Goal: Task Accomplishment & Management: Manage account settings

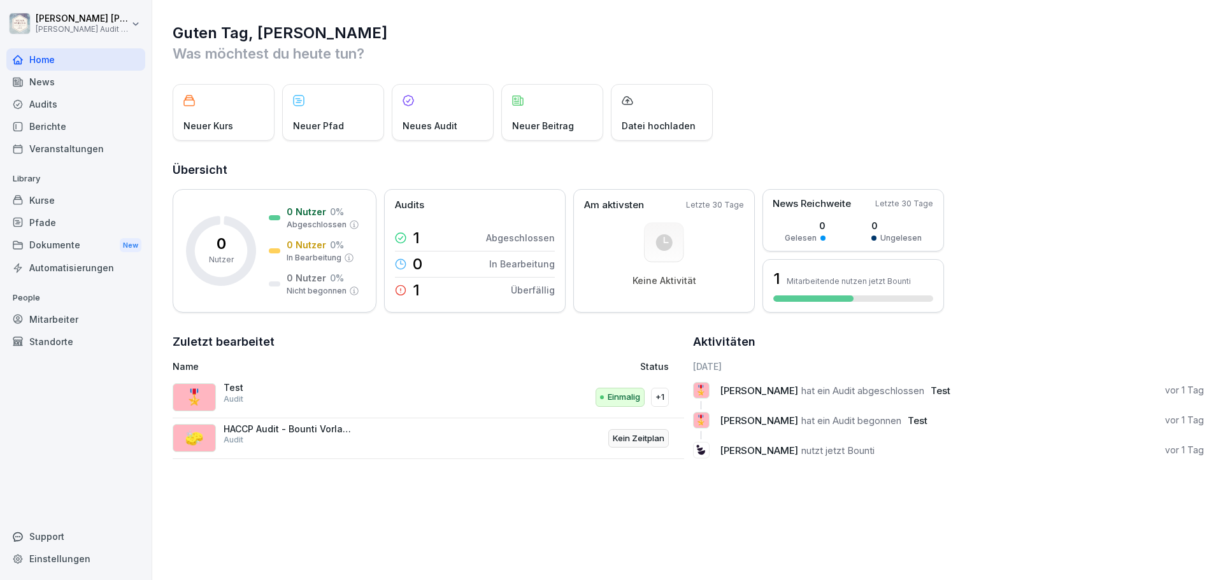
click at [64, 129] on div "Berichte" at bounding box center [75, 126] width 139 height 22
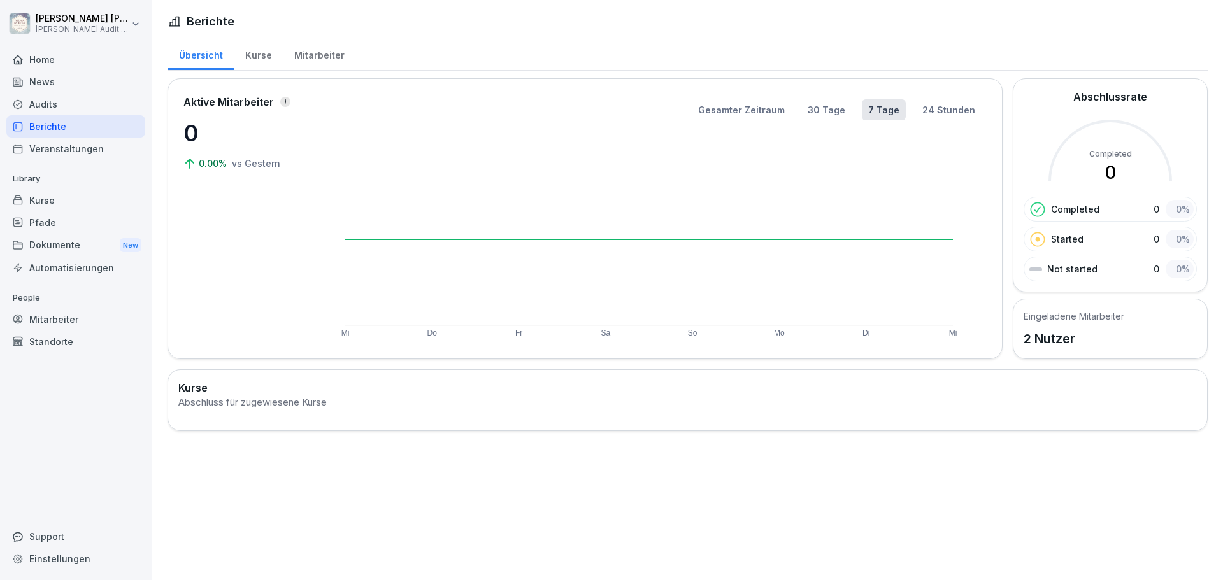
click at [37, 108] on div "Audits" at bounding box center [75, 104] width 139 height 22
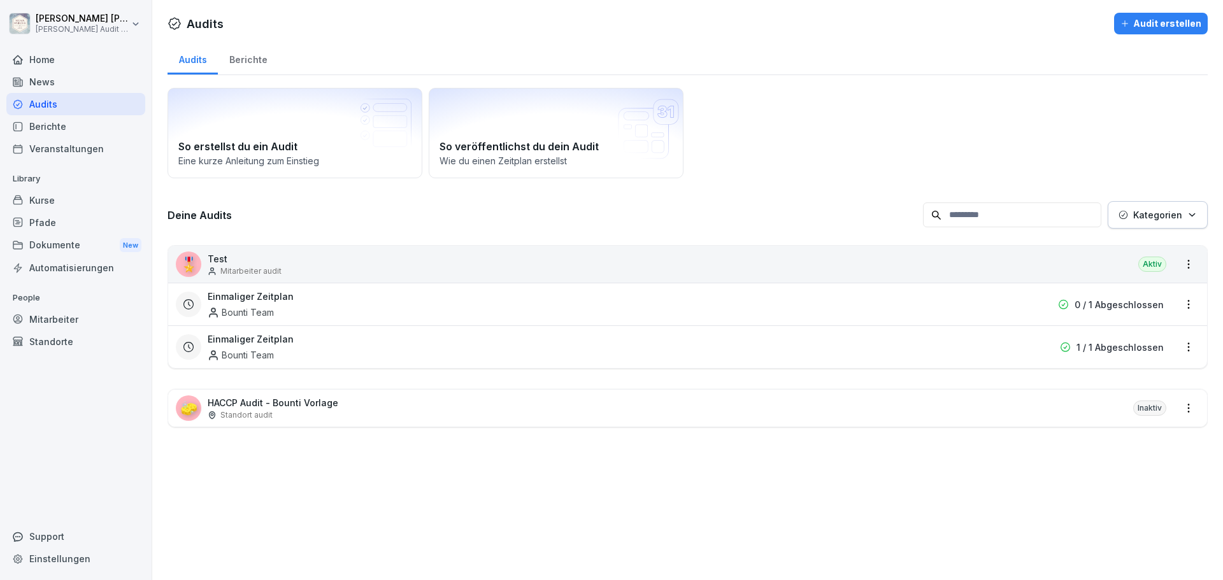
click at [252, 62] on div "Berichte" at bounding box center [248, 58] width 61 height 32
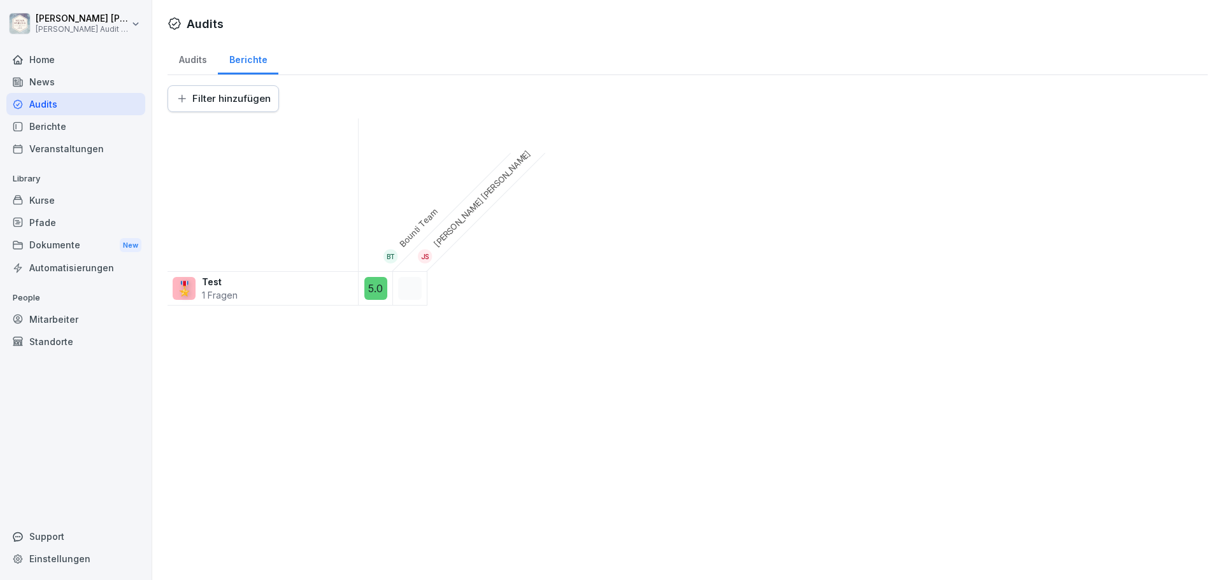
click at [201, 62] on div "Audits" at bounding box center [193, 58] width 50 height 32
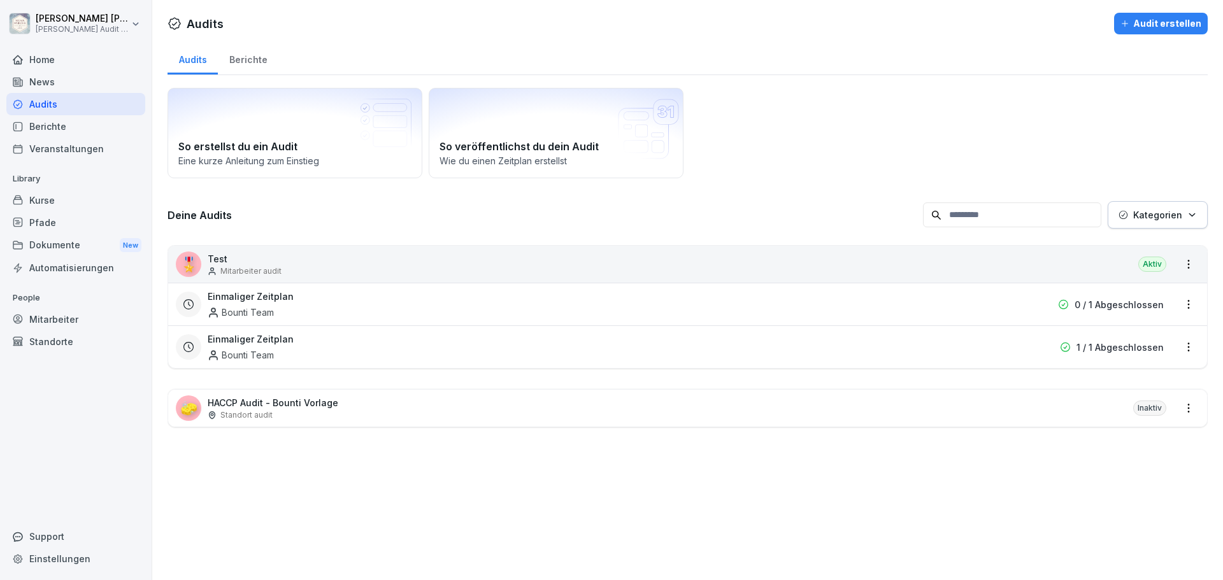
click at [243, 66] on div "Berichte" at bounding box center [248, 58] width 61 height 32
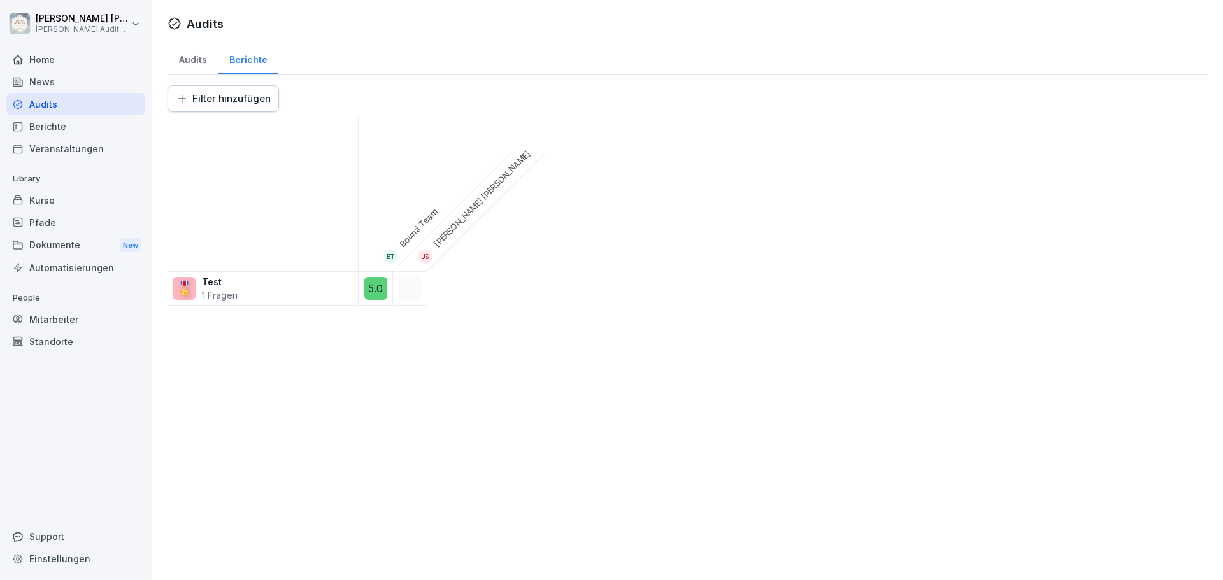
click at [194, 64] on div "Audits" at bounding box center [193, 58] width 50 height 32
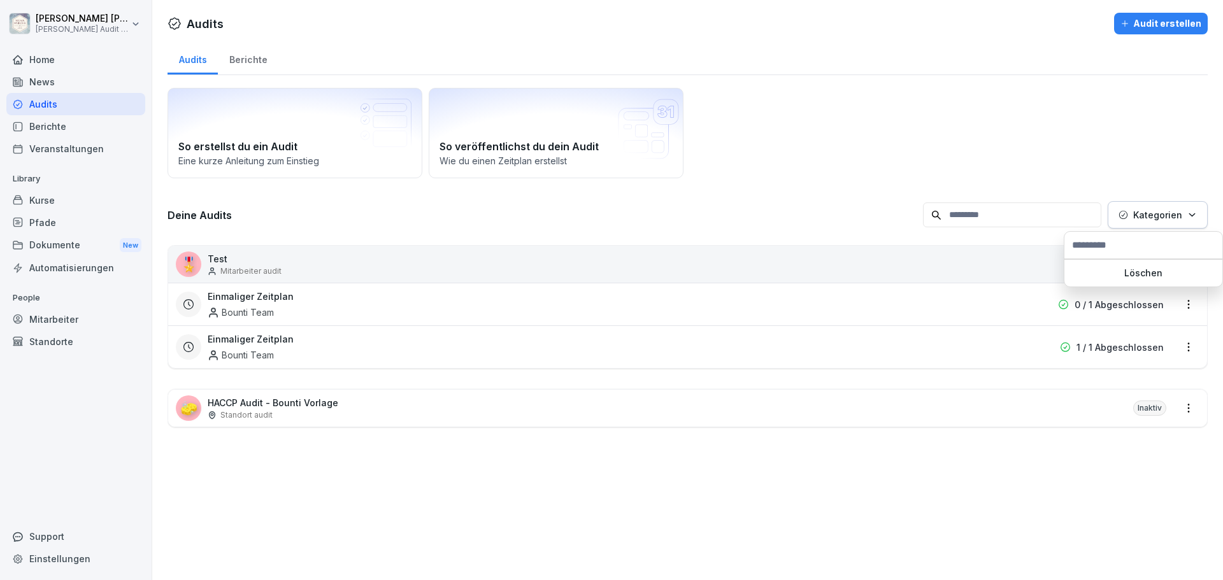
click at [1168, 223] on button "Kategorien" at bounding box center [1158, 214] width 100 height 27
click at [1169, 221] on p "Kategorien" at bounding box center [1157, 214] width 49 height 13
click at [245, 258] on p "Test" at bounding box center [245, 258] width 74 height 13
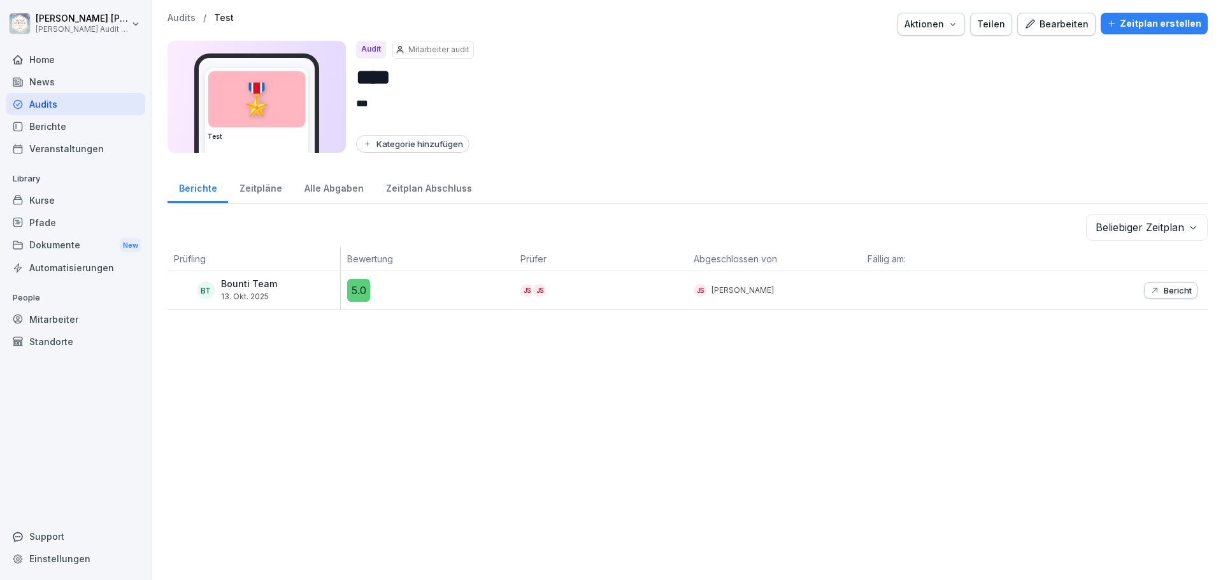
click at [268, 193] on div "Zeitpläne" at bounding box center [260, 187] width 65 height 32
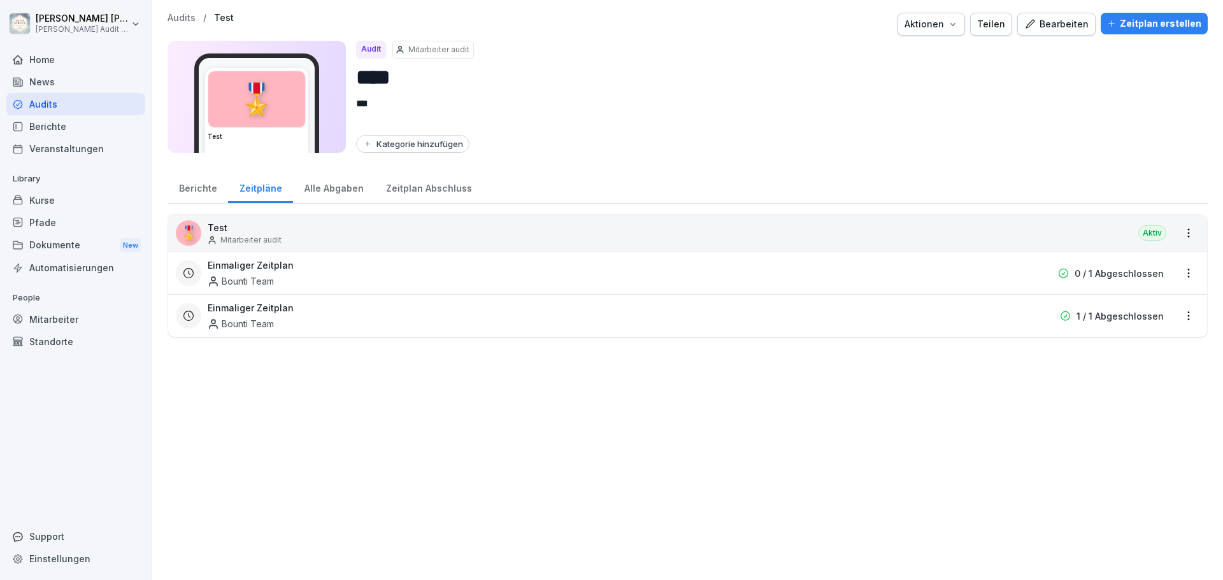
click at [1178, 278] on html "Jakob Schmidt Wilma Wunder Audit Testzugang Home News Audits Berichte Veranstal…" at bounding box center [611, 290] width 1223 height 580
click at [0, 0] on link "Zeitplan bearbeiten" at bounding box center [0, 0] width 0 height 0
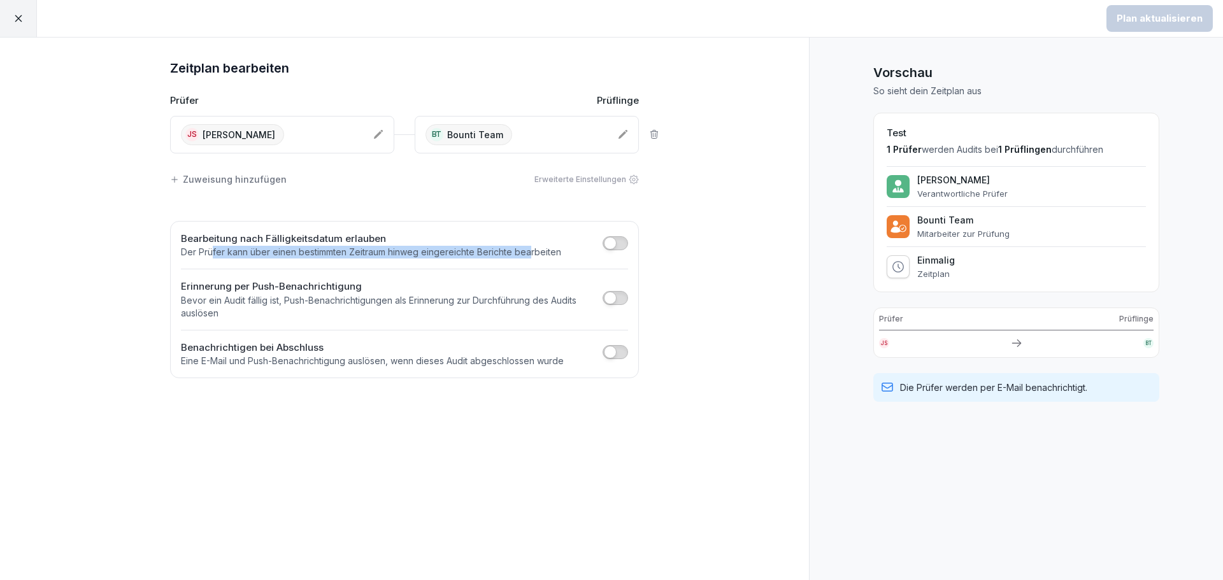
drag, startPoint x: 211, startPoint y: 252, endPoint x: 531, endPoint y: 259, distance: 319.2
click at [531, 259] on div "Bearbeitung nach Fälligkeitsdatum erlauben Der Prüfer kann über einen bestimmte…" at bounding box center [404, 300] width 469 height 158
click at [544, 257] on p "Der Prüfer kann über einen bestimmten Zeitraum hinweg eingereichte Berichte bea…" at bounding box center [371, 252] width 380 height 13
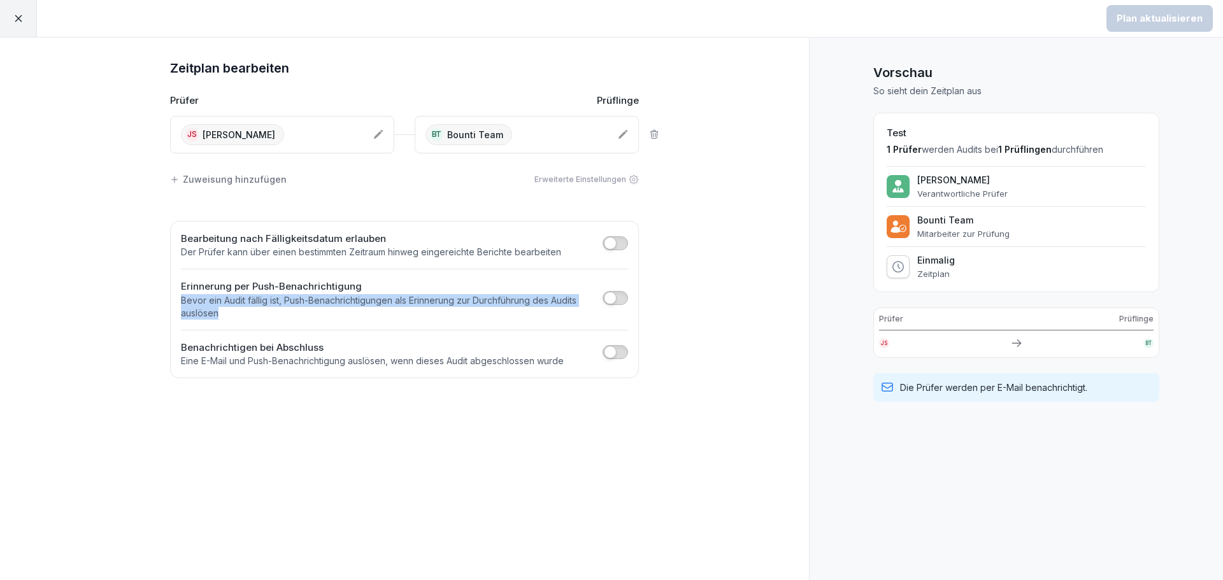
drag, startPoint x: 180, startPoint y: 302, endPoint x: 233, endPoint y: 313, distance: 53.3
click at [233, 313] on div "Bearbeitung nach Fälligkeitsdatum erlauben Der Prüfer kann über einen bestimmte…" at bounding box center [404, 300] width 469 height 158
click at [233, 313] on p "Bevor ein Audit fällig ist, Push-Benachrichtigungen als Erinnerung zur Durchfüh…" at bounding box center [388, 306] width 415 height 25
drag, startPoint x: 285, startPoint y: 298, endPoint x: 389, endPoint y: 311, distance: 104.7
click at [389, 311] on p "Bevor ein Audit fällig ist, Push-Benachrichtigungen als Erinnerung zur Durchfüh…" at bounding box center [388, 306] width 415 height 25
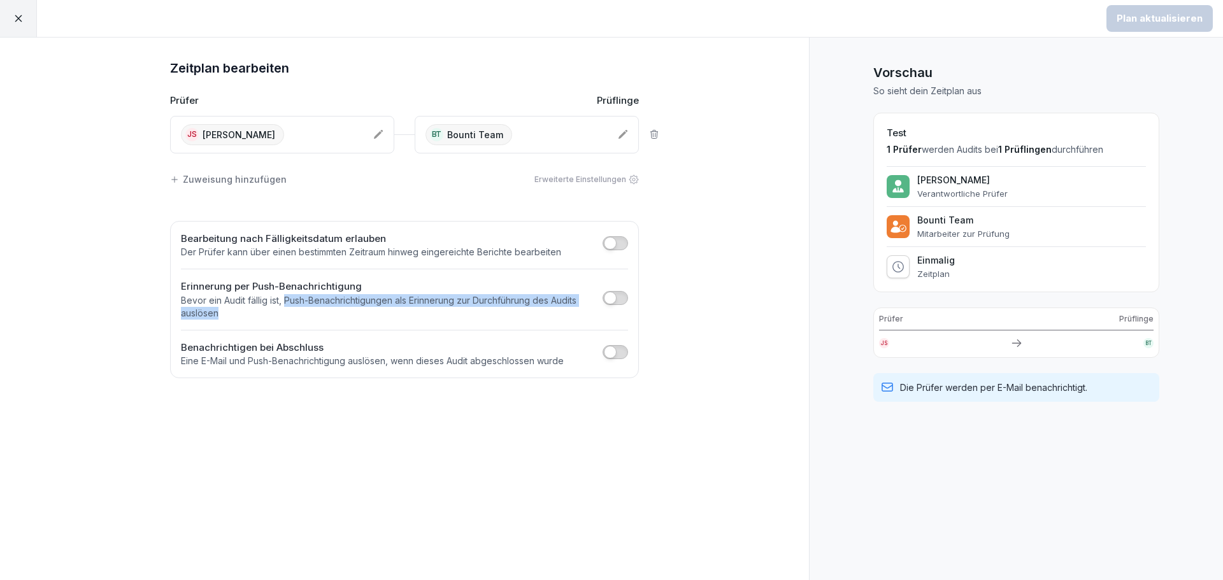
click at [389, 311] on p "Bevor ein Audit fällig ist, Push-Benachrichtigungen als Erinnerung zur Durchfüh…" at bounding box center [388, 306] width 415 height 25
drag, startPoint x: 396, startPoint y: 299, endPoint x: 519, endPoint y: 314, distance: 123.9
click at [519, 314] on p "Bevor ein Audit fällig ist, Push-Benachrichtigungen als Erinnerung zur Durchfüh…" at bounding box center [388, 306] width 415 height 25
click at [227, 315] on p "Bevor ein Audit fällig ist, Push-Benachrichtigungen als Erinnerung zur Durchfüh…" at bounding box center [388, 306] width 415 height 25
drag, startPoint x: 180, startPoint y: 297, endPoint x: 269, endPoint y: 307, distance: 89.7
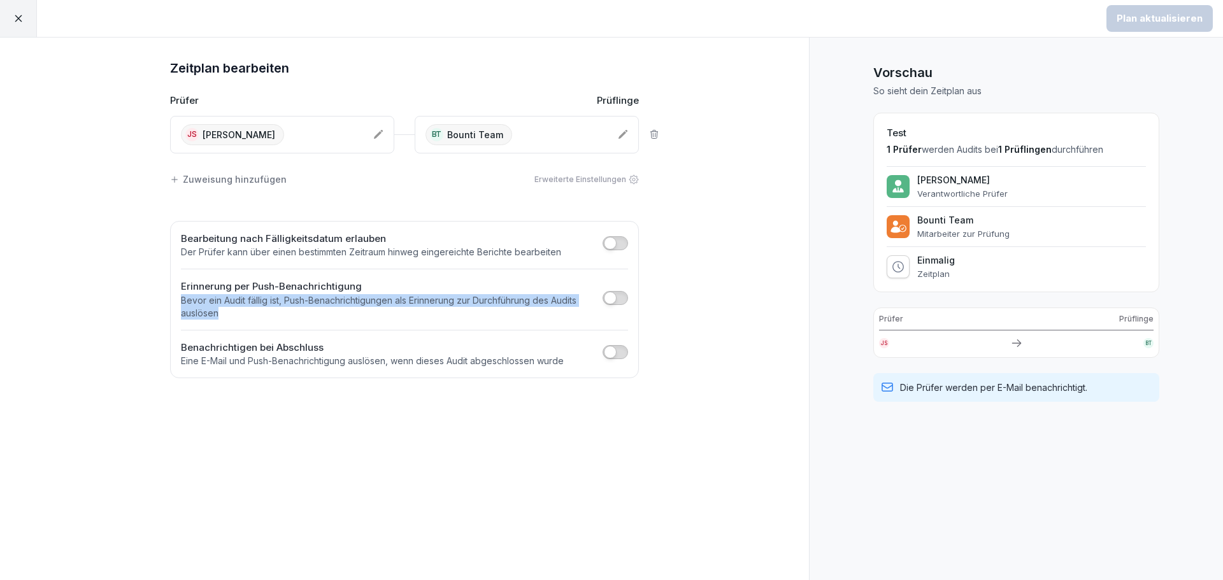
click at [269, 307] on div "Bearbeitung nach Fälligkeitsdatum erlauben Der Prüfer kann über einen bestimmte…" at bounding box center [404, 300] width 469 height 158
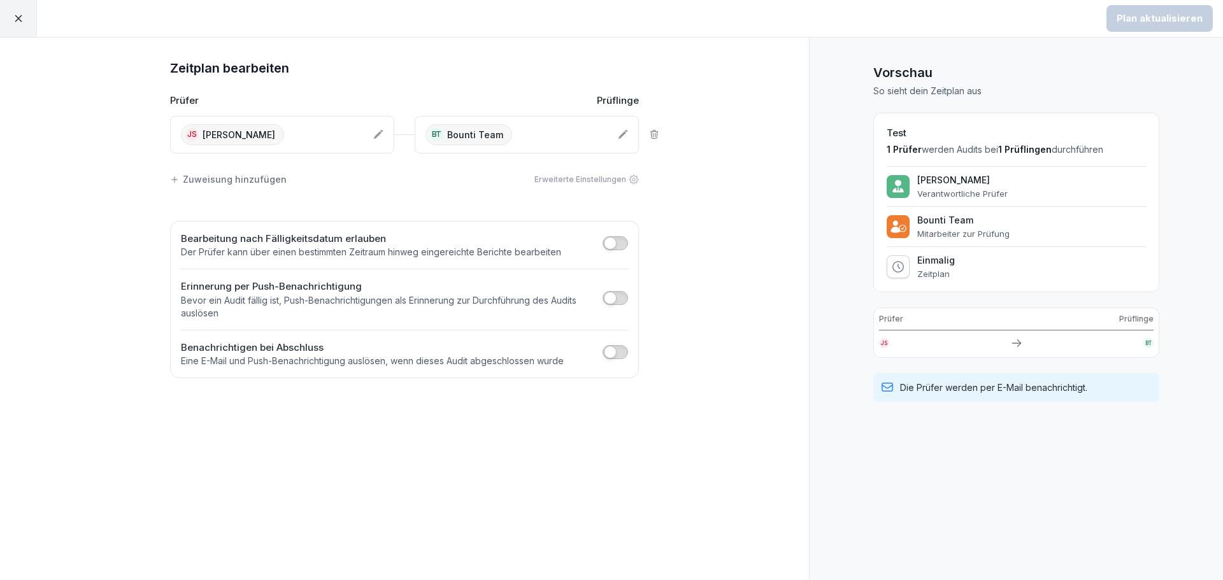
click at [192, 367] on p "Eine E-Mail und Push-Benachrichtigung auslösen, wenn dieses Audit abgeschlossen…" at bounding box center [372, 361] width 383 height 13
drag, startPoint x: 175, startPoint y: 356, endPoint x: 568, endPoint y: 364, distance: 393.1
click at [568, 364] on div "Bearbeitung nach Fälligkeitsdatum erlauben Der Prüfer kann über einen bestimmte…" at bounding box center [404, 300] width 469 height 158
click at [568, 364] on div "Benachrichtigen bei Abschluss Eine E-Mail und Push-Benachrichtigung auslösen, w…" at bounding box center [404, 354] width 447 height 27
click at [589, 180] on div "Erweiterte Einstellungen" at bounding box center [586, 179] width 104 height 11
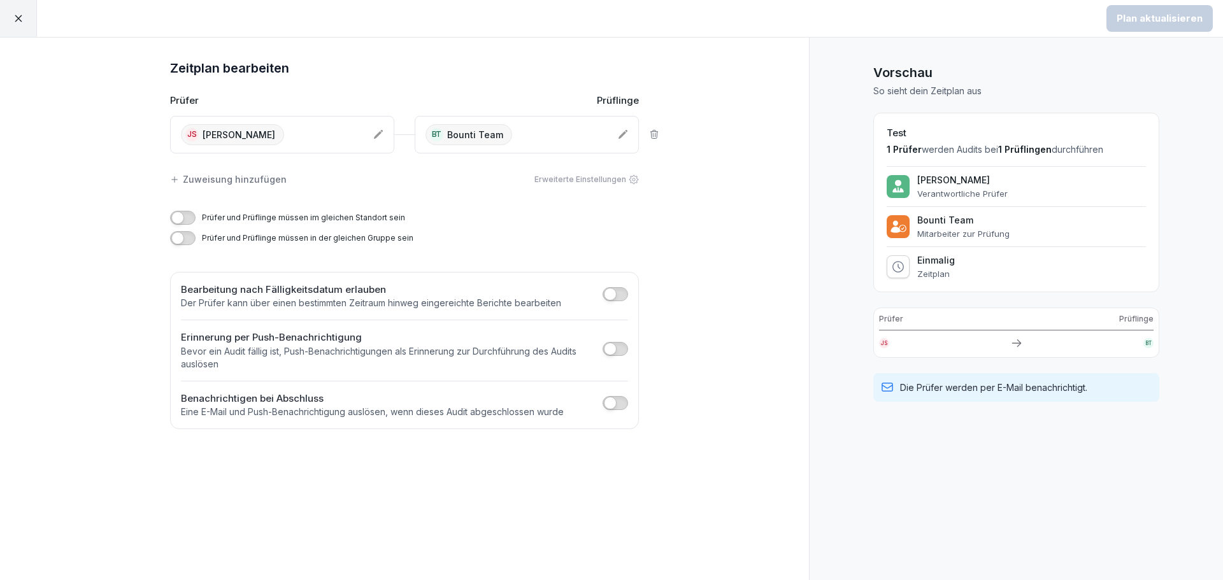
drag, startPoint x: 608, startPoint y: 183, endPoint x: 594, endPoint y: 181, distance: 14.2
click at [608, 183] on div "Erweiterte Einstellungen" at bounding box center [586, 179] width 104 height 11
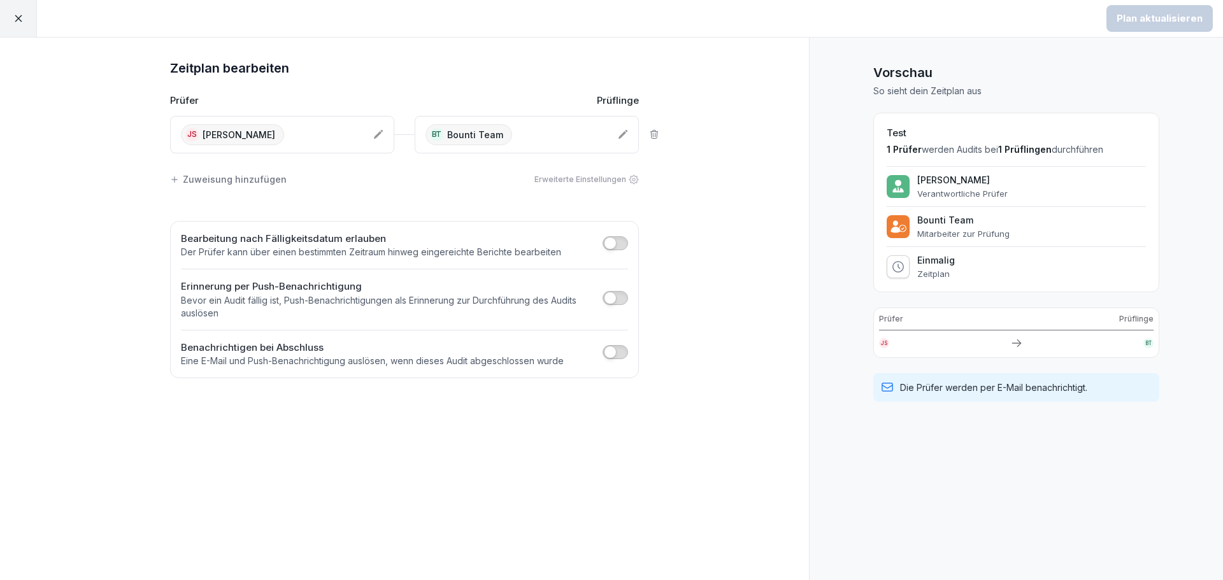
click at [196, 184] on div "Zuweisung hinzufügen" at bounding box center [228, 179] width 117 height 13
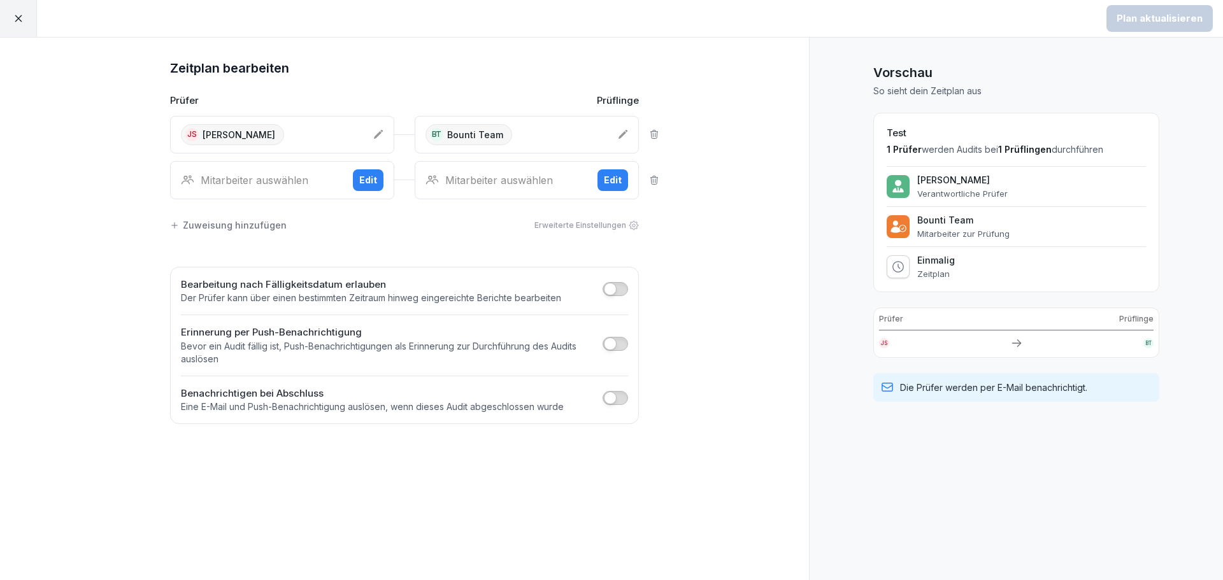
click at [620, 132] on icon at bounding box center [623, 134] width 10 height 10
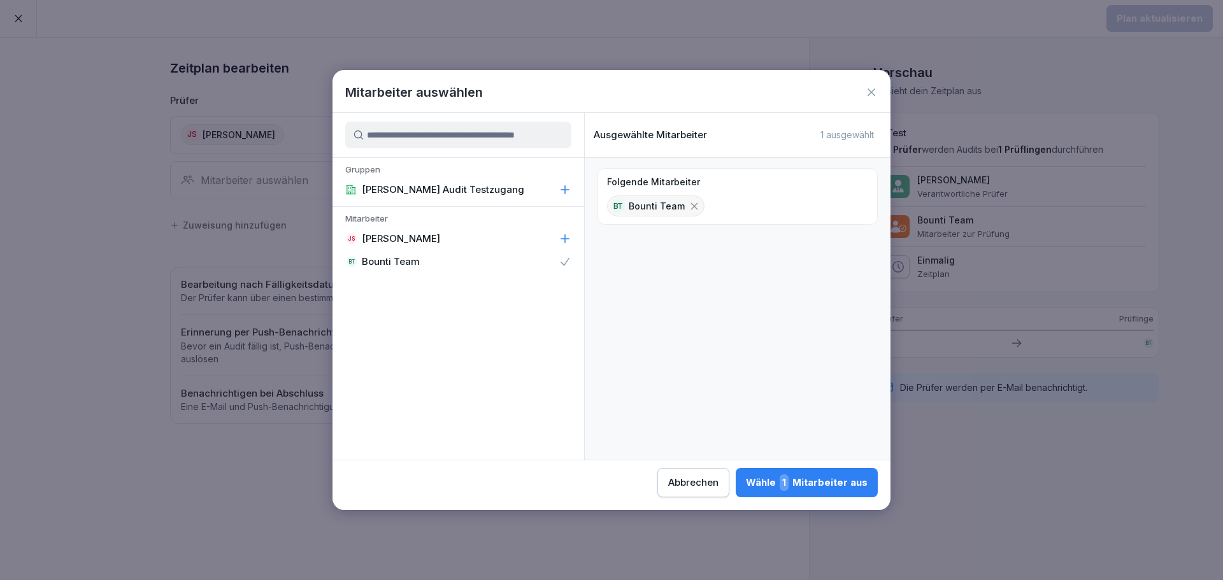
click at [872, 94] on icon at bounding box center [871, 92] width 13 height 13
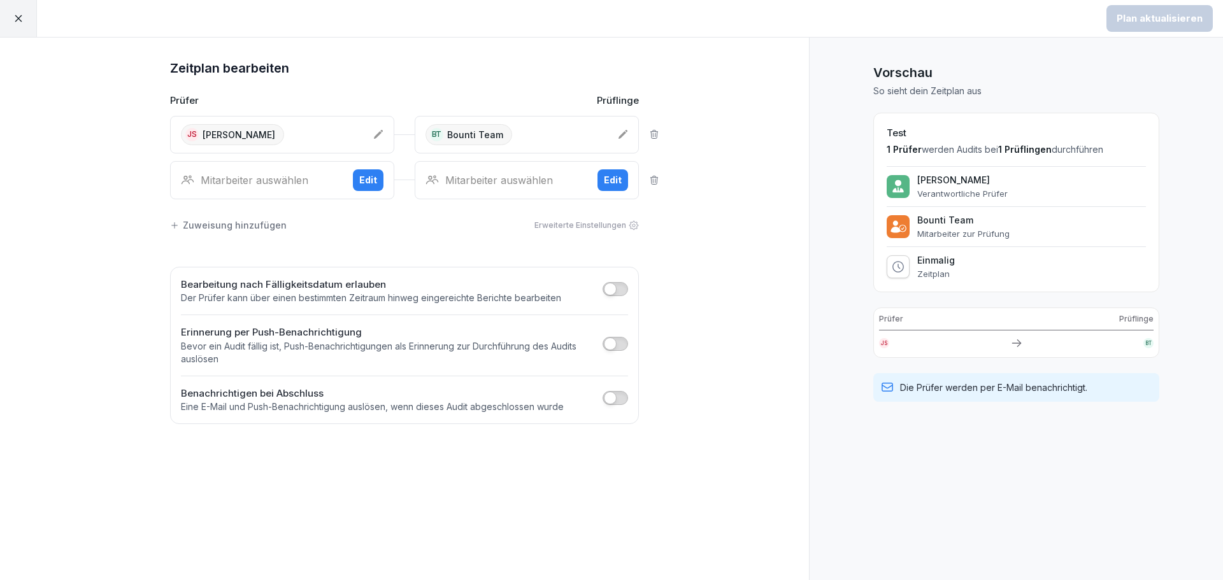
click at [652, 181] on icon at bounding box center [654, 180] width 10 height 10
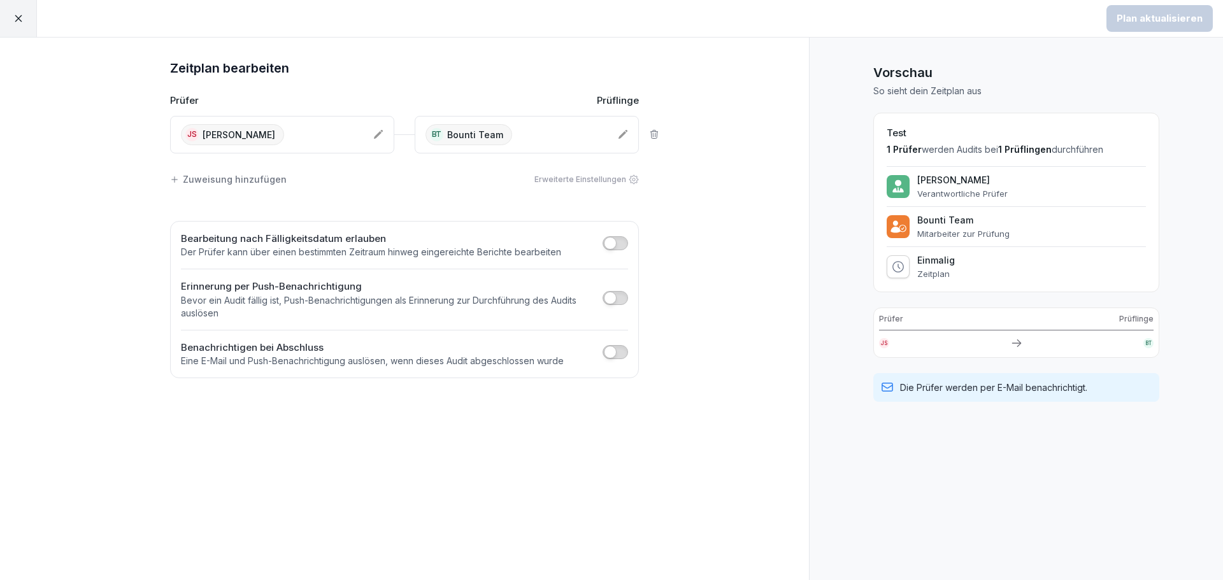
click at [24, 24] on div at bounding box center [18, 18] width 37 height 37
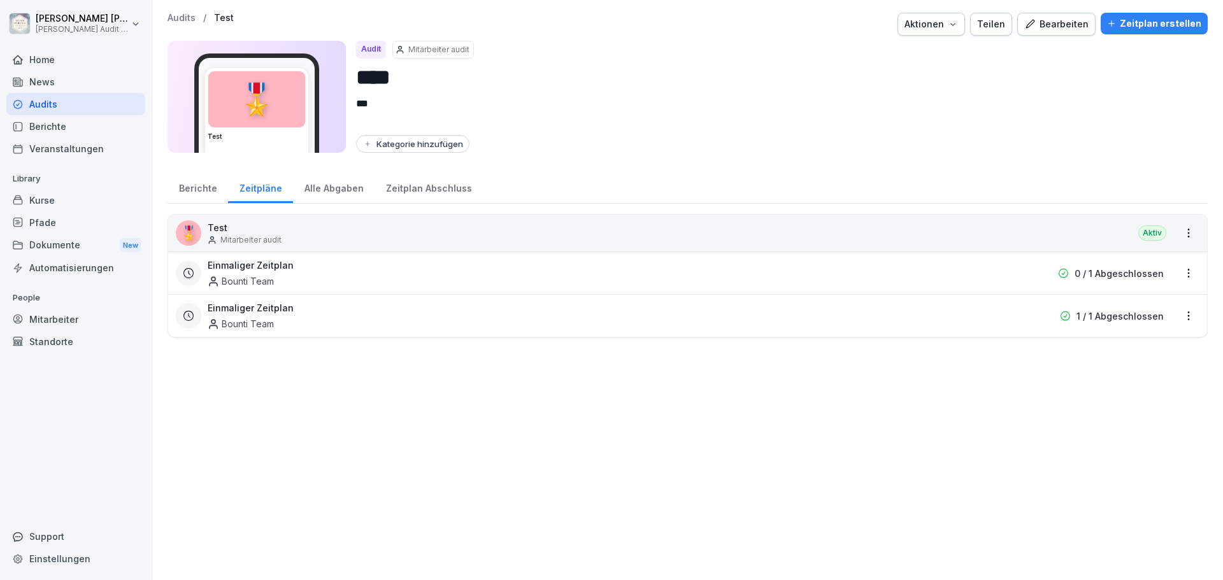
click at [1046, 24] on div "Bearbeiten" at bounding box center [1056, 24] width 64 height 14
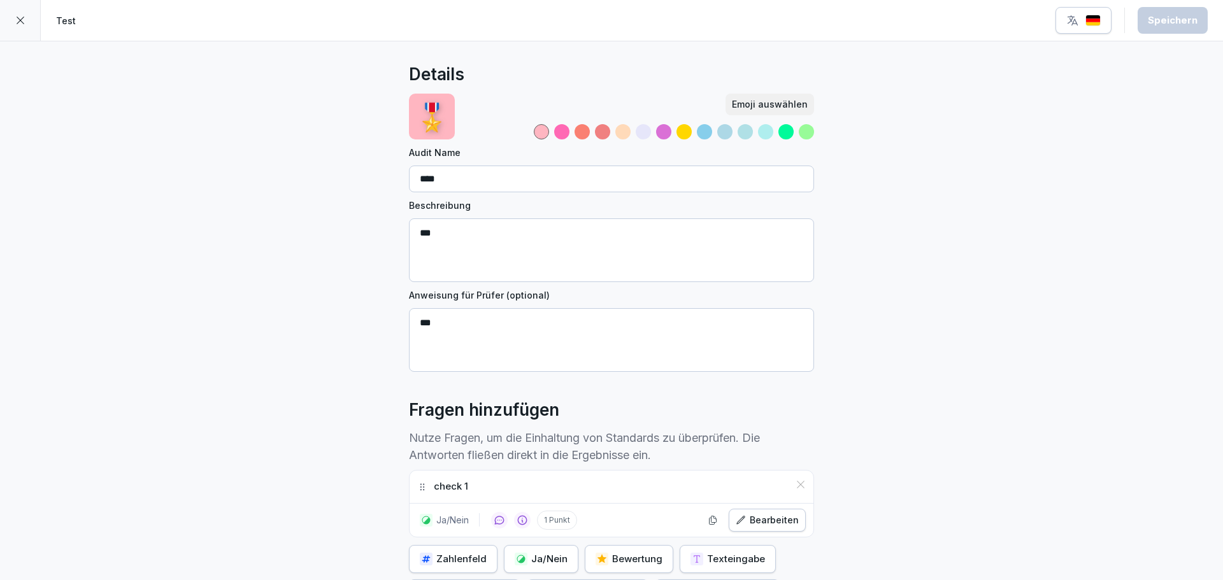
drag, startPoint x: 471, startPoint y: 180, endPoint x: 365, endPoint y: 183, distance: 105.8
click at [365, 183] on div "Details 🎖️ Emoji auswählen Audit Name **** Beschreibung *** Anweisung für Prüfe…" at bounding box center [611, 388] width 1223 height 694
type input "*"
drag, startPoint x: 413, startPoint y: 176, endPoint x: 422, endPoint y: 177, distance: 8.3
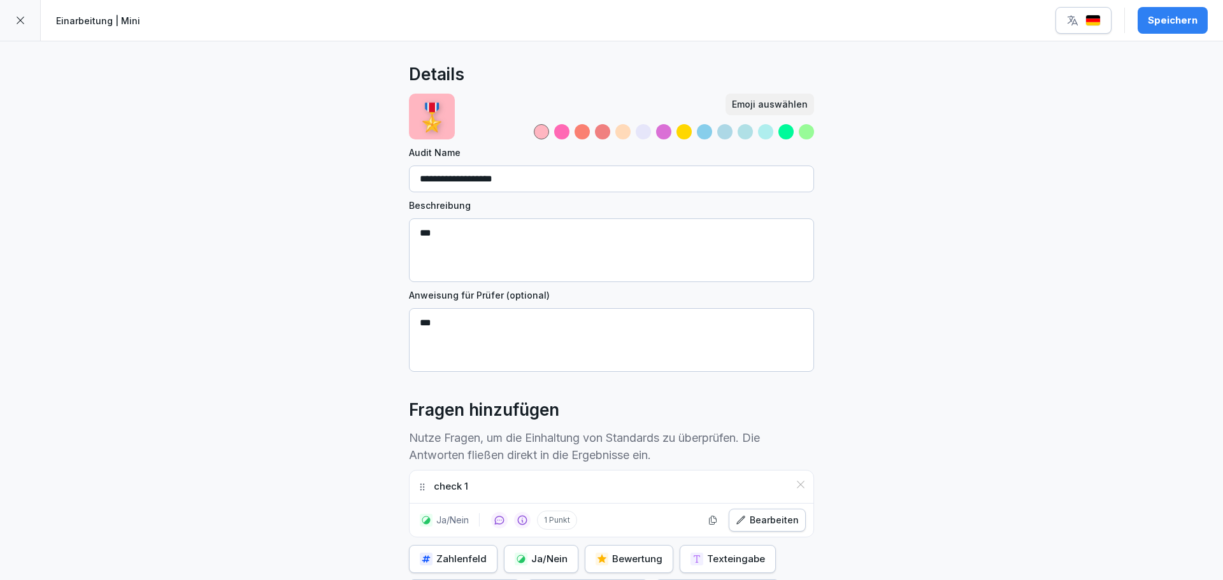
click at [414, 176] on input "**********" at bounding box center [611, 179] width 405 height 27
click at [580, 181] on input "**********" at bounding box center [611, 179] width 405 height 27
type input "**********"
click at [471, 233] on textarea "***" at bounding box center [611, 250] width 405 height 64
drag, startPoint x: 446, startPoint y: 232, endPoint x: 357, endPoint y: 229, distance: 88.6
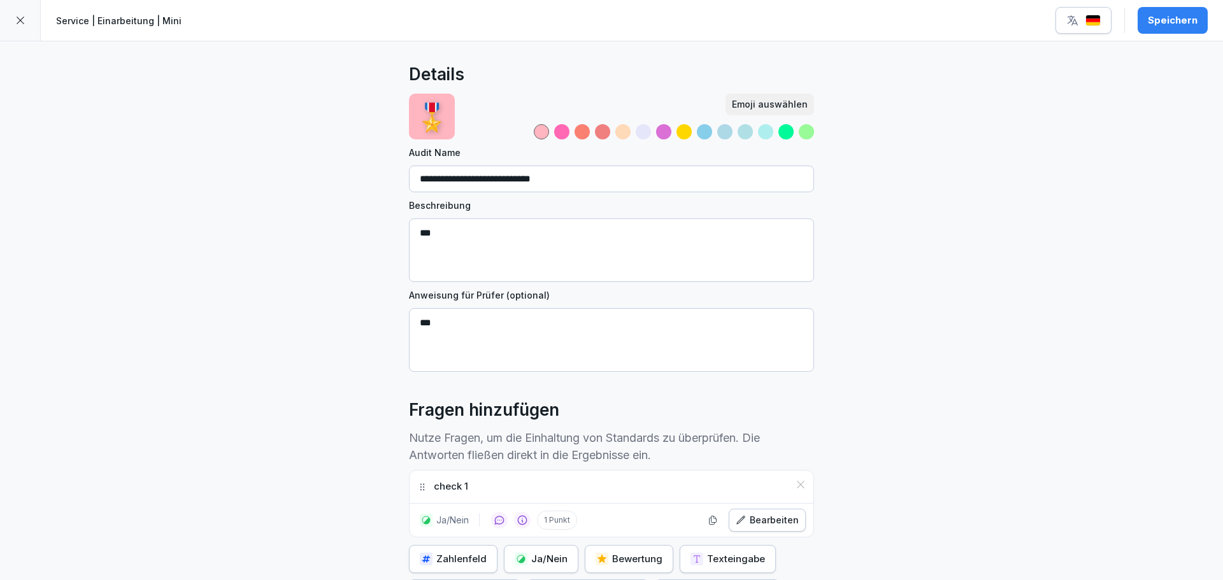
click at [357, 229] on div "**********" at bounding box center [611, 388] width 1223 height 694
type textarea "**********"
click at [463, 318] on textarea "***" at bounding box center [611, 340] width 405 height 64
drag, startPoint x: 501, startPoint y: 324, endPoint x: 363, endPoint y: 326, distance: 137.6
click at [363, 326] on div "**********" at bounding box center [611, 388] width 1223 height 694
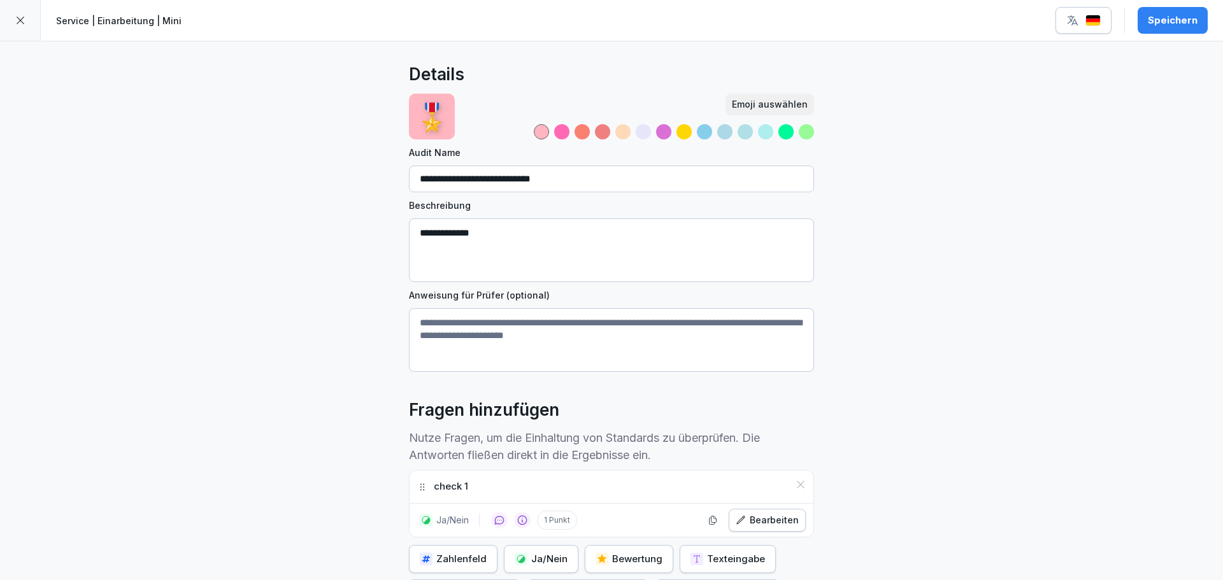
click at [871, 367] on div "**********" at bounding box center [611, 388] width 1223 height 694
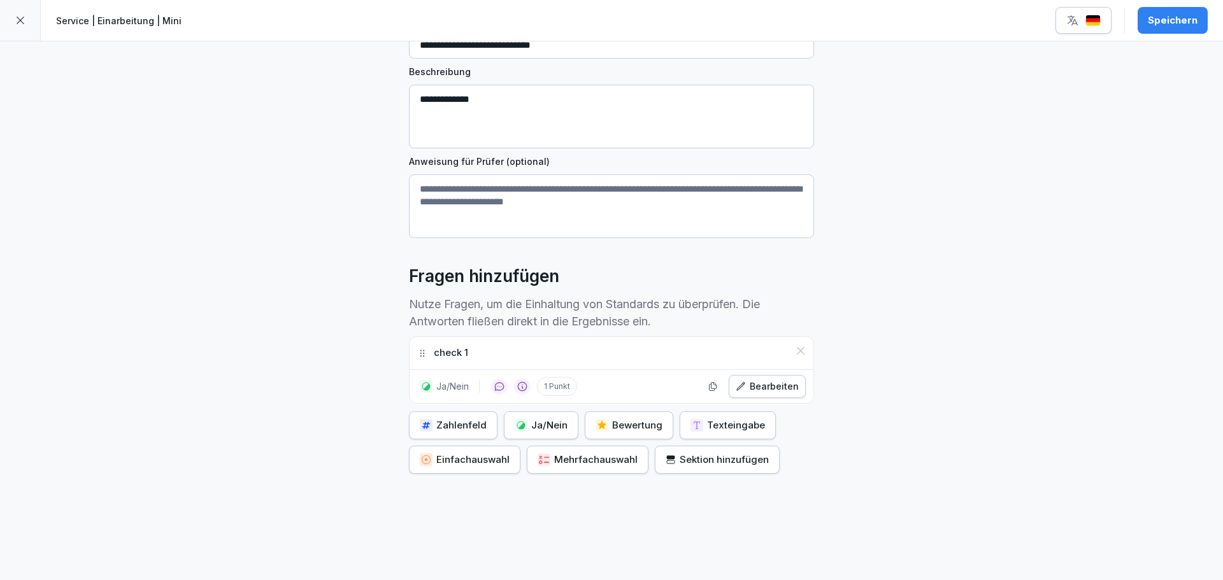
scroll to position [150, 0]
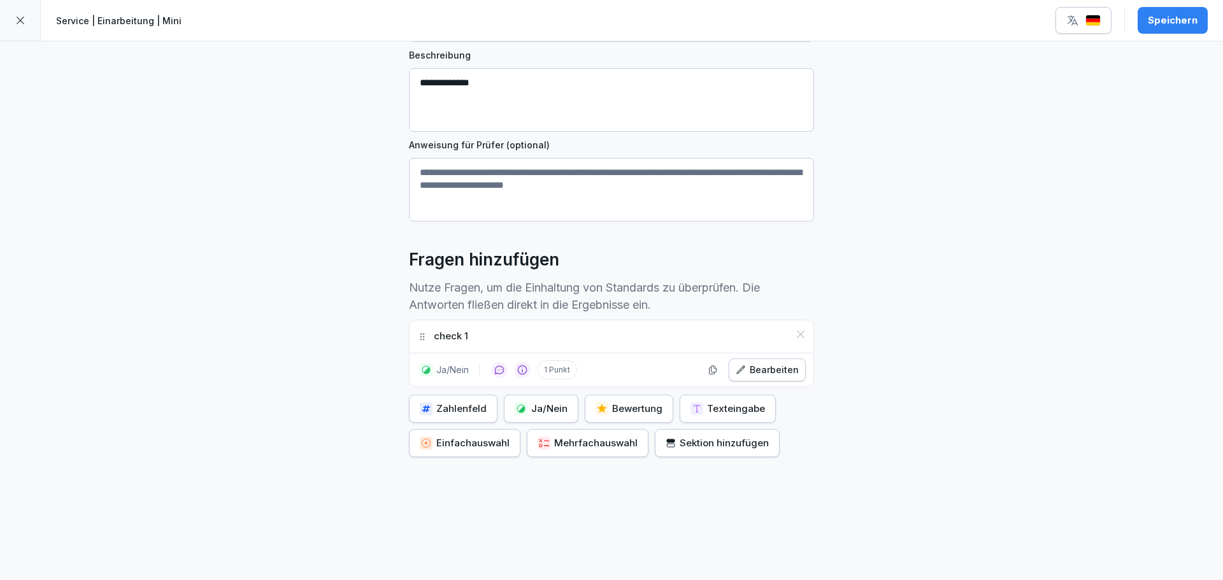
click at [458, 337] on p "check 1" at bounding box center [451, 336] width 34 height 15
drag, startPoint x: 480, startPoint y: 337, endPoint x: 412, endPoint y: 335, distance: 67.5
click at [412, 335] on div "check 1" at bounding box center [612, 336] width 404 height 32
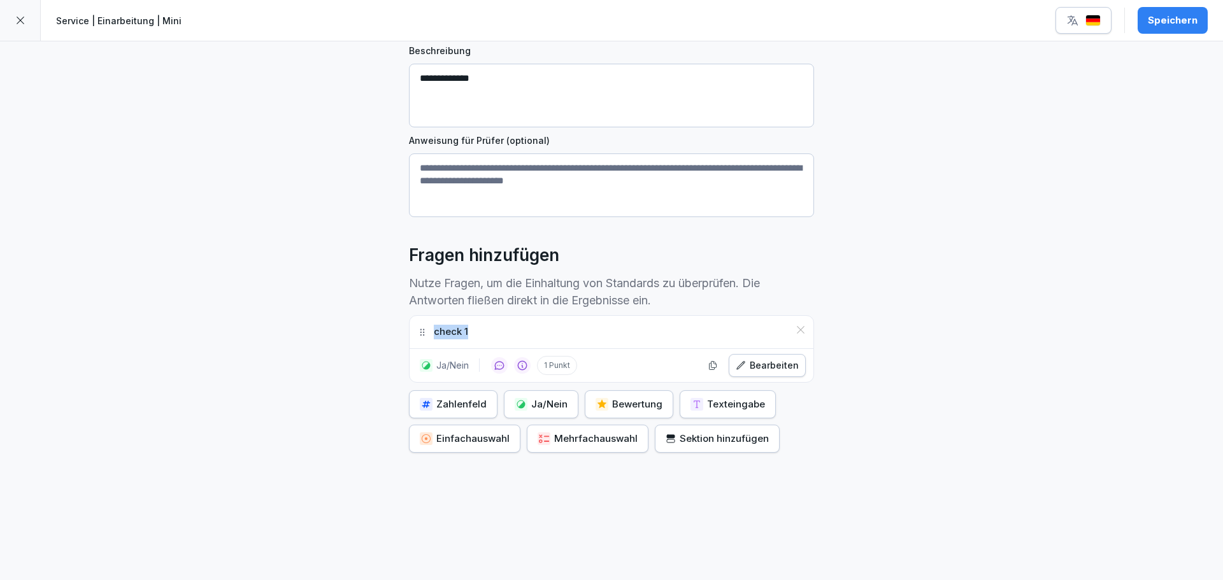
scroll to position [164, 0]
click at [537, 330] on div "check 1" at bounding box center [612, 332] width 404 height 32
click at [766, 359] on div "Bearbeiten" at bounding box center [767, 366] width 63 height 14
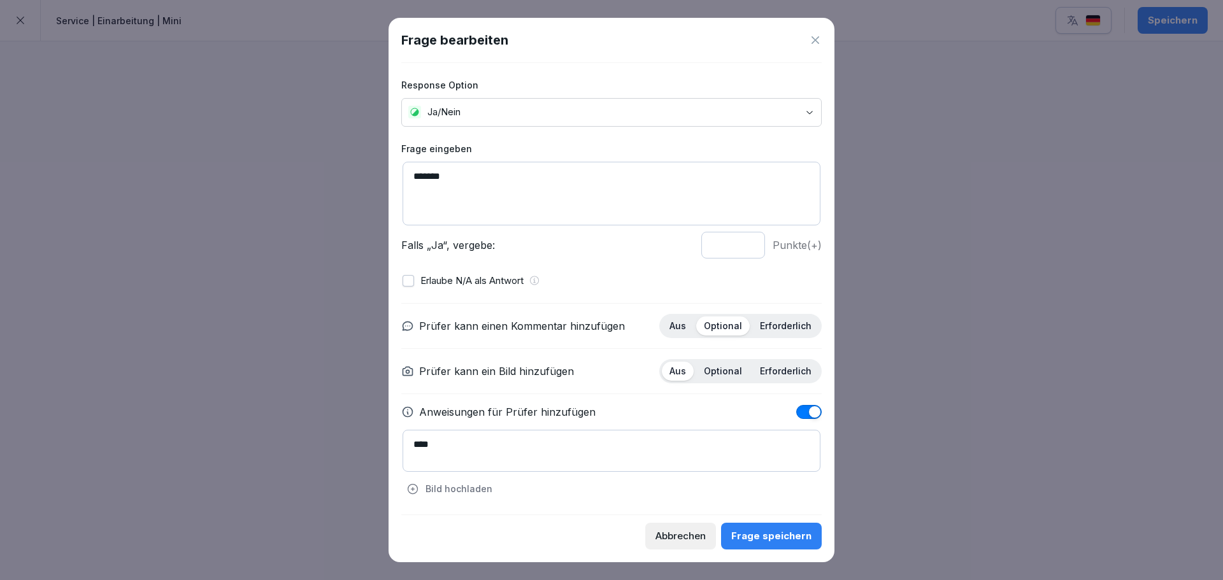
drag, startPoint x: 474, startPoint y: 176, endPoint x: 399, endPoint y: 183, distance: 74.9
click at [400, 183] on div "Frage bearbeiten Response Option Ja/Nein Frage eingeben ******* Falls „Ja“, ver…" at bounding box center [612, 290] width 446 height 545
type textarea "*"
type textarea "**********"
click at [794, 543] on div "Frage speichern" at bounding box center [771, 536] width 80 height 14
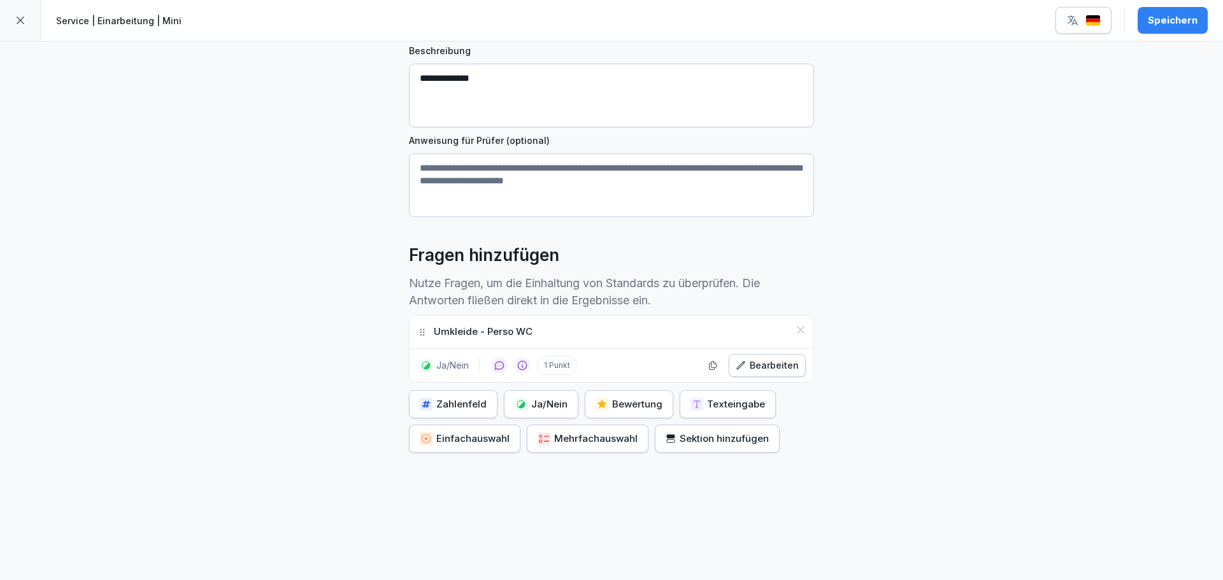
click at [987, 310] on div "**********" at bounding box center [611, 234] width 1223 height 694
click at [751, 359] on div "Bearbeiten" at bounding box center [767, 366] width 63 height 14
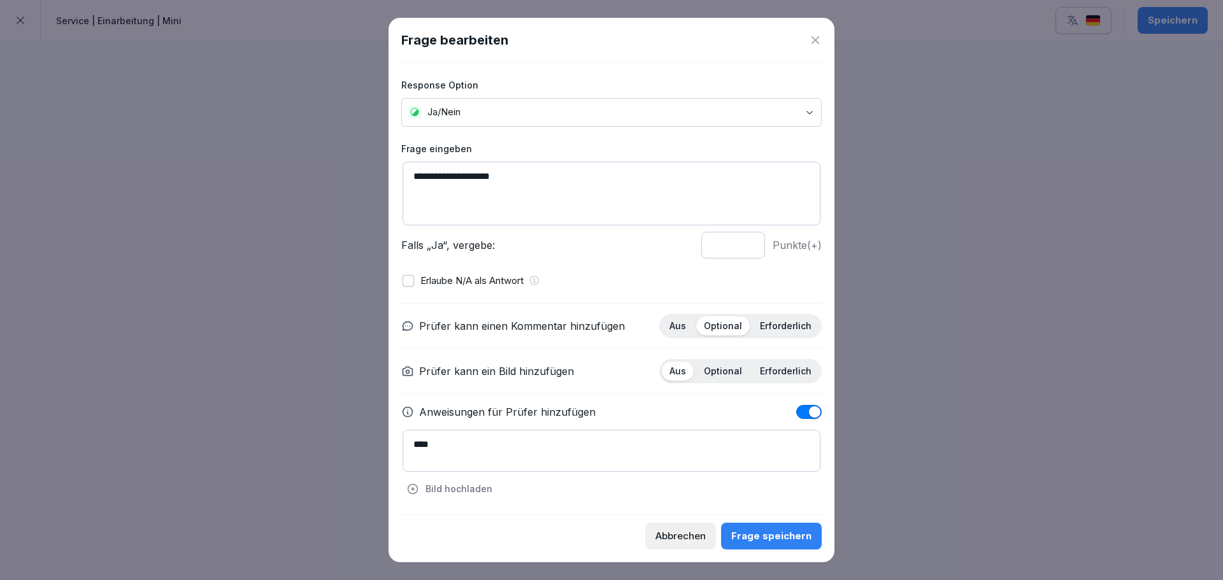
drag, startPoint x: 499, startPoint y: 446, endPoint x: 369, endPoint y: 453, distance: 129.5
click at [369, 453] on body "**********" at bounding box center [611, 290] width 1223 height 580
click at [802, 417] on button "button" at bounding box center [808, 412] width 25 height 14
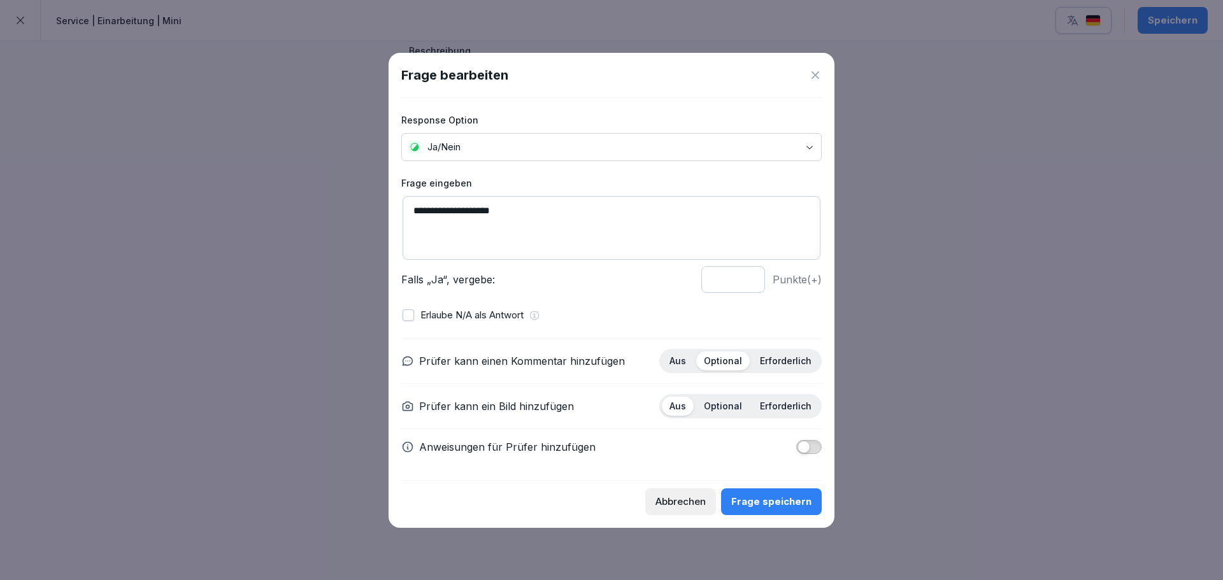
click at [791, 504] on div "Frage speichern" at bounding box center [771, 502] width 80 height 14
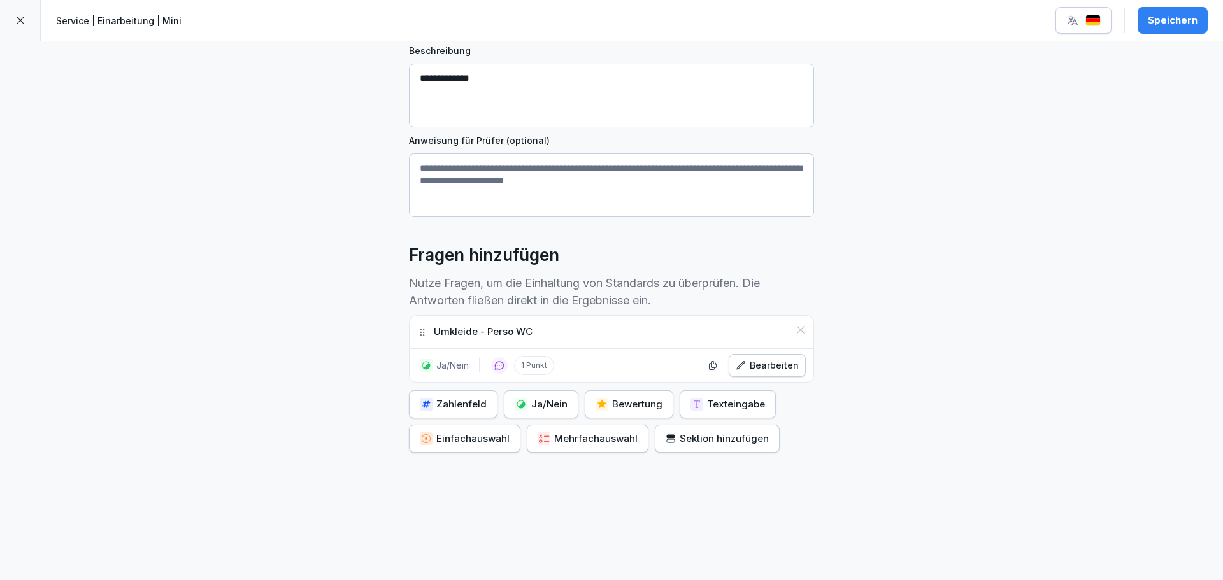
click at [457, 471] on div "**********" at bounding box center [611, 234] width 1223 height 694
click at [355, 443] on div "**********" at bounding box center [611, 234] width 1223 height 694
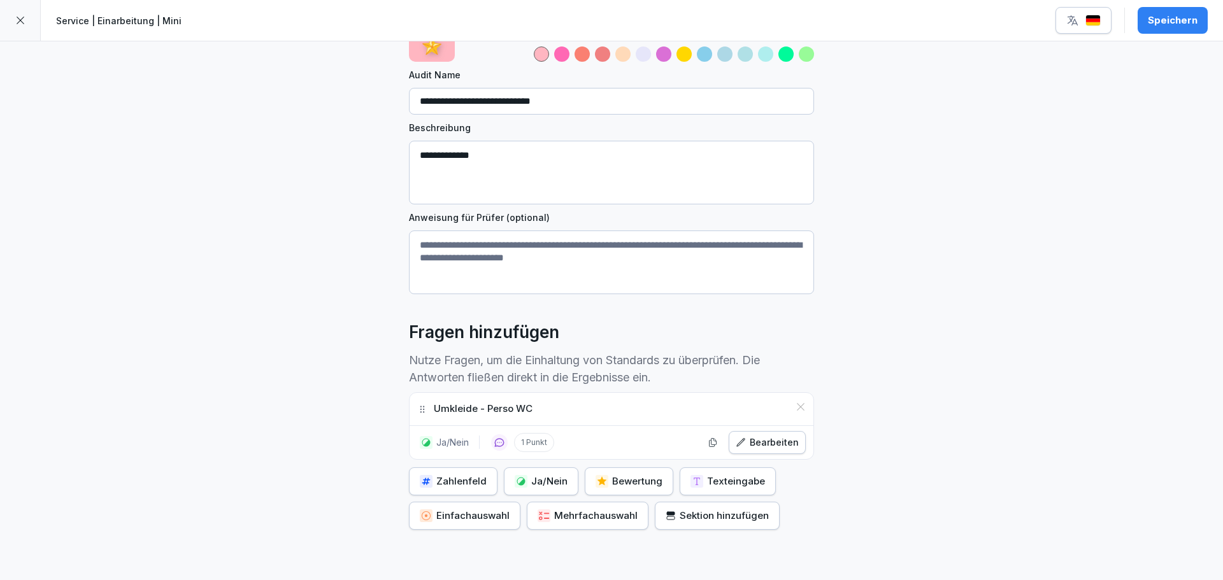
drag, startPoint x: 636, startPoint y: 313, endPoint x: 635, endPoint y: 320, distance: 7.0
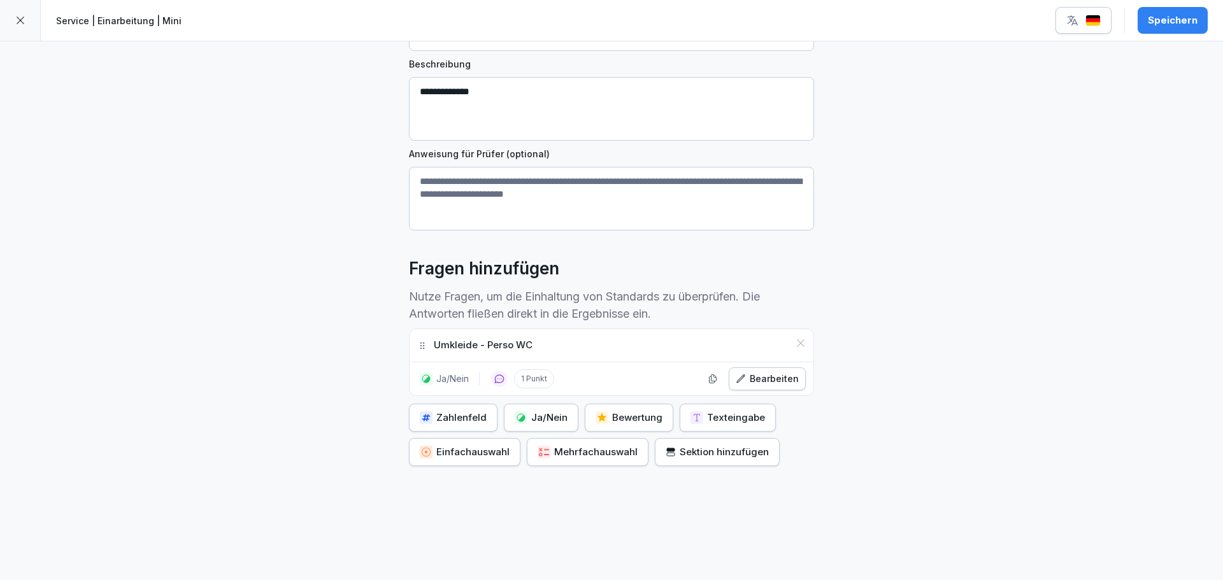
scroll to position [164, 0]
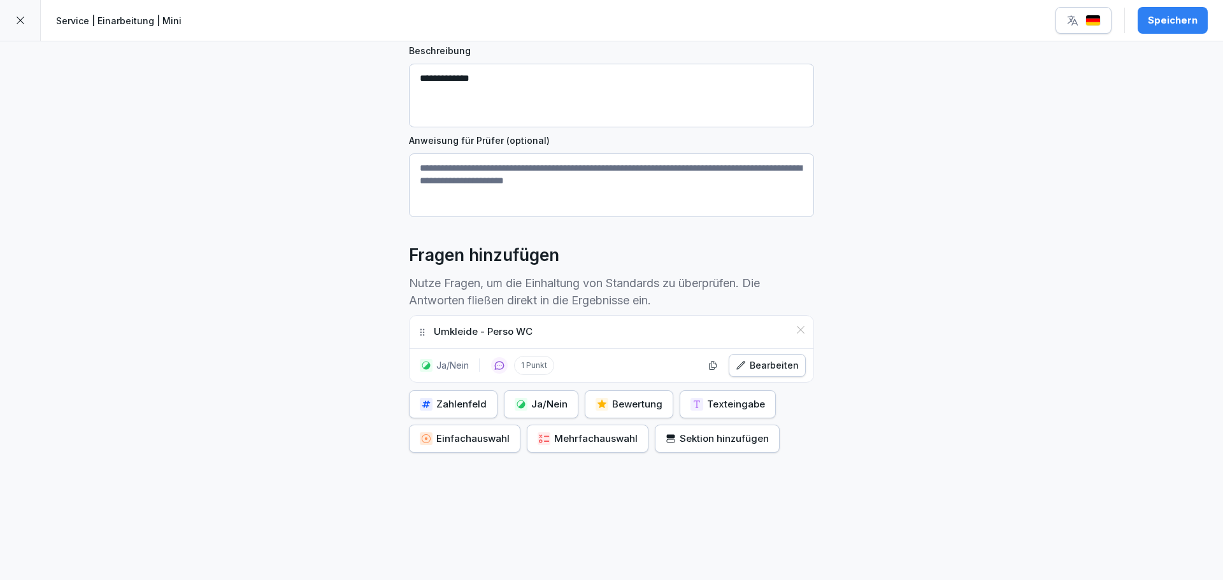
drag, startPoint x: 635, startPoint y: 320, endPoint x: 977, endPoint y: 295, distance: 342.4
click at [1014, 301] on div "**********" at bounding box center [611, 234] width 1223 height 694
click at [550, 397] on div "Ja/Nein" at bounding box center [541, 404] width 53 height 14
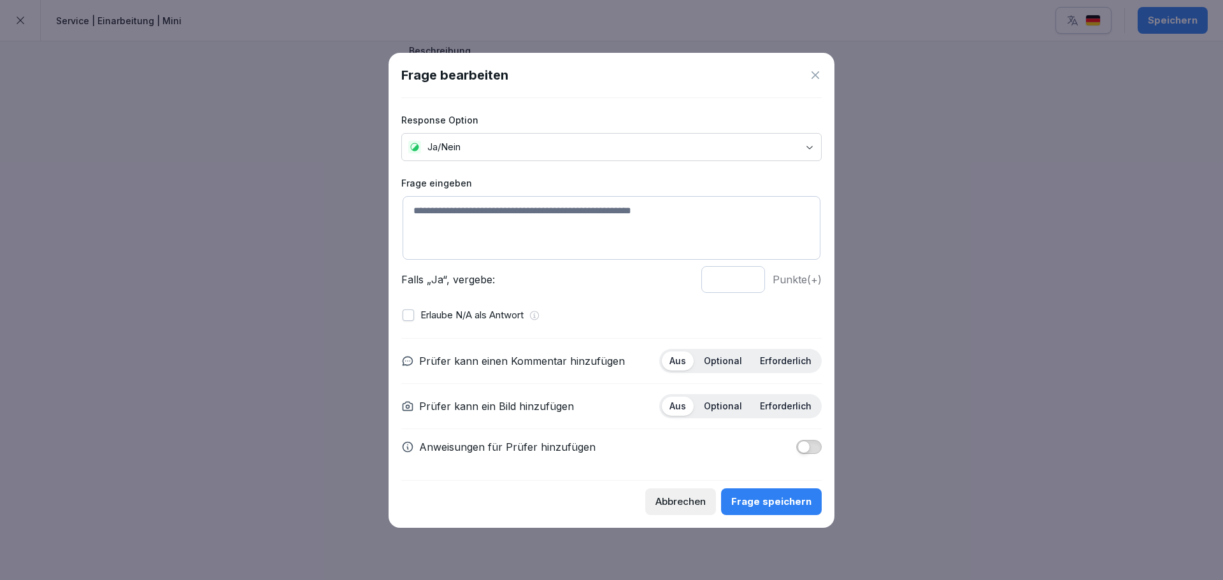
click at [483, 211] on textarea at bounding box center [612, 228] width 418 height 64
click at [813, 77] on icon at bounding box center [816, 75] width 8 height 8
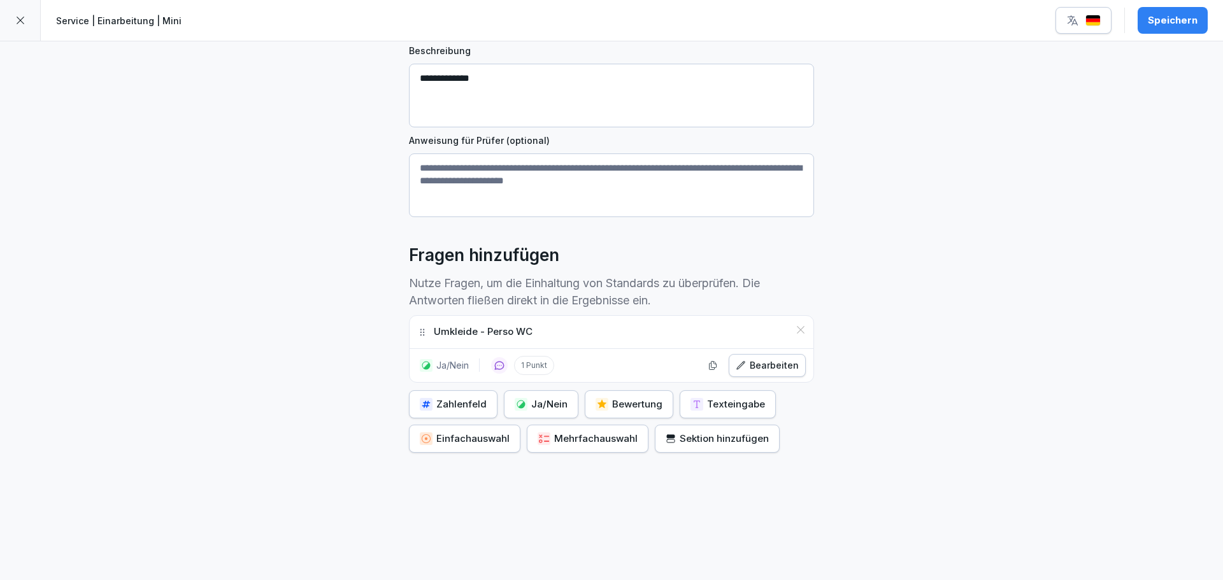
click at [771, 359] on div "Bearbeiten" at bounding box center [767, 366] width 63 height 14
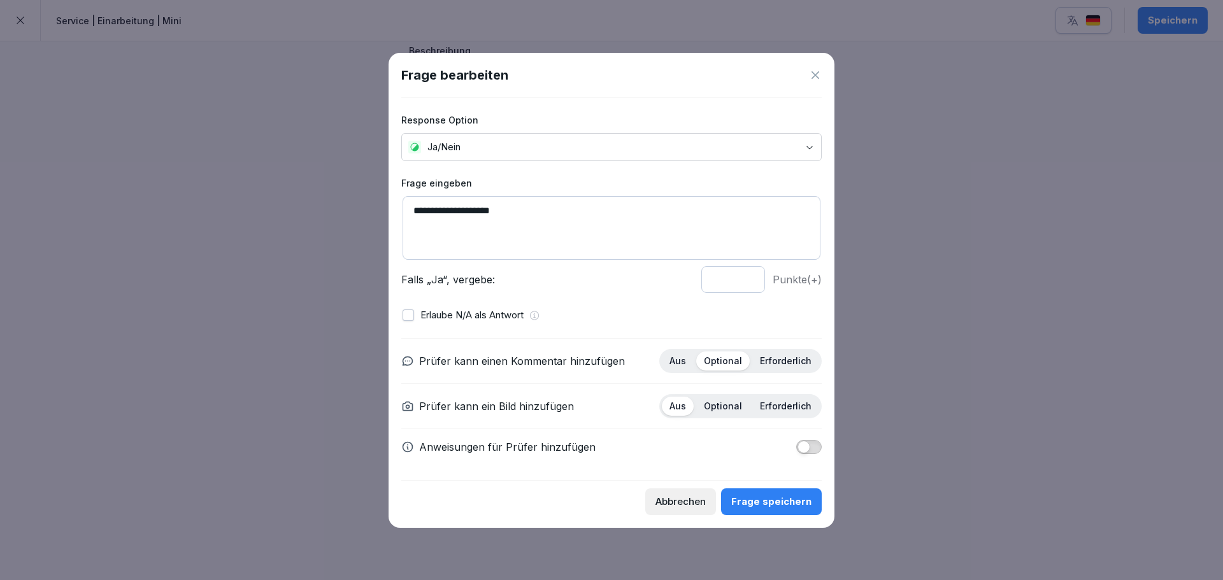
drag, startPoint x: 470, startPoint y: 215, endPoint x: 369, endPoint y: 213, distance: 100.7
click at [369, 213] on body "**********" at bounding box center [611, 290] width 1223 height 580
type textarea "*******"
click at [796, 504] on div "Frage speichern" at bounding box center [771, 502] width 80 height 14
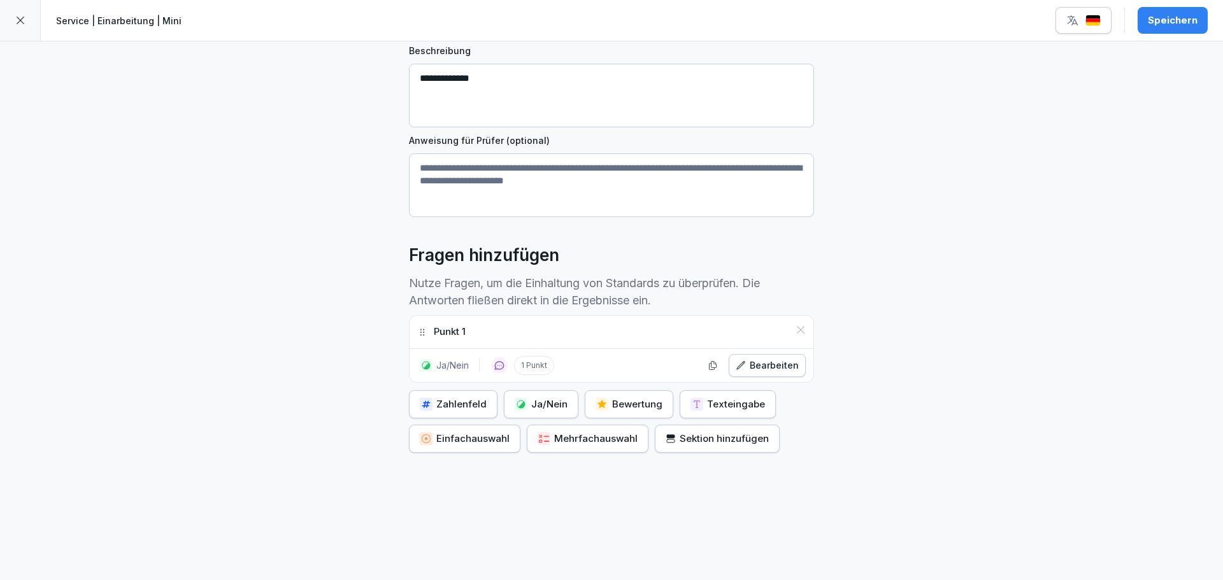
click at [536, 397] on div "Ja/Nein" at bounding box center [541, 404] width 53 height 14
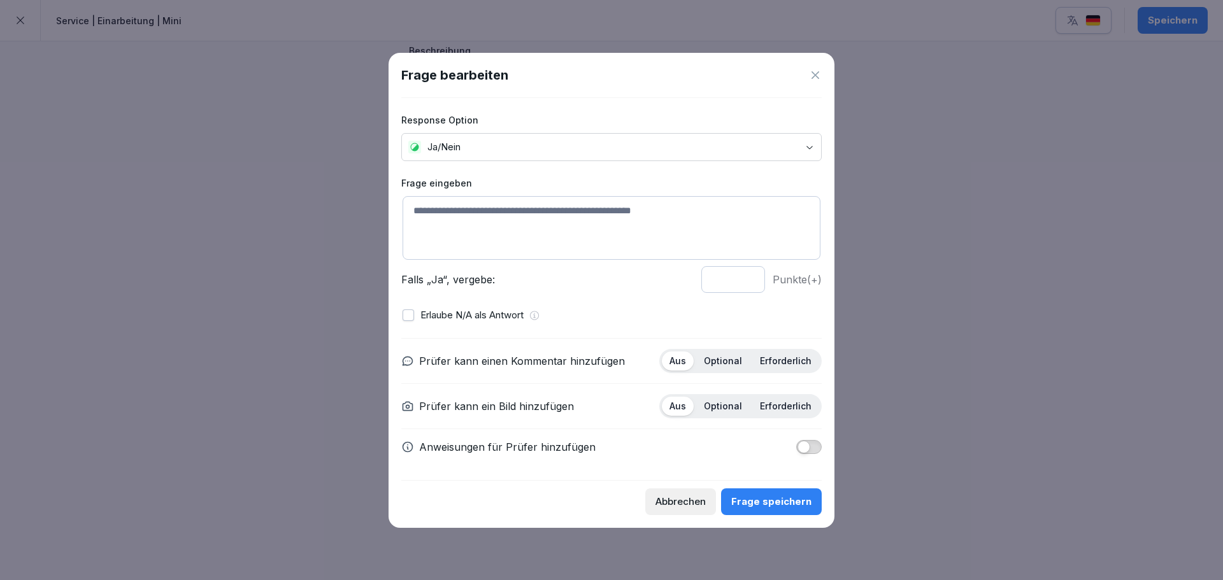
drag, startPoint x: 607, startPoint y: 215, endPoint x: 615, endPoint y: 217, distance: 8.1
click at [607, 215] on textarea at bounding box center [612, 228] width 418 height 64
type textarea "*******"
click at [776, 505] on div "Frage speichern" at bounding box center [771, 502] width 80 height 14
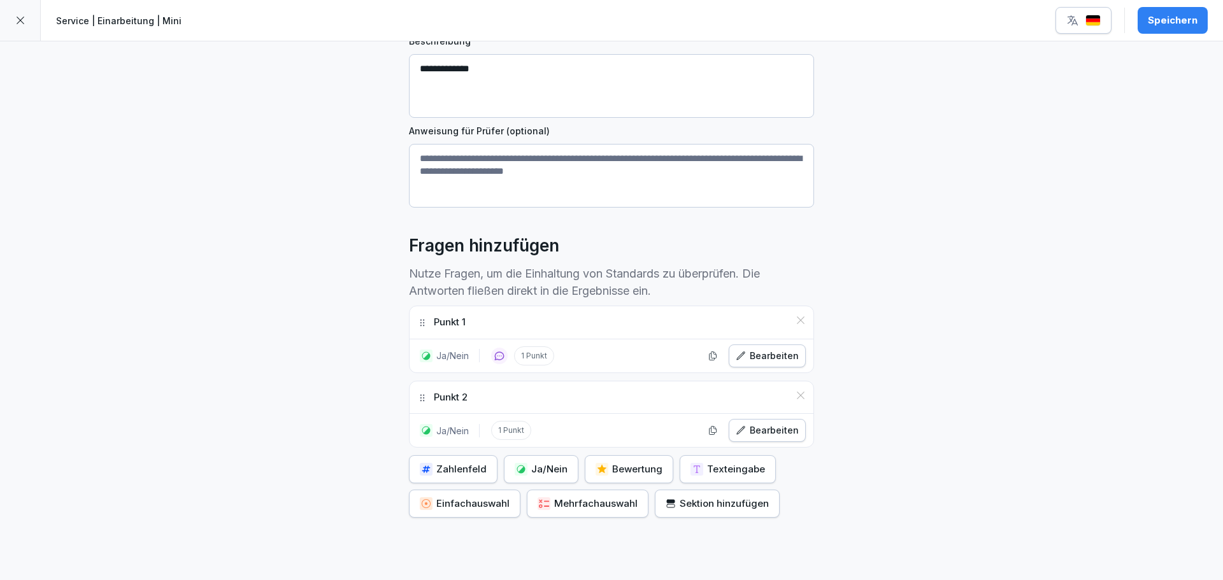
click at [547, 469] on div "Ja/Nein" at bounding box center [541, 469] width 53 height 14
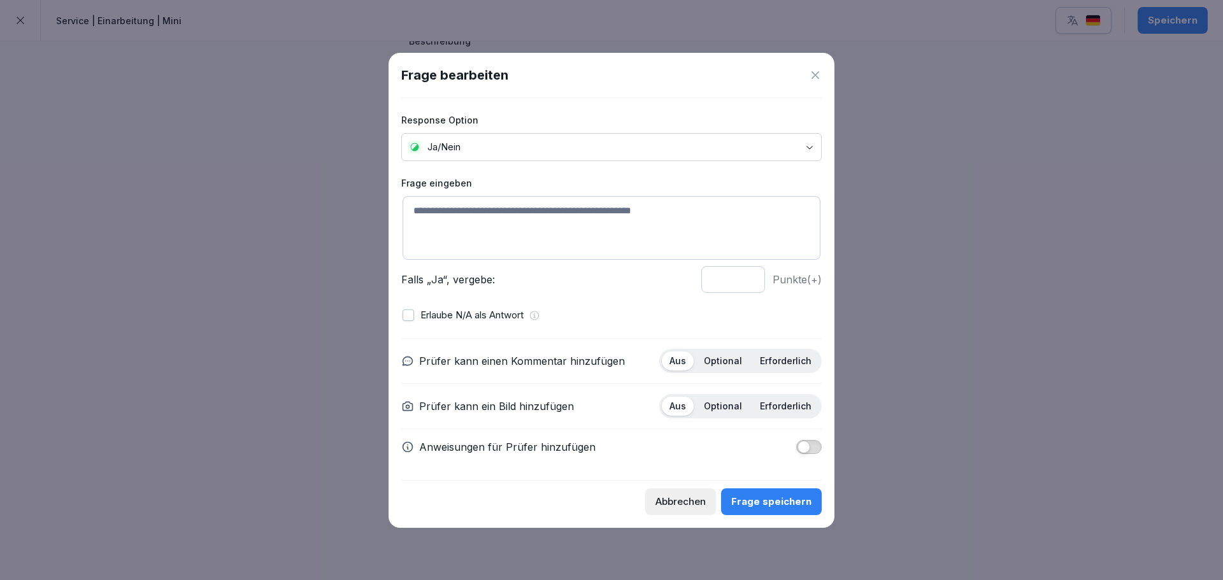
click at [529, 203] on textarea at bounding box center [612, 228] width 418 height 64
type textarea "*******"
click at [765, 498] on div "Frage speichern" at bounding box center [771, 502] width 80 height 14
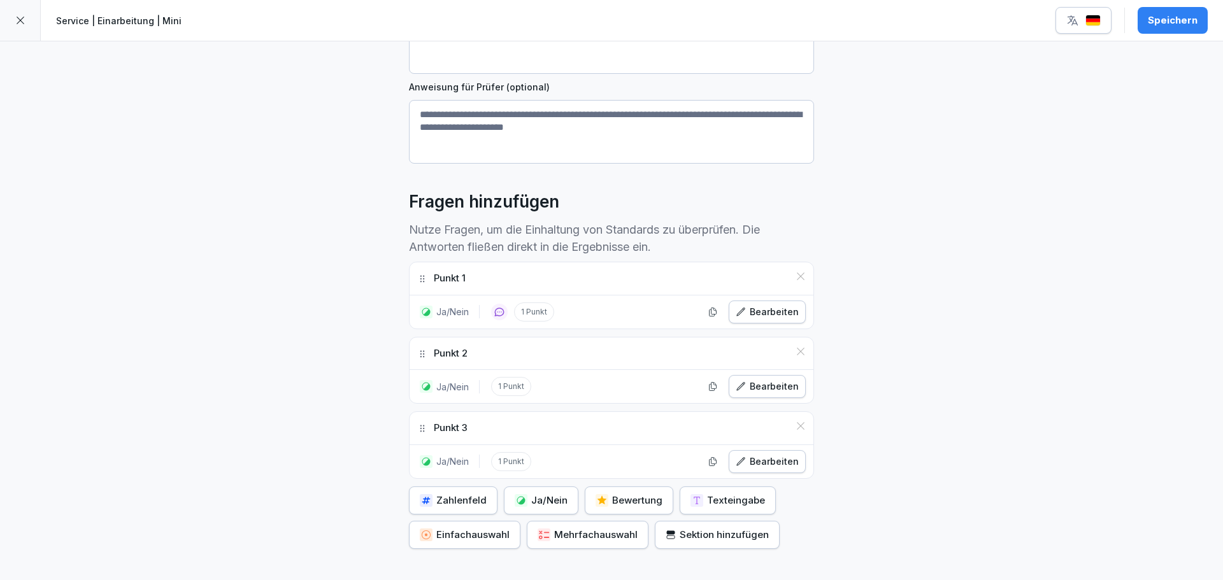
scroll to position [187, 0]
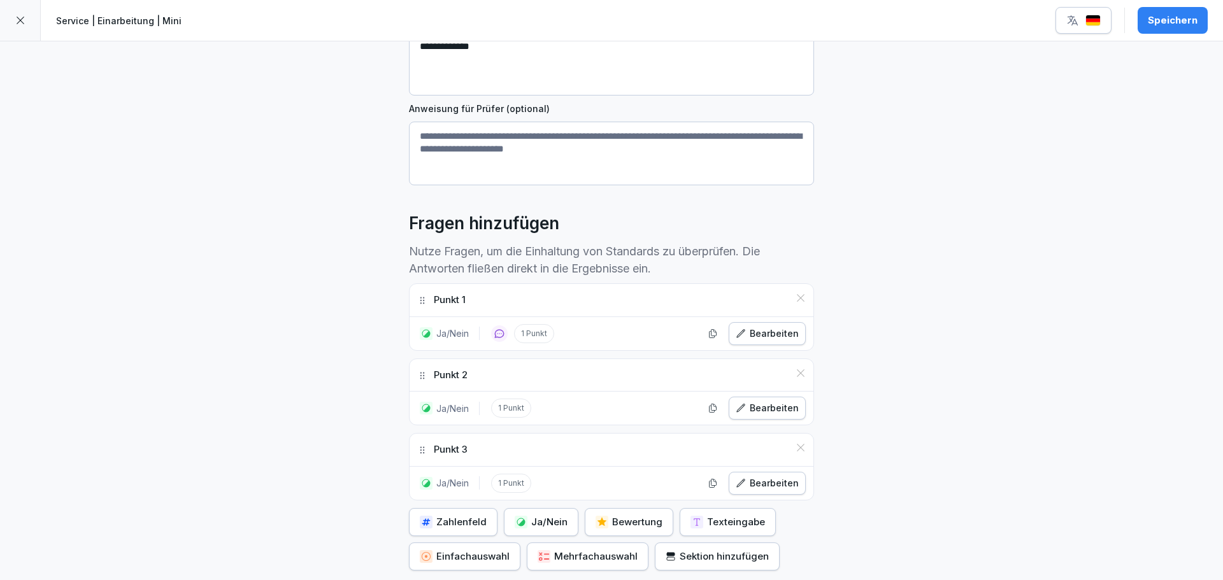
click at [1175, 18] on div "Speichern" at bounding box center [1173, 20] width 50 height 14
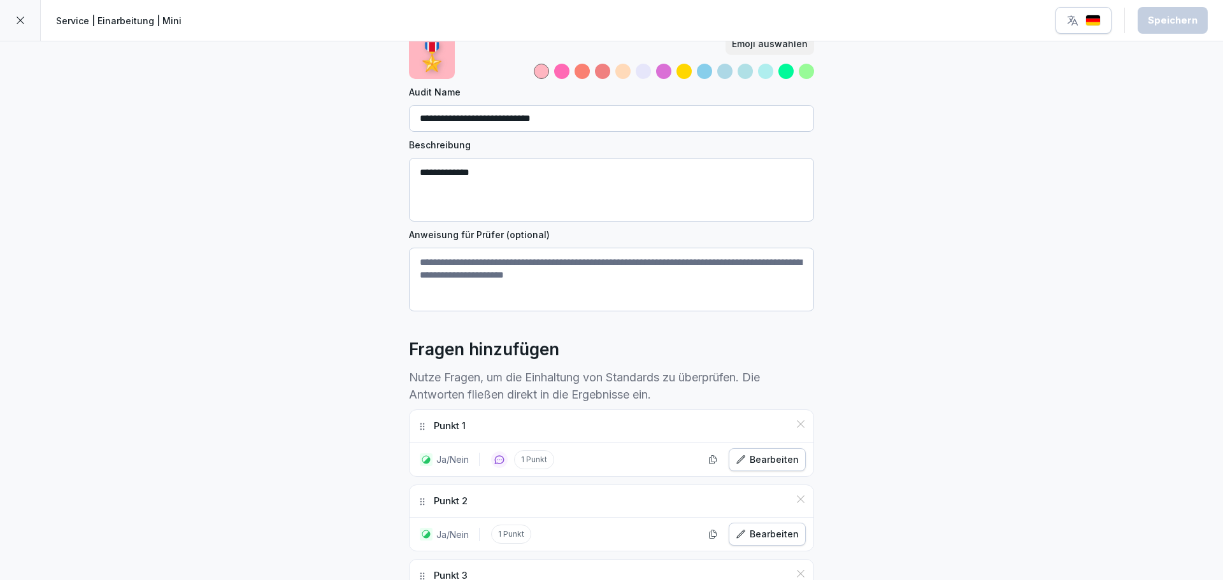
scroll to position [0, 0]
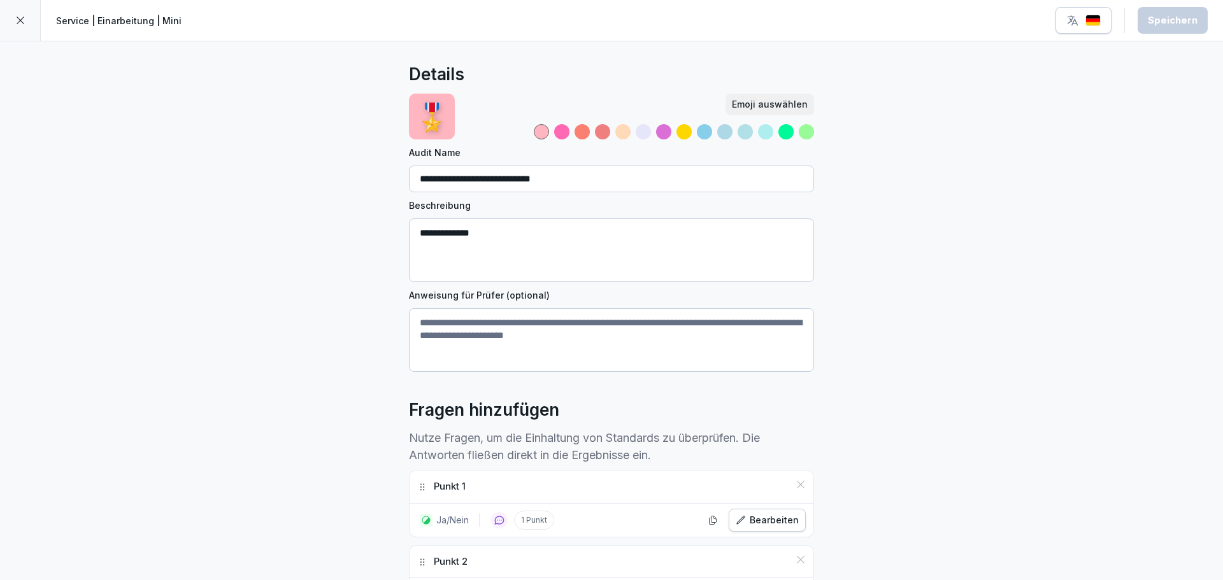
click at [28, 22] on div at bounding box center [20, 20] width 41 height 41
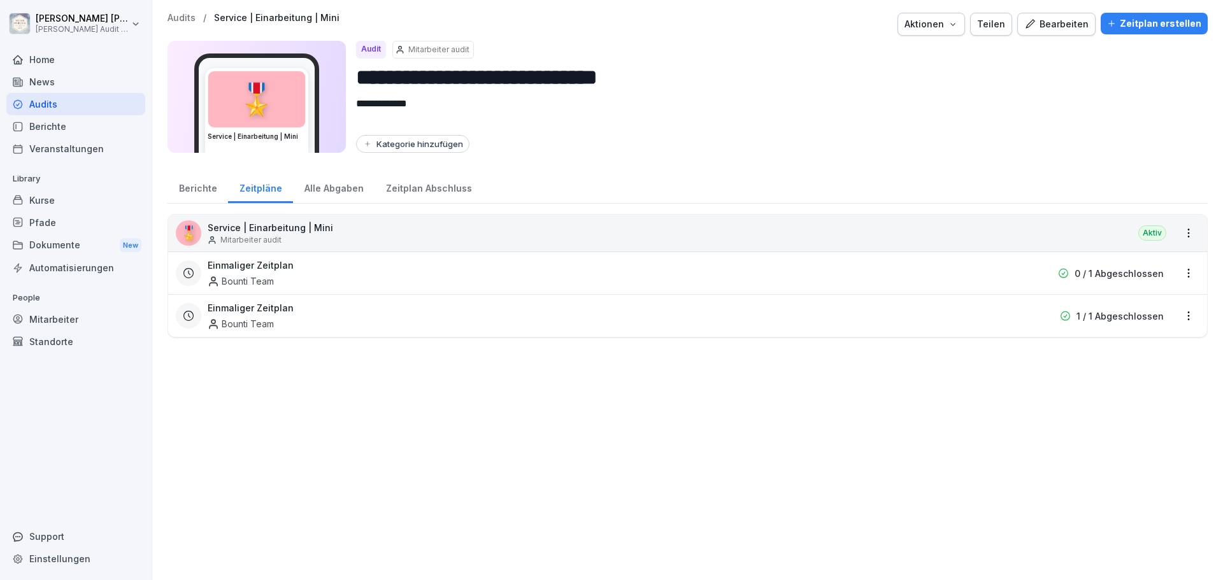
drag, startPoint x: 290, startPoint y: 410, endPoint x: 280, endPoint y: 392, distance: 21.4
click at [292, 415] on div "🎖️ Service | Einarbeitung | Mini Mitarbeiter audit Aktiv Einmaliger Zeitplan Bo…" at bounding box center [688, 391] width 1040 height 354
click at [197, 187] on div "Berichte" at bounding box center [198, 187] width 61 height 32
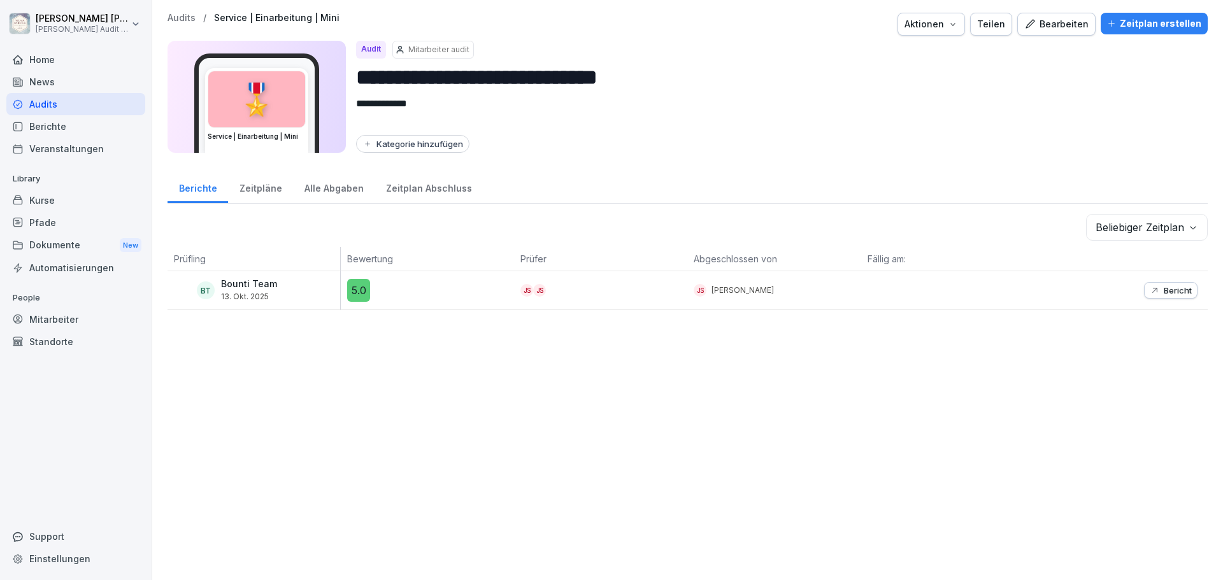
click at [250, 191] on div "Zeitpläne" at bounding box center [260, 187] width 65 height 32
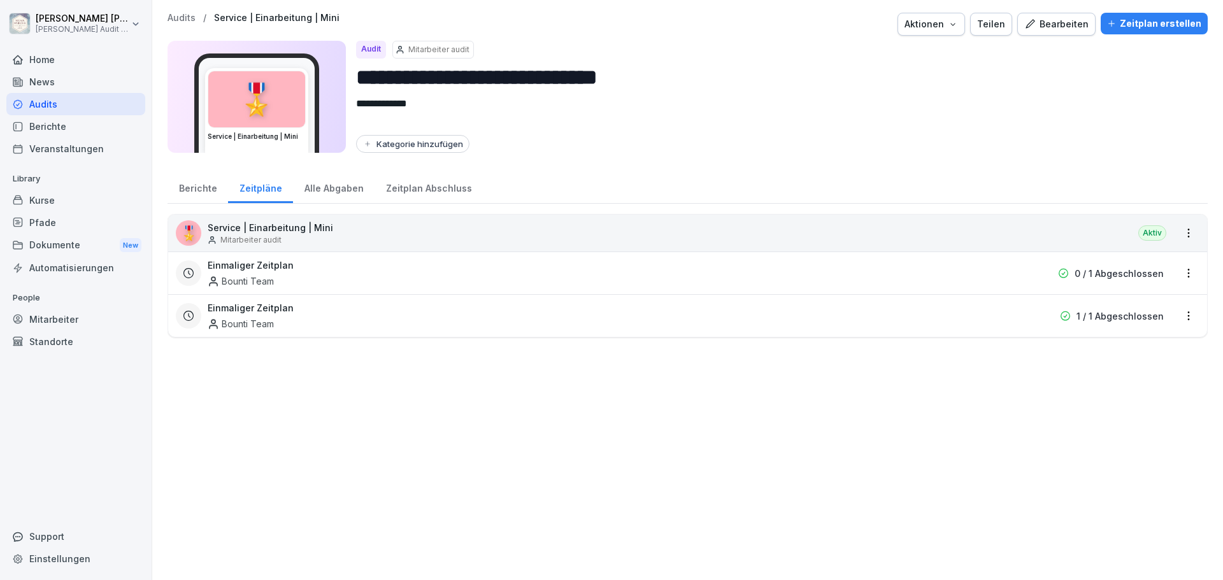
click at [319, 189] on div "Alle Abgaben" at bounding box center [334, 187] width 82 height 32
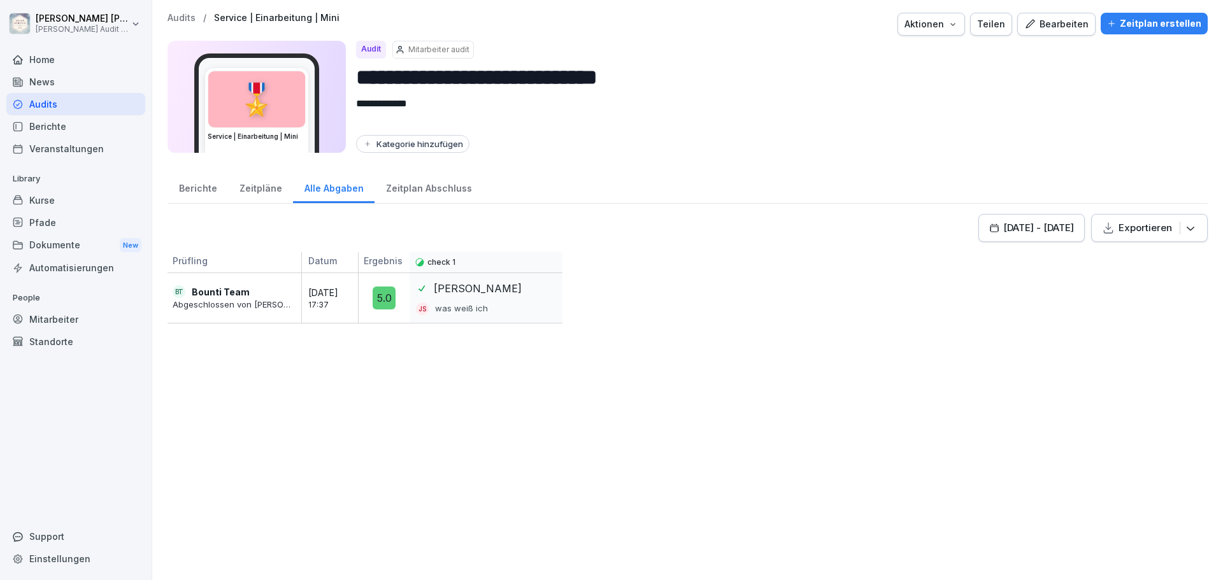
click at [243, 187] on div "Zeitpläne" at bounding box center [260, 187] width 65 height 32
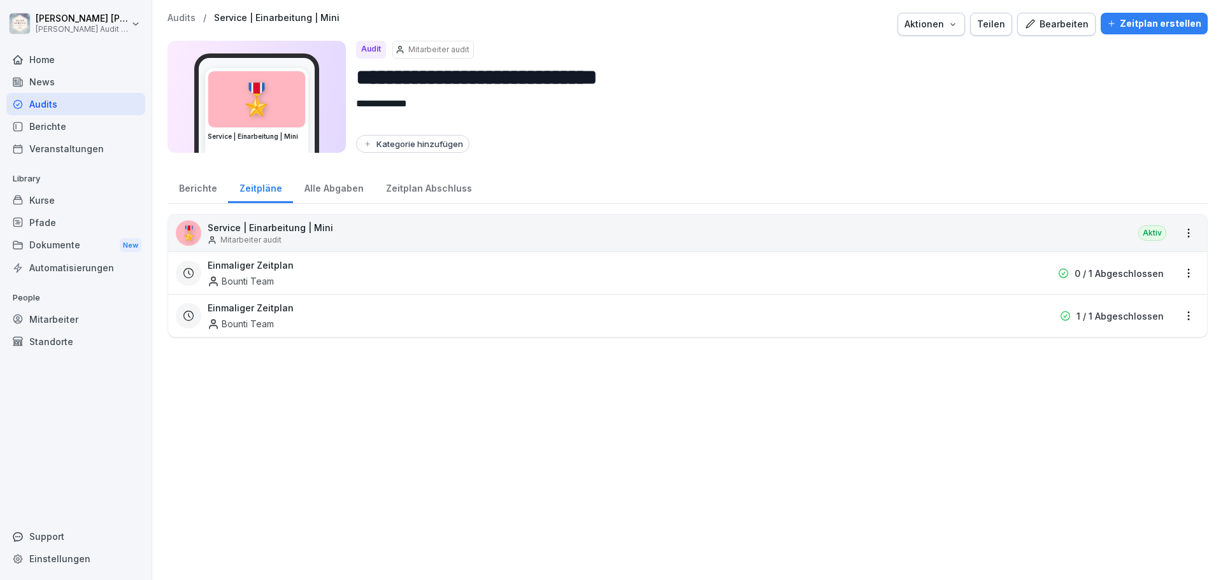
click at [208, 194] on div "Berichte" at bounding box center [198, 187] width 61 height 32
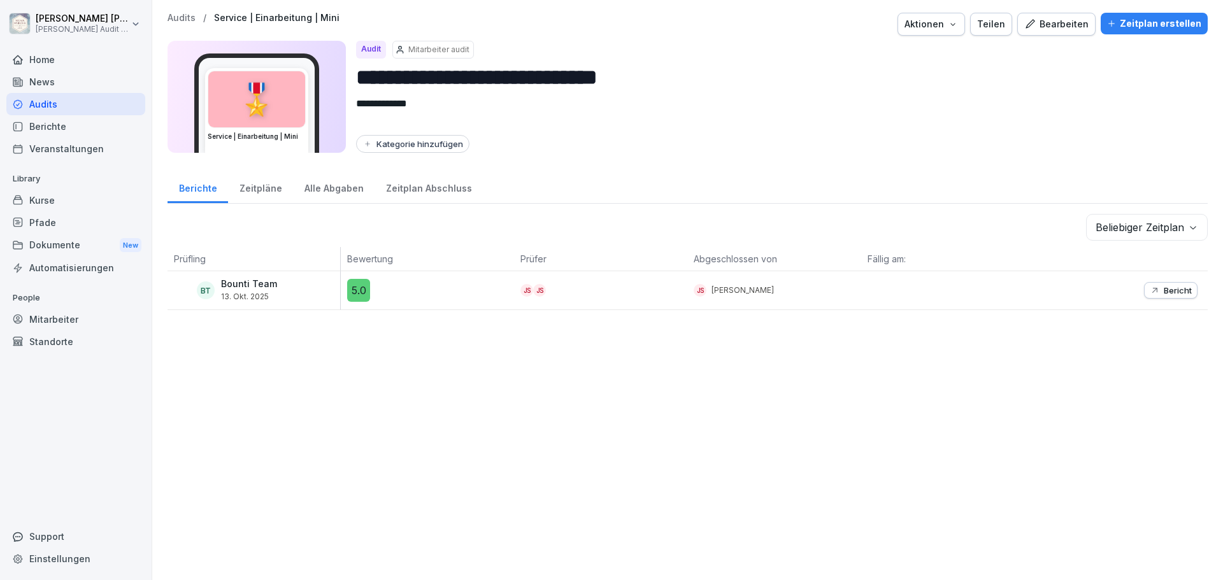
click at [371, 374] on div "**********" at bounding box center [687, 290] width 1071 height 580
click at [49, 206] on div "Kurse" at bounding box center [75, 200] width 139 height 22
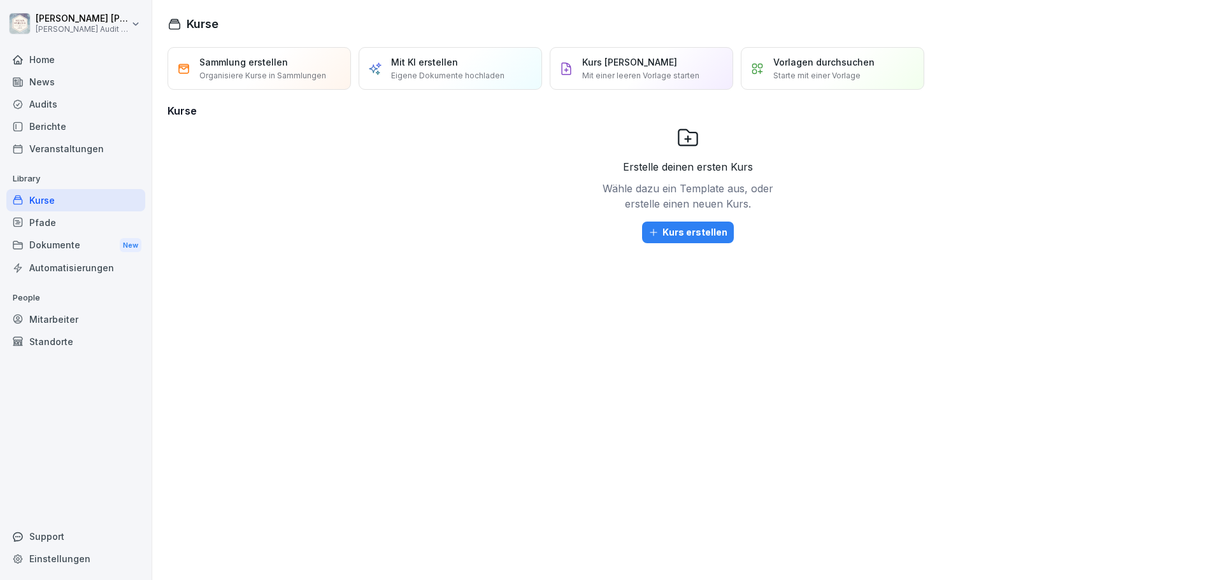
click at [53, 129] on div "Berichte" at bounding box center [75, 126] width 139 height 22
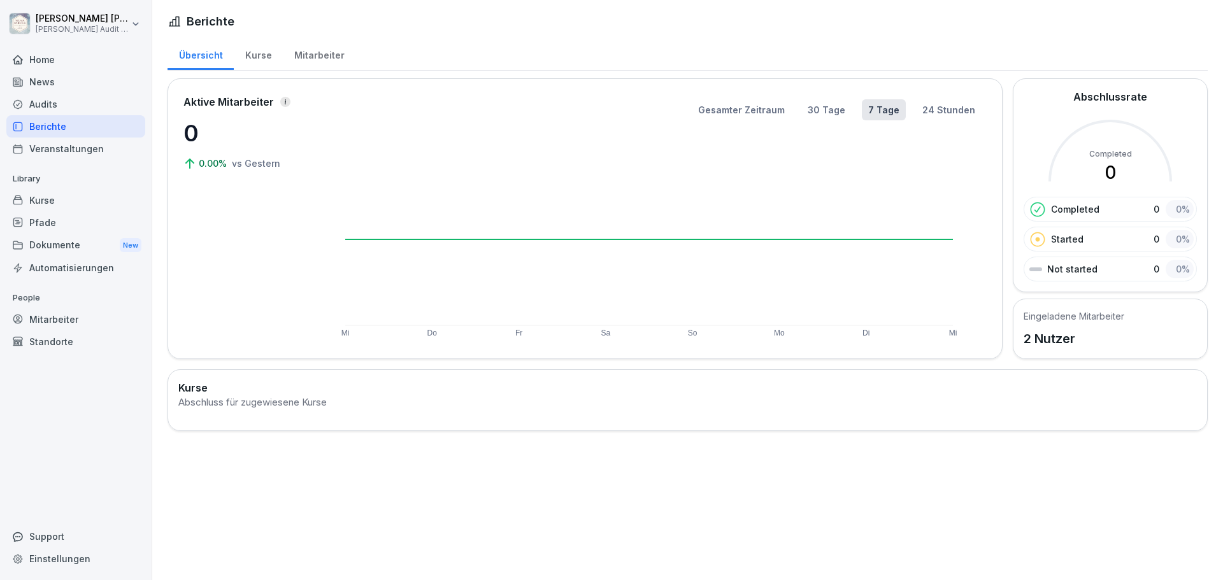
click at [53, 103] on div "Audits" at bounding box center [75, 104] width 139 height 22
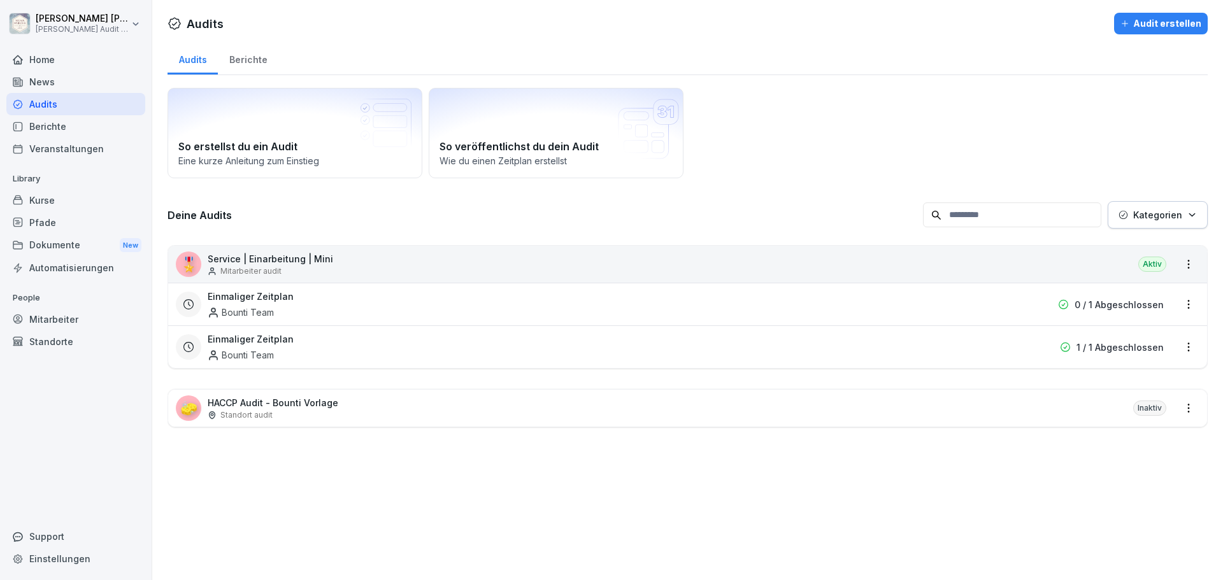
click at [1150, 264] on div "Aktiv" at bounding box center [1152, 264] width 28 height 15
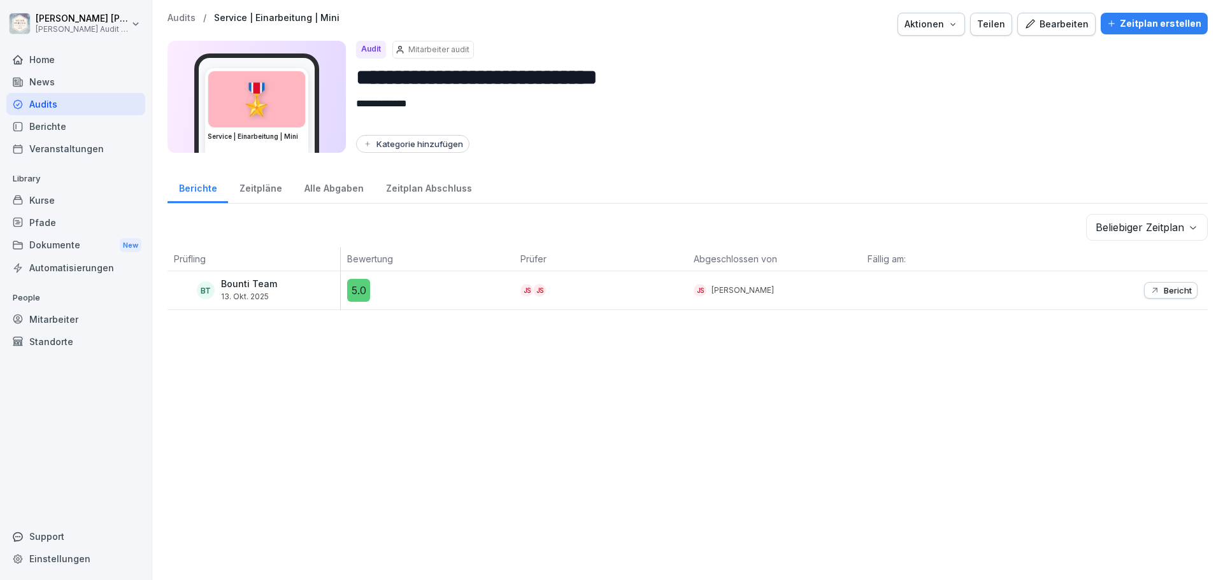
click at [59, 105] on div "Audits" at bounding box center [75, 104] width 139 height 22
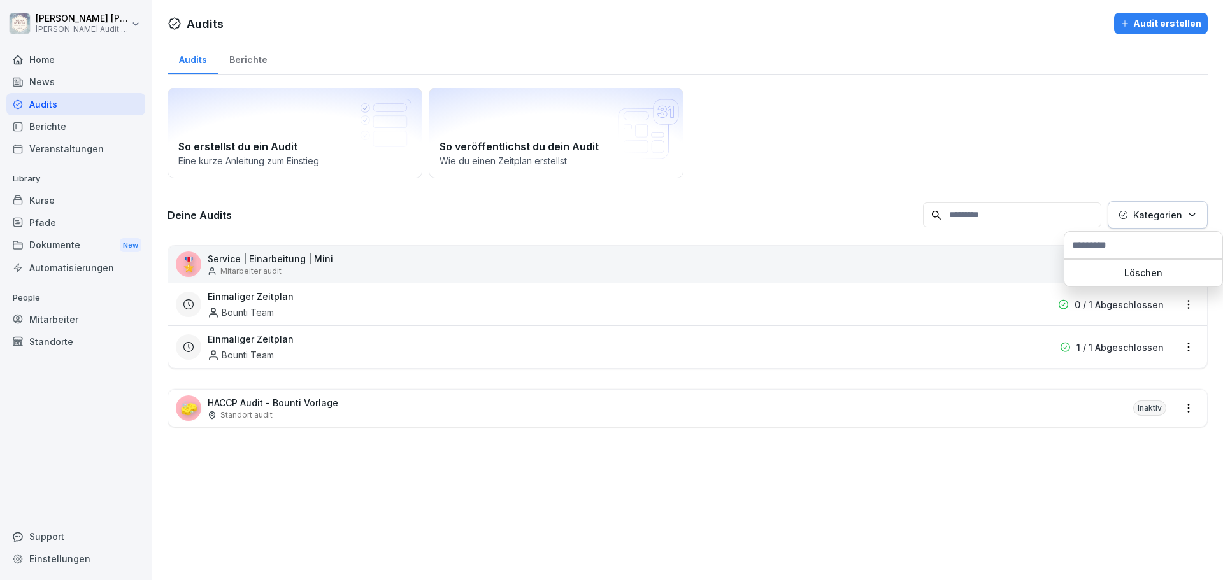
click at [1187, 213] on icon "button" at bounding box center [1192, 215] width 10 height 10
click at [1133, 214] on p "Kategorien" at bounding box center [1157, 214] width 49 height 13
click at [949, 257] on div "🎖️ Service | Einarbeitung | Mini Mitarbeiter audit Aktiv" at bounding box center [687, 264] width 1039 height 37
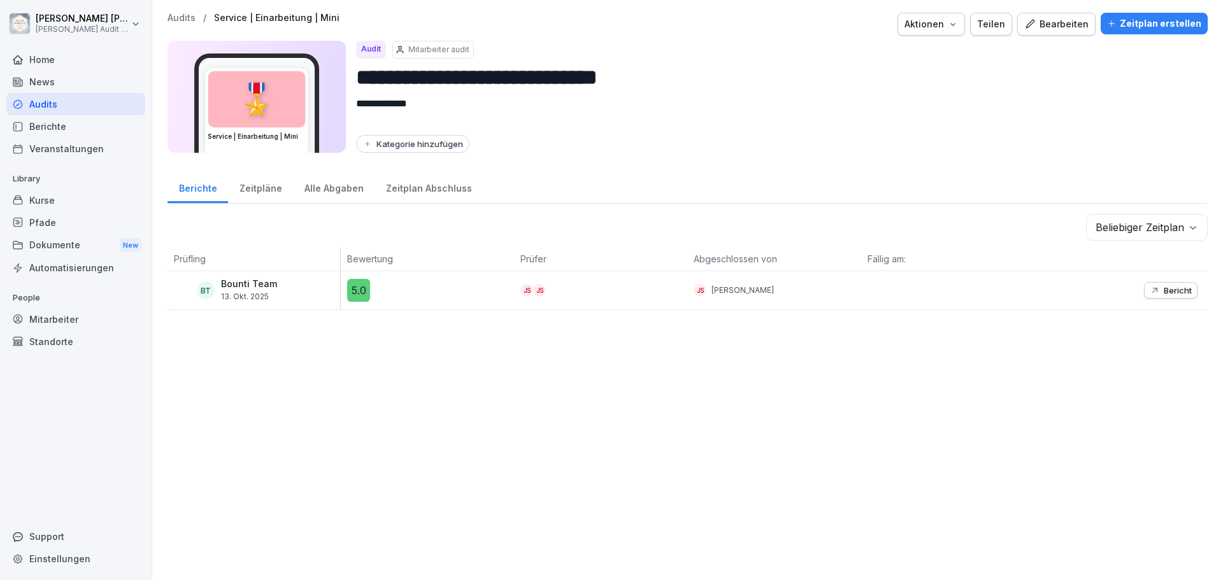
click at [431, 139] on div "Kategorie hinzufügen" at bounding box center [412, 144] width 101 height 10
click at [421, 166] on input at bounding box center [439, 169] width 164 height 24
type input "*"
type input "**********"
click at [454, 194] on div "Einarbeitung erstellen" at bounding box center [439, 197] width 148 height 13
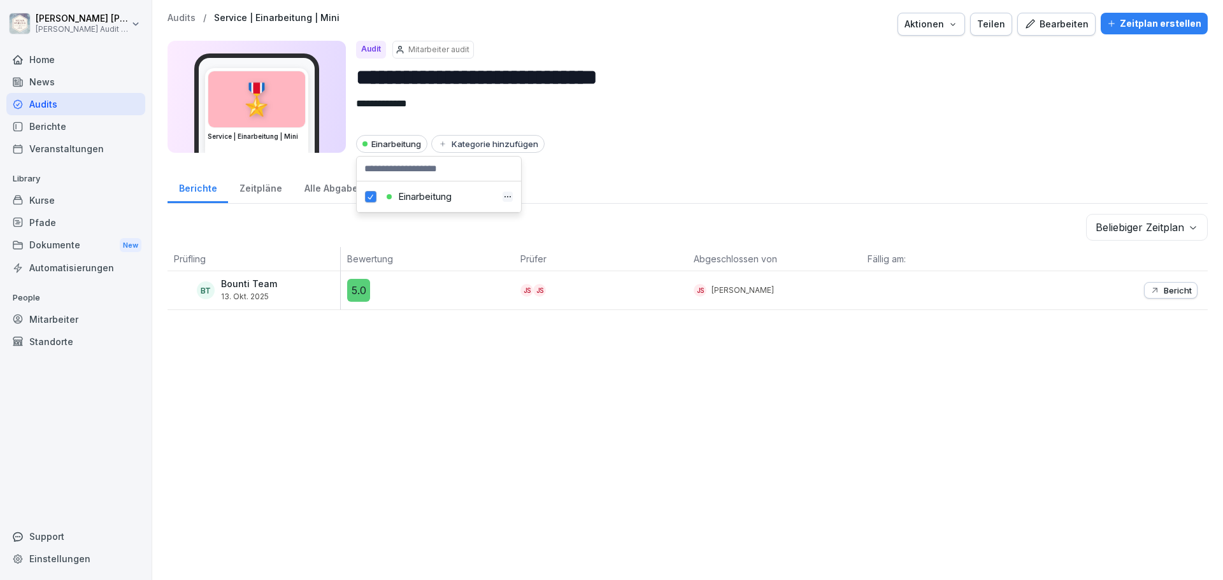
click at [610, 158] on div "**********" at bounding box center [688, 87] width 1040 height 148
click at [39, 104] on div "Audits" at bounding box center [75, 104] width 139 height 22
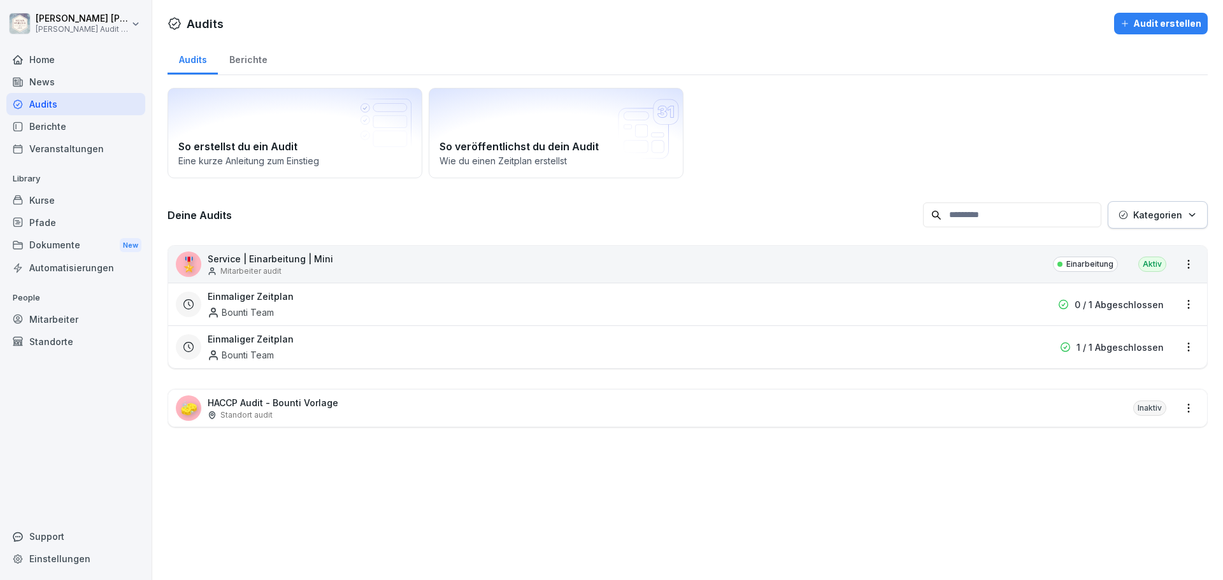
click at [1141, 218] on p "Kategorien" at bounding box center [1157, 214] width 49 height 13
click at [1145, 273] on p "Einarbeitung" at bounding box center [1125, 272] width 54 height 11
click at [1090, 151] on html "Jakob Schmidt Wilma Wunder Audit Testzugang Home News Audits Berichte Veranstal…" at bounding box center [611, 290] width 1223 height 580
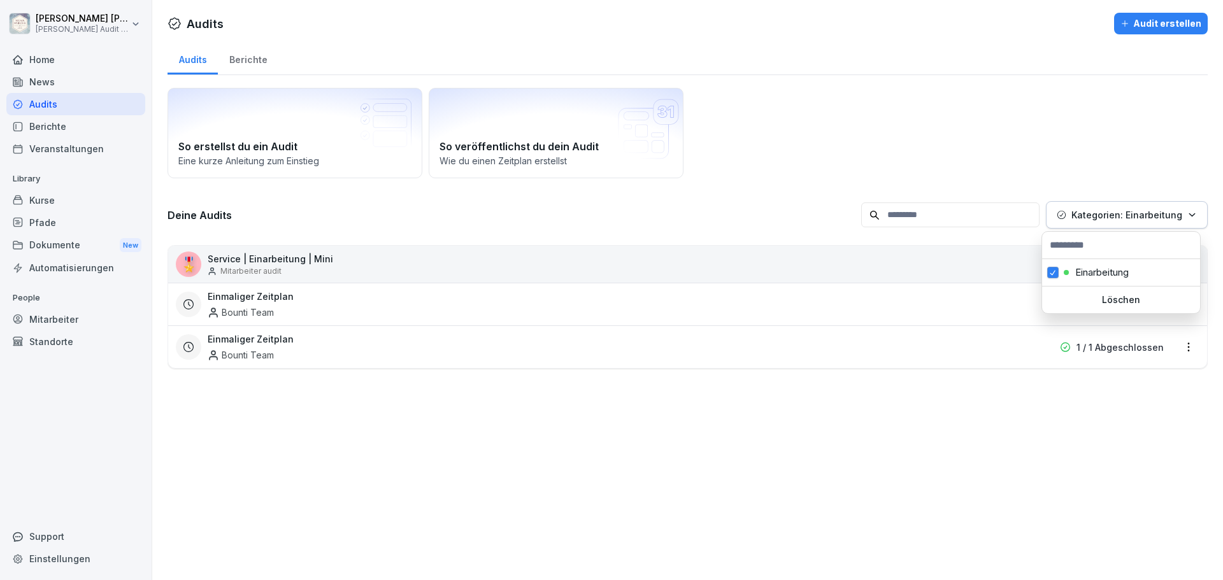
click at [1143, 219] on p "Kategorien: Einarbeitung" at bounding box center [1126, 214] width 111 height 13
click at [1087, 272] on p "Einarbeitung" at bounding box center [1102, 272] width 54 height 11
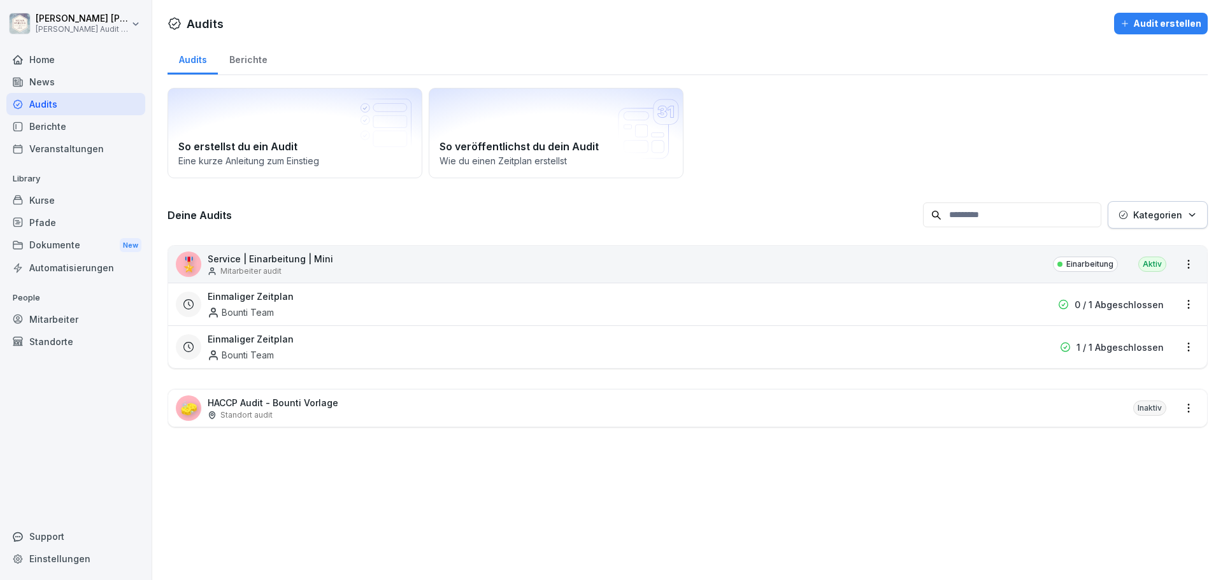
click at [1108, 161] on html "Jakob Schmidt Wilma Wunder Audit Testzugang Home News Audits Berichte Veranstal…" at bounding box center [611, 290] width 1223 height 580
click at [258, 264] on p "Service | Einarbeitung | Mini" at bounding box center [270, 258] width 125 height 13
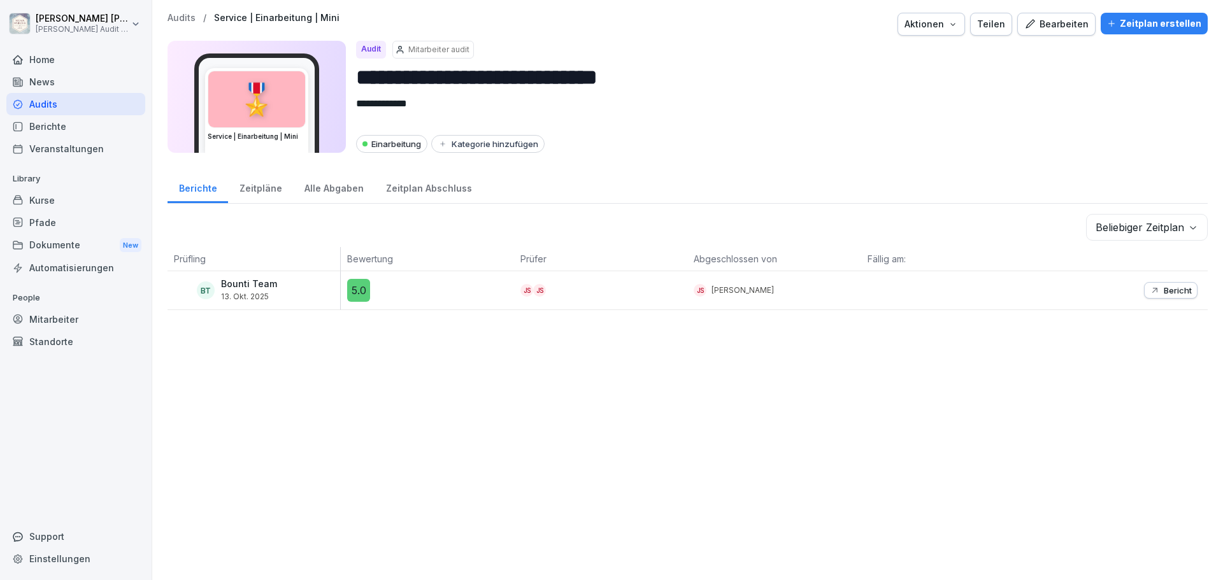
click at [266, 192] on div "Zeitpläne" at bounding box center [260, 187] width 65 height 32
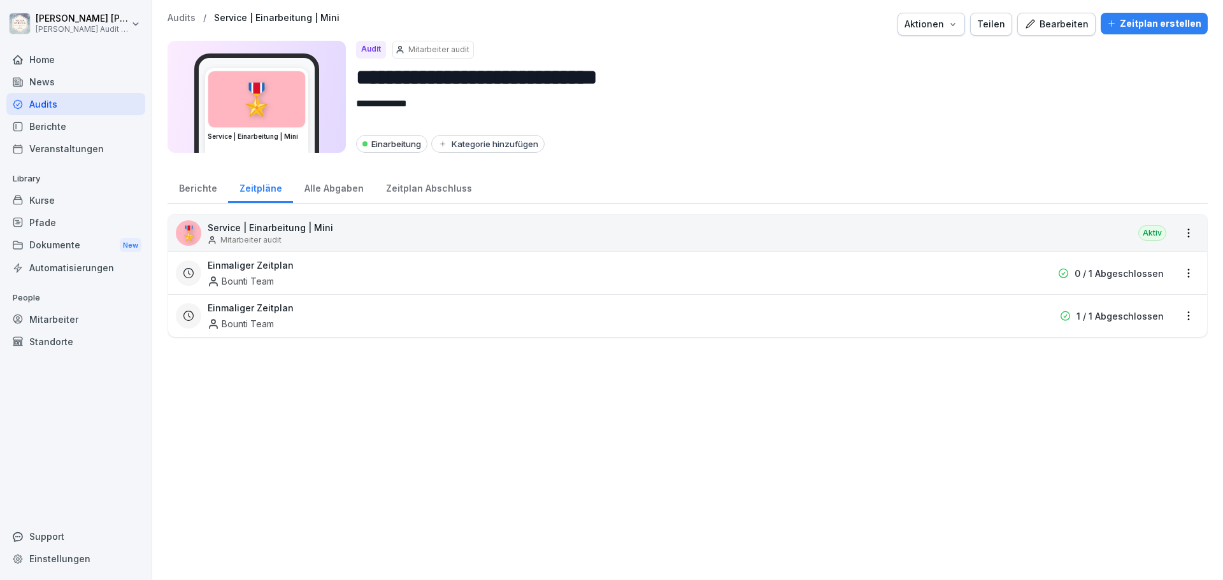
click at [330, 193] on div "Alle Abgaben" at bounding box center [334, 187] width 82 height 32
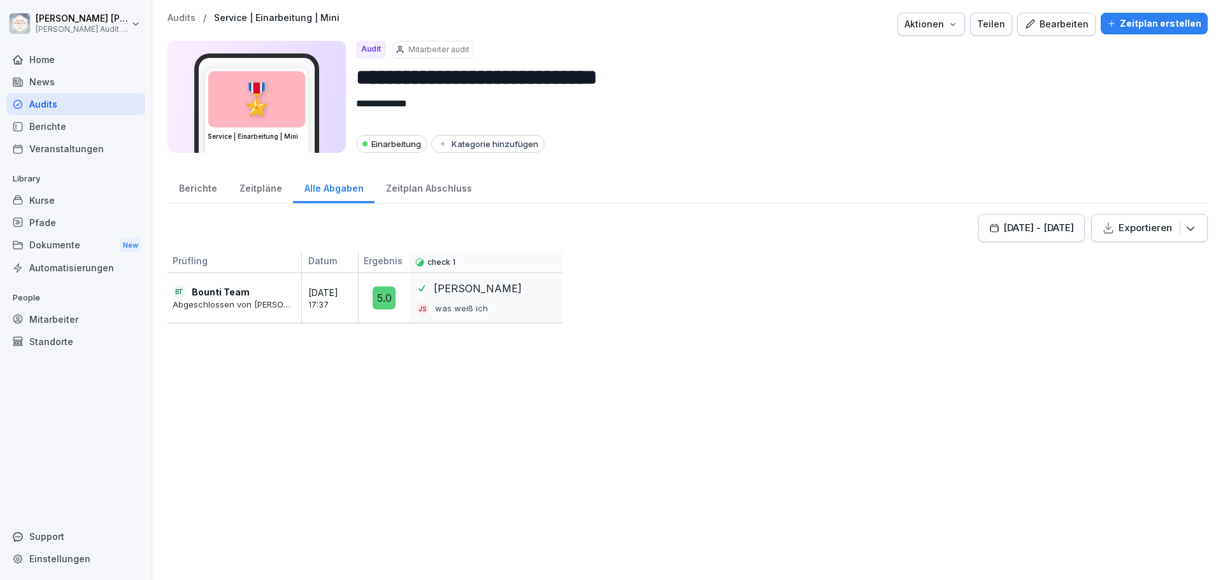
click at [426, 194] on div "Zeitplan Abschluss" at bounding box center [429, 187] width 108 height 32
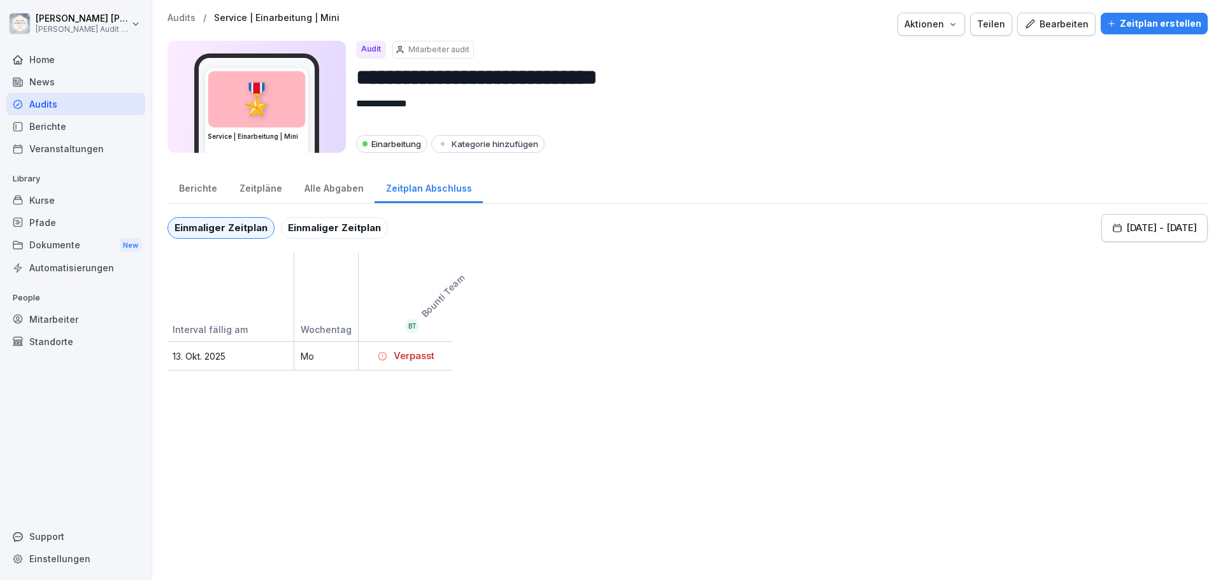
click at [322, 192] on div "Alle Abgaben" at bounding box center [334, 187] width 82 height 32
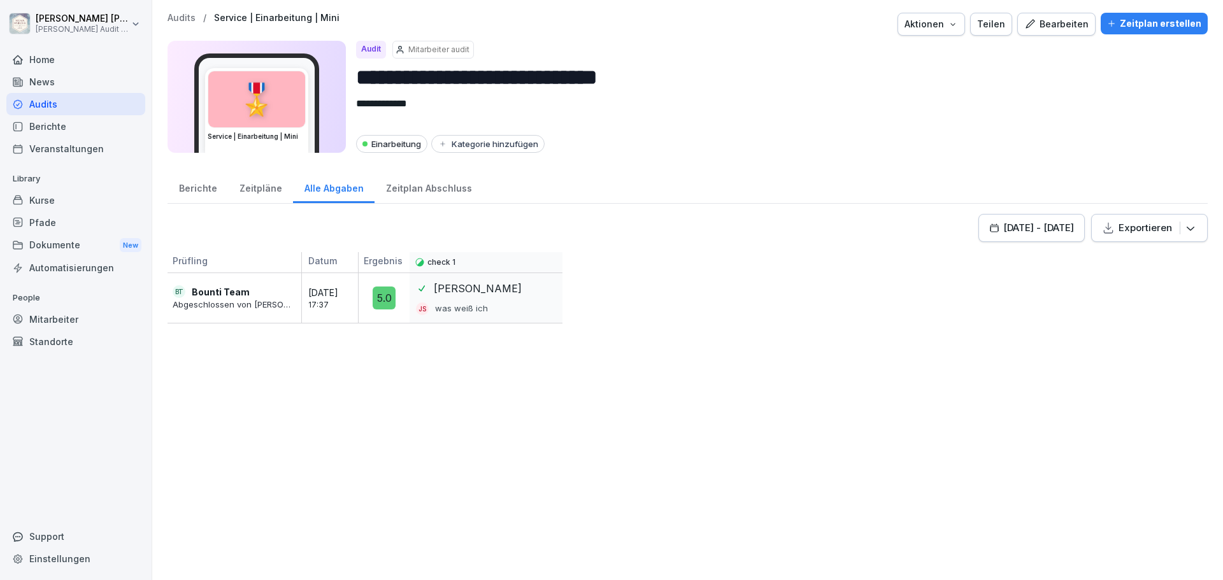
click at [273, 192] on div "Zeitpläne" at bounding box center [260, 187] width 65 height 32
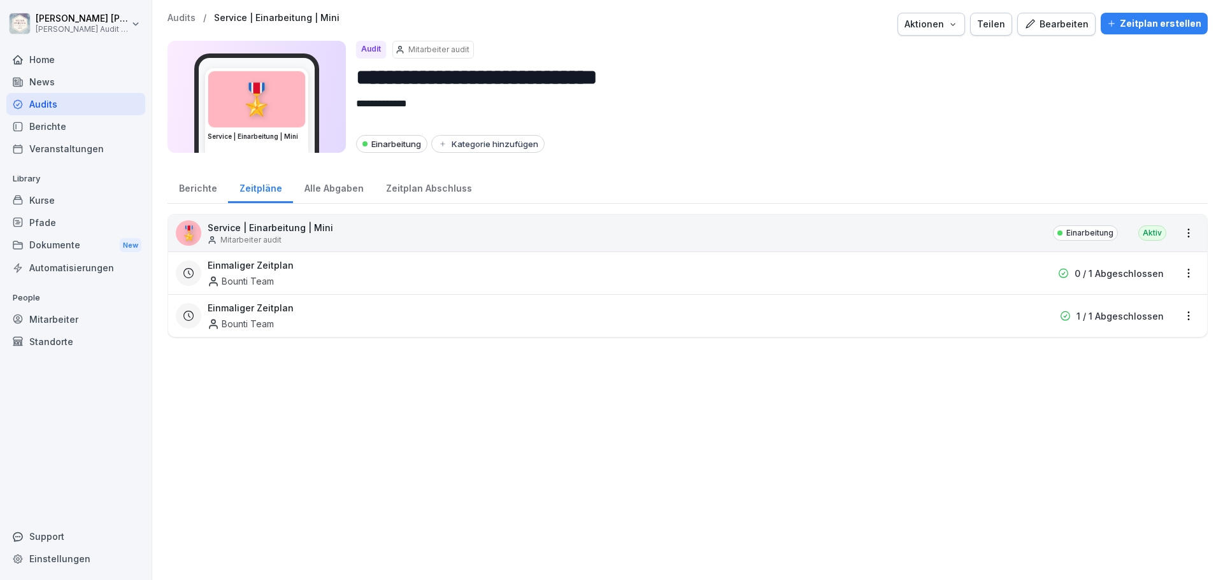
click at [213, 190] on div "Berichte" at bounding box center [198, 187] width 61 height 32
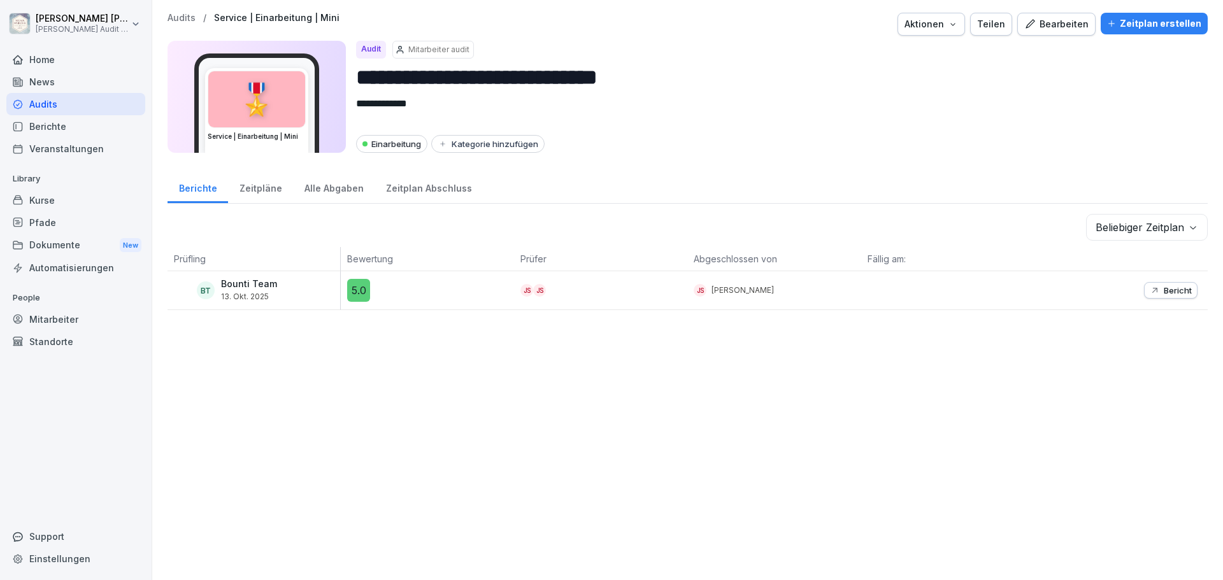
click at [400, 190] on div "Zeitplan Abschluss" at bounding box center [429, 187] width 108 height 32
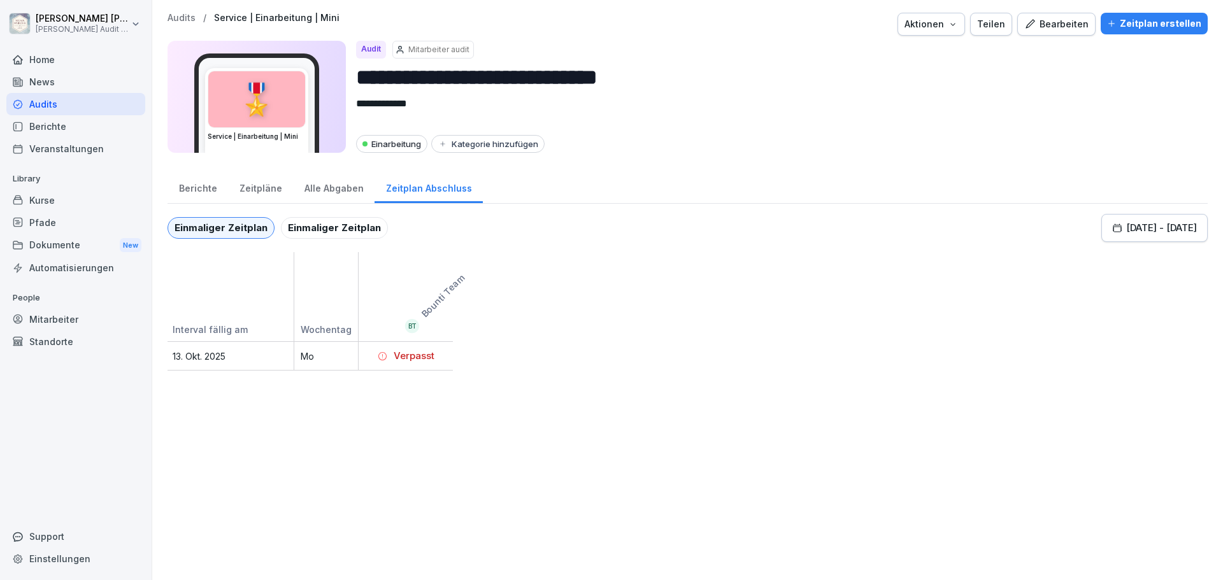
click at [328, 187] on div "Alle Abgaben" at bounding box center [334, 187] width 82 height 32
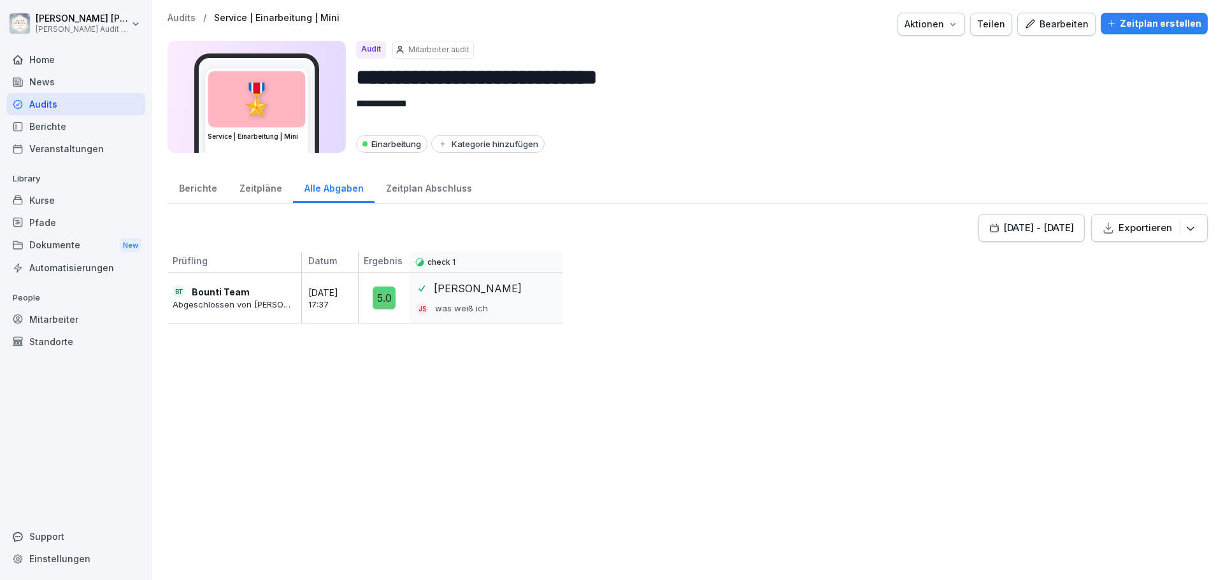
click at [262, 192] on div "Zeitpläne" at bounding box center [260, 187] width 65 height 32
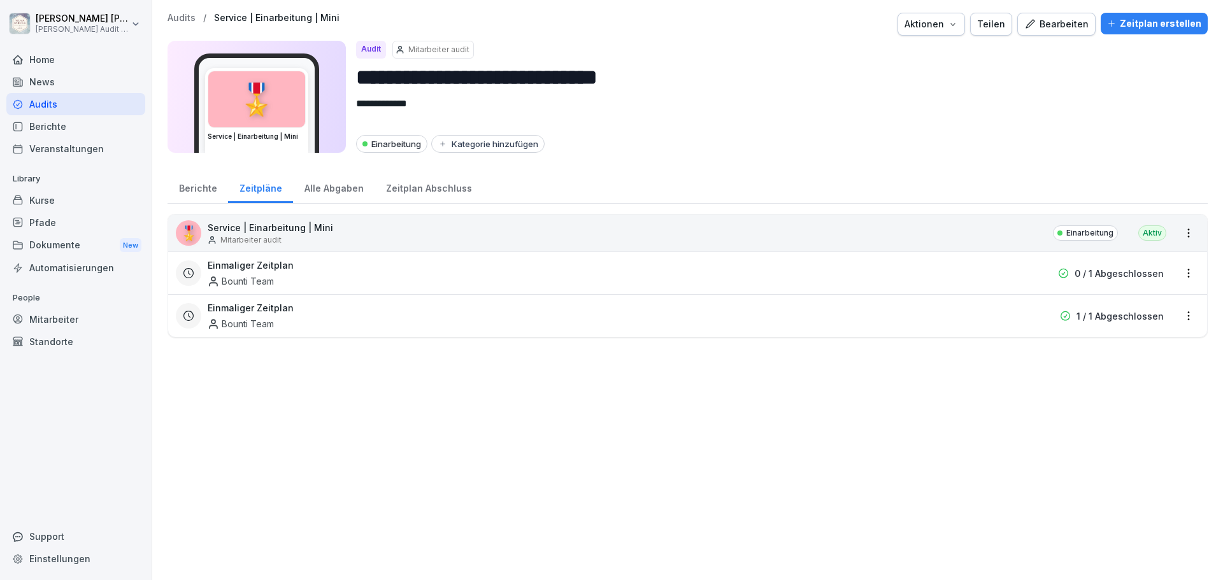
click at [200, 191] on div "Berichte" at bounding box center [198, 187] width 61 height 32
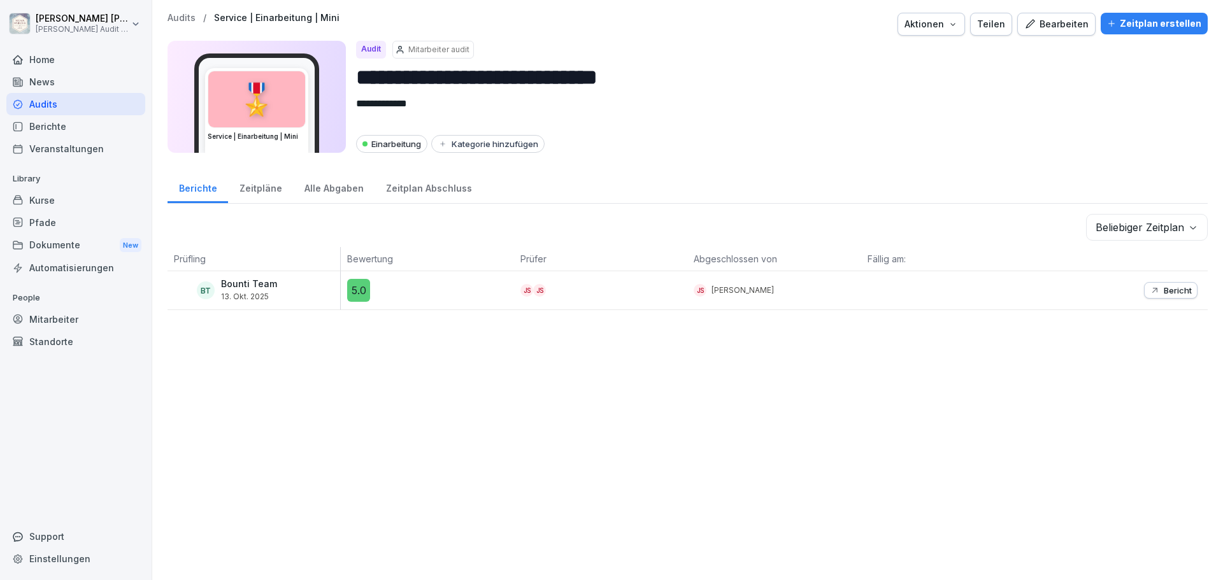
click at [49, 103] on div "Audits" at bounding box center [75, 104] width 139 height 22
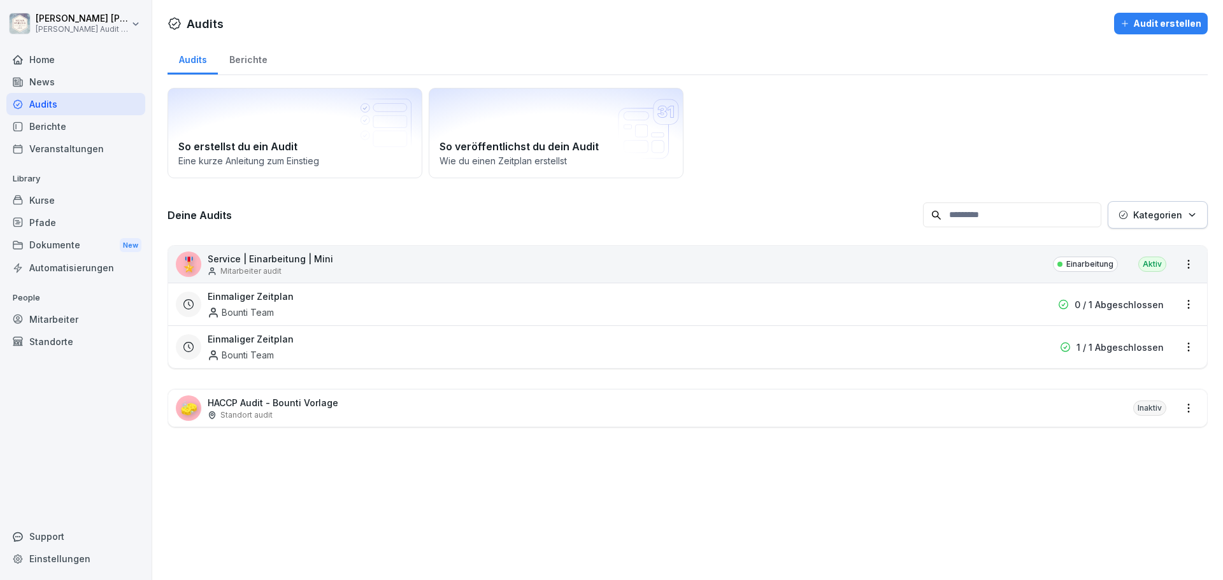
click at [259, 52] on div "Berichte" at bounding box center [248, 58] width 61 height 32
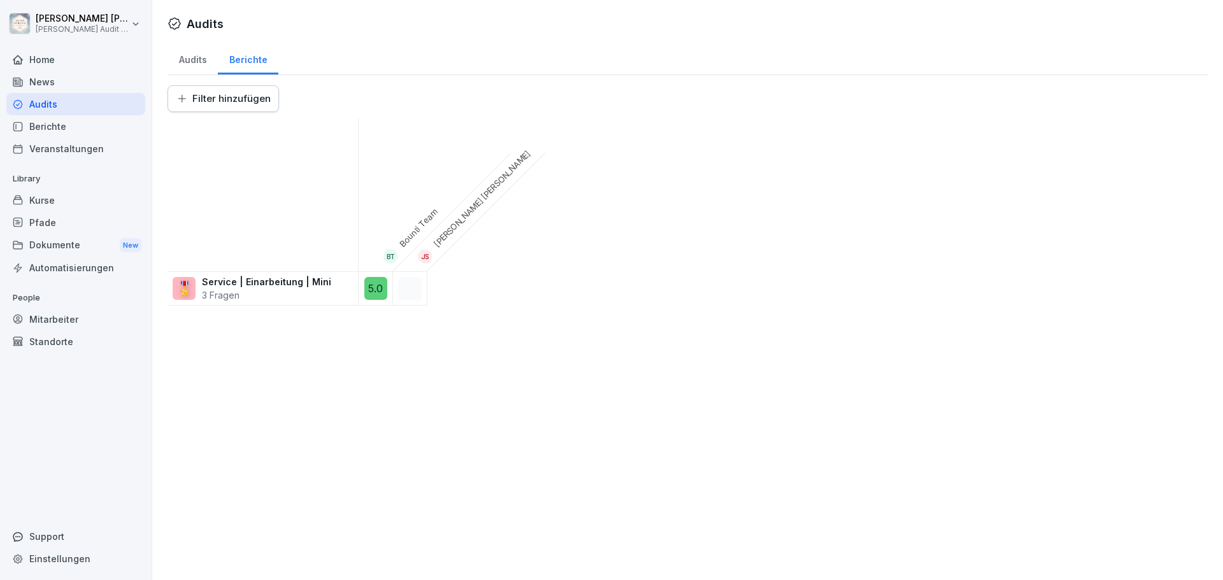
click at [188, 62] on div "Audits" at bounding box center [193, 58] width 50 height 32
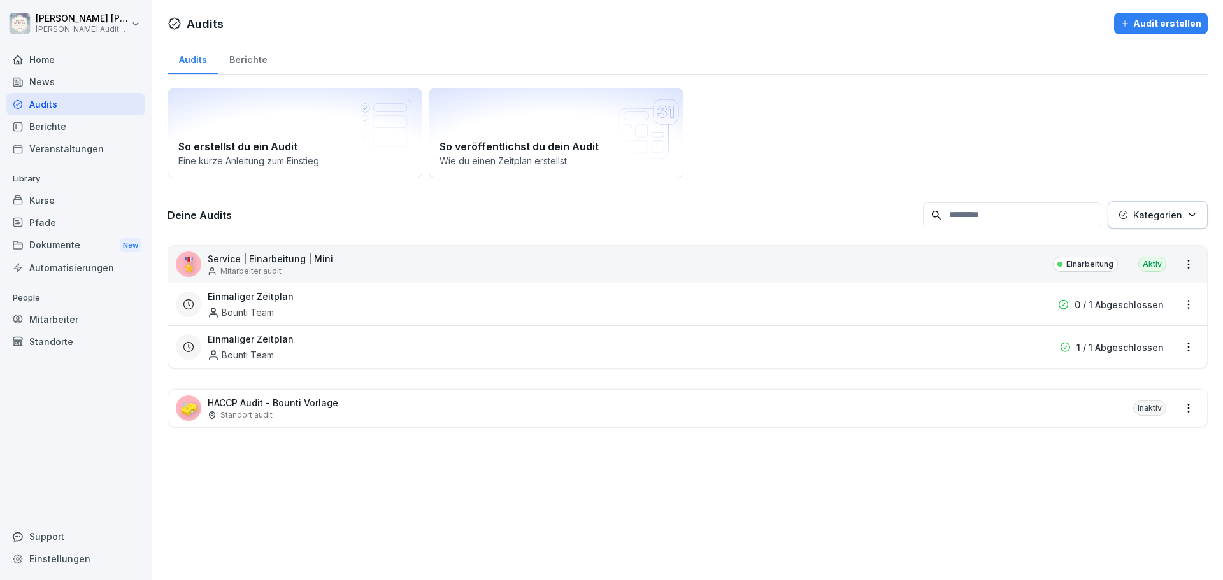
click at [254, 61] on div "Berichte" at bounding box center [248, 58] width 61 height 32
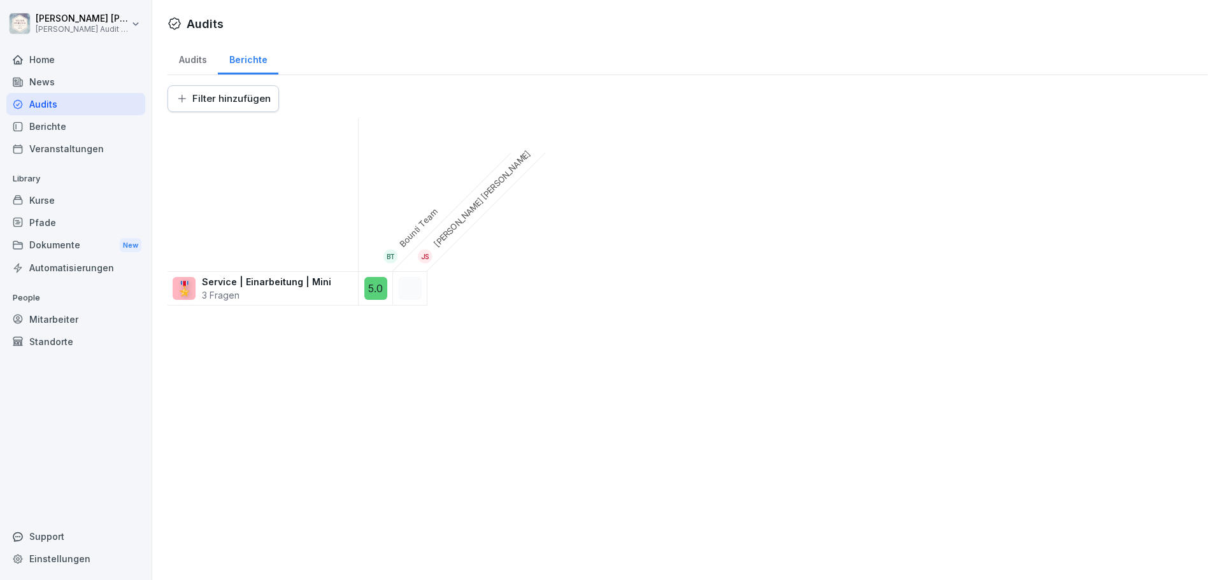
click at [206, 61] on div "Audits" at bounding box center [193, 58] width 50 height 32
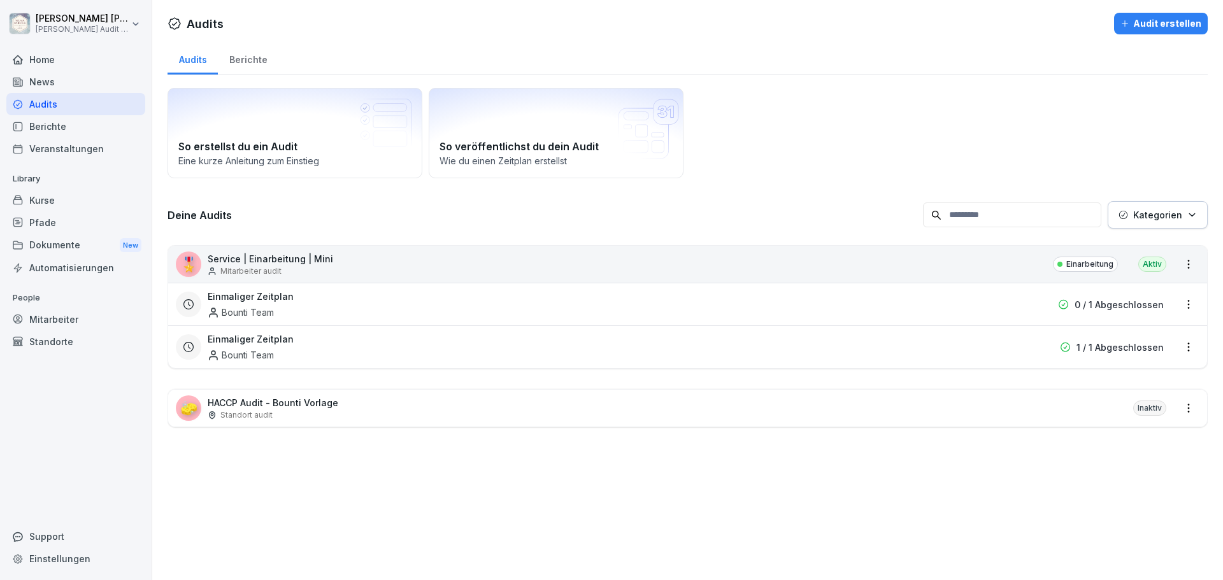
click at [1150, 216] on p "Kategorien" at bounding box center [1157, 214] width 49 height 13
click at [1027, 117] on div "So erstellst du ein Audit Eine kurze Anleitung zum Einstieg So veröffentlichst …" at bounding box center [688, 133] width 1040 height 90
click at [253, 62] on div "Berichte" at bounding box center [248, 58] width 61 height 32
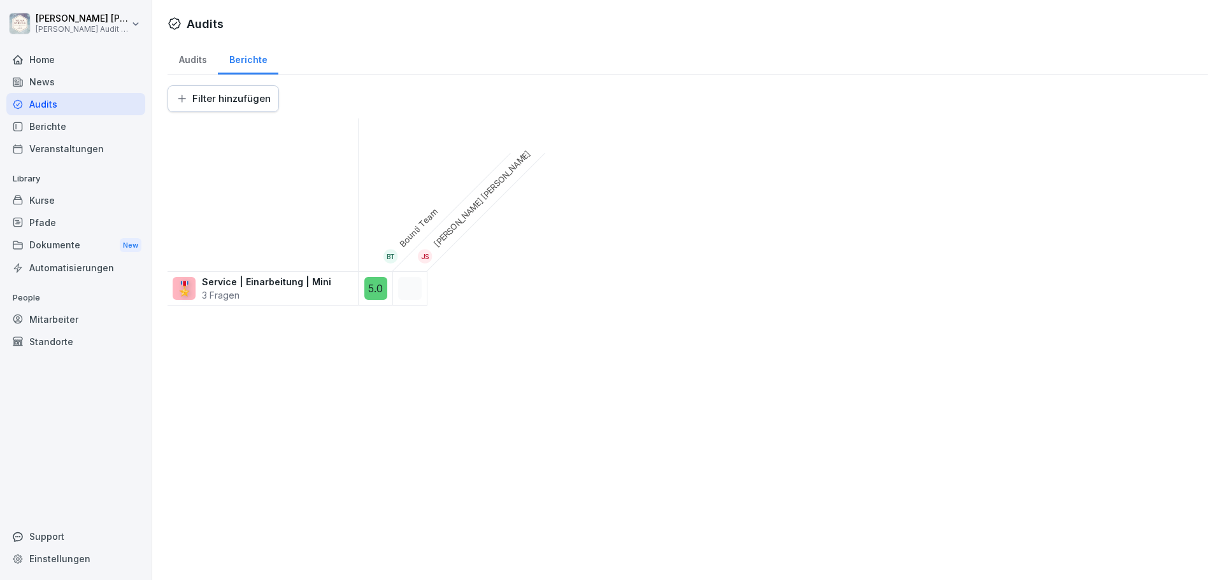
click at [193, 64] on div "Audits" at bounding box center [193, 58] width 50 height 32
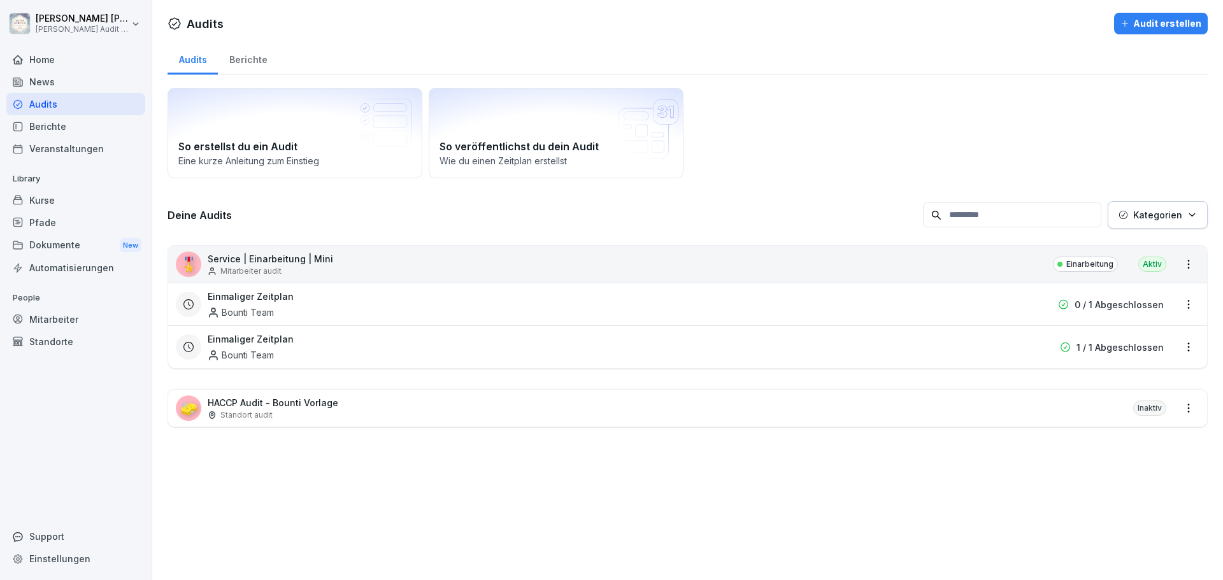
click at [1168, 25] on div "Audit erstellen" at bounding box center [1160, 24] width 81 height 14
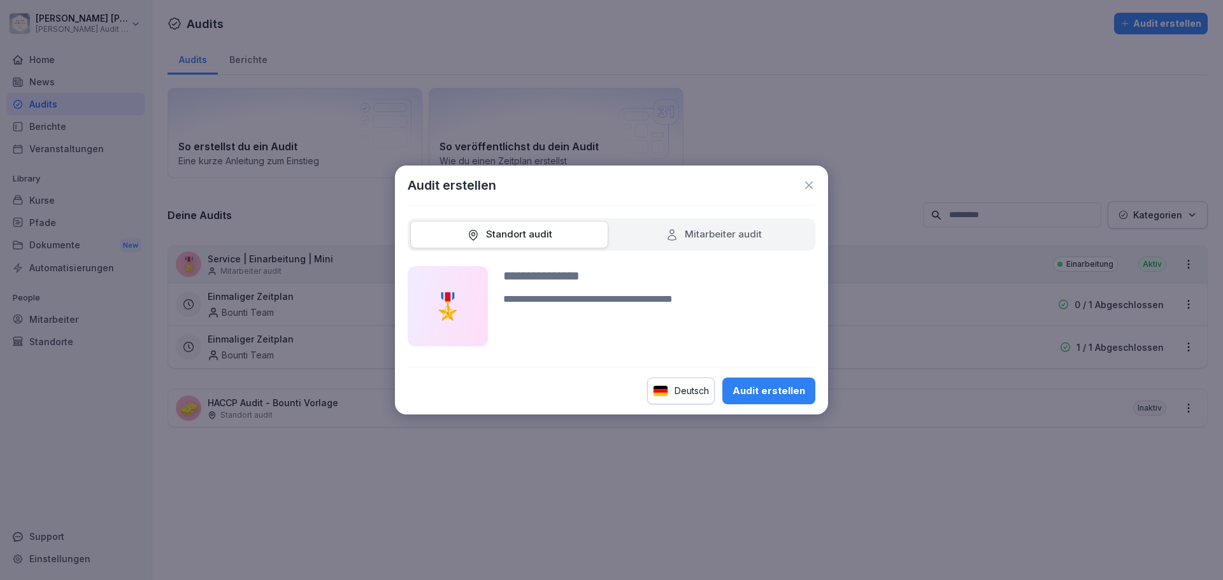
click at [557, 238] on span at bounding box center [509, 234] width 198 height 27
click at [687, 238] on div "Mitarbeiter audit" at bounding box center [714, 234] width 96 height 15
click at [548, 237] on div "Standort audit" at bounding box center [509, 234] width 85 height 15
click at [762, 387] on div "Audit erstellen" at bounding box center [769, 391] width 73 height 14
click at [536, 275] on input at bounding box center [659, 275] width 312 height 19
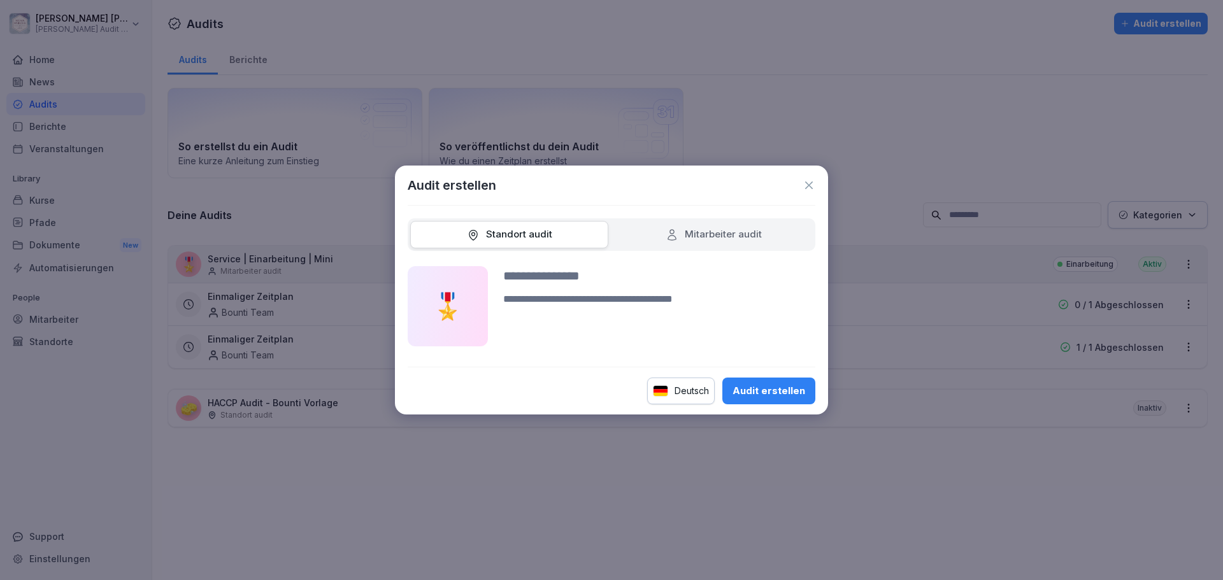
click at [771, 398] on button "Audit erstellen" at bounding box center [768, 391] width 93 height 27
click at [539, 283] on input at bounding box center [659, 275] width 312 height 19
type input "*****"
click at [771, 385] on div "Audit erstellen" at bounding box center [769, 391] width 73 height 14
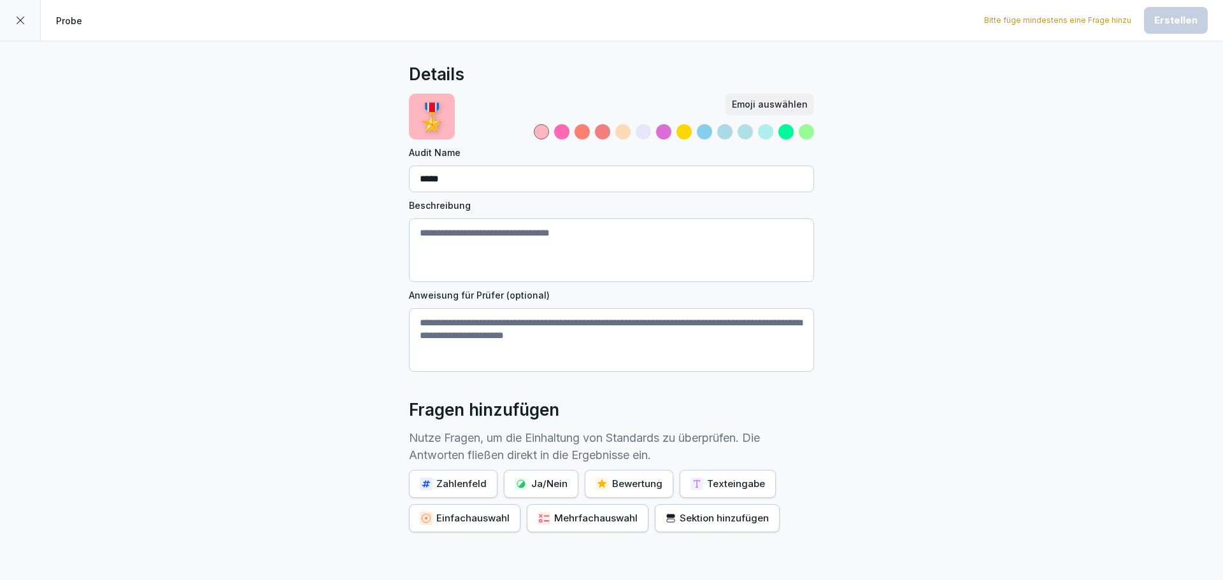
drag, startPoint x: 491, startPoint y: 245, endPoint x: 479, endPoint y: 232, distance: 18.0
click at [492, 245] on textarea "Beschreibung" at bounding box center [611, 250] width 405 height 64
type textarea "*"
click at [871, 271] on div "Details 🎖️ Emoji auswählen Audit Name ***** Beschreibung Anweisung für Prüfer (…" at bounding box center [611, 350] width 1223 height 619
click at [527, 233] on textarea "Beschreibung" at bounding box center [611, 250] width 405 height 64
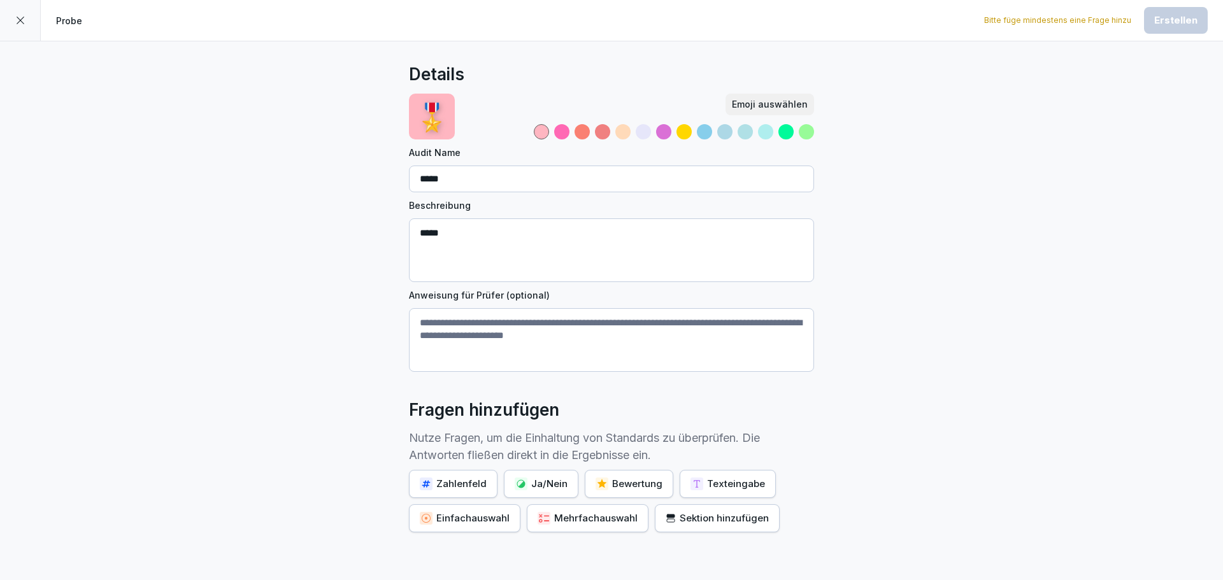
type textarea "*****"
drag, startPoint x: 900, startPoint y: 316, endPoint x: 890, endPoint y: 314, distance: 10.4
click at [885, 315] on div "Details 🎖️ Emoji auswählen Audit Name ***** Beschreibung ***** Anweisung für Pr…" at bounding box center [611, 350] width 1223 height 619
click at [715, 484] on div "Texteingabe" at bounding box center [727, 484] width 75 height 14
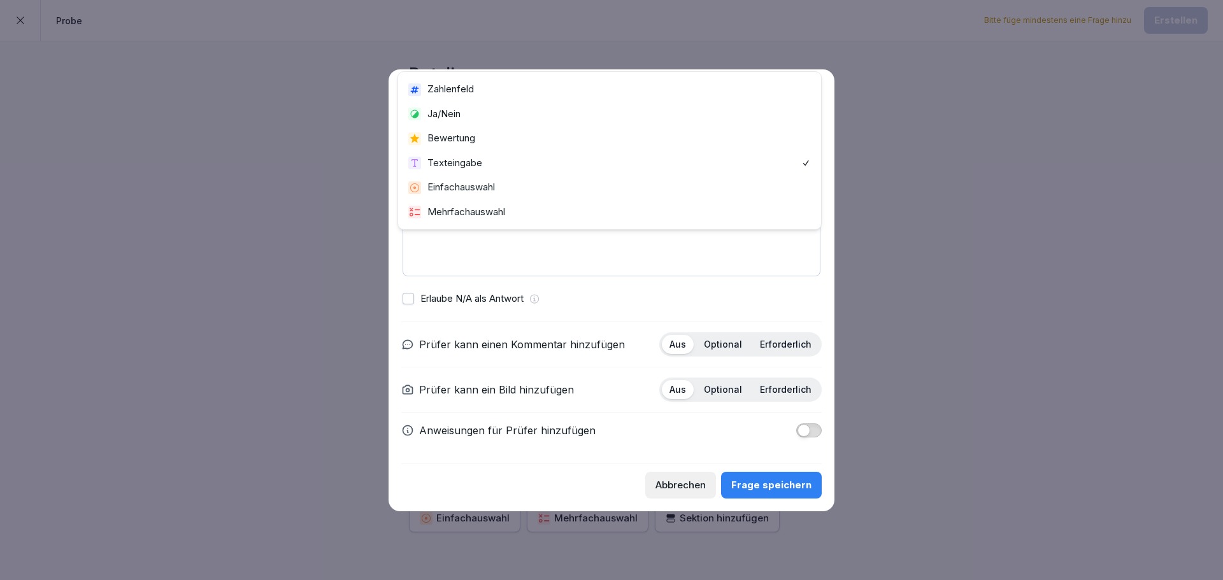
click at [495, 162] on body "Probe Bitte füge mindestens eine Frage hinzu Erstellen Details 🎖️ Emoji auswähl…" at bounding box center [611, 290] width 1223 height 580
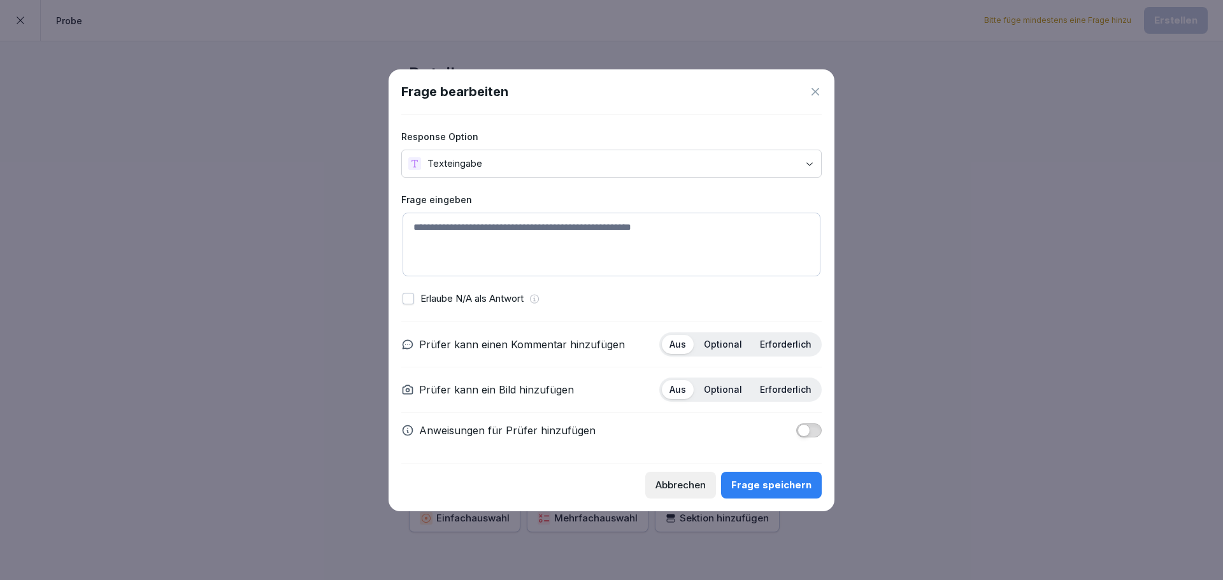
click at [453, 225] on textarea at bounding box center [612, 245] width 418 height 64
type textarea "****"
click at [798, 491] on div "Frage speichern" at bounding box center [771, 485] width 80 height 14
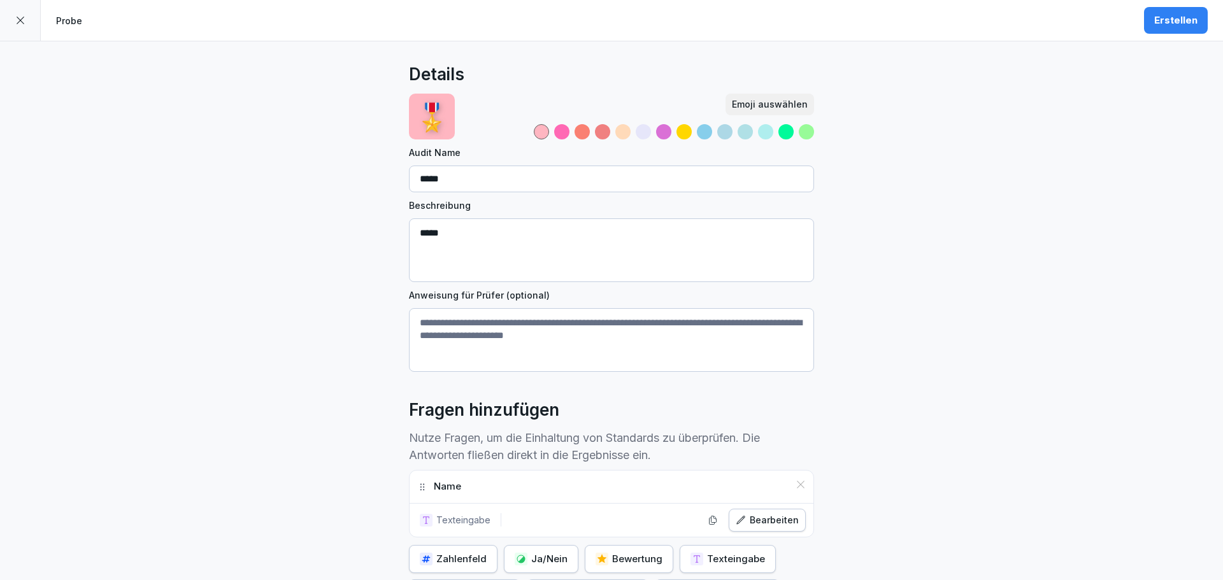
drag, startPoint x: 474, startPoint y: 240, endPoint x: 397, endPoint y: 239, distance: 77.1
click at [397, 239] on div "Details 🎖️ Emoji auswählen Audit Name ***** Beschreibung ***** Anweisung für Pr…" at bounding box center [611, 388] width 1223 height 694
click at [1033, 285] on div "Details 🎖️ Emoji auswählen Audit Name ***** Beschreibung Anweisung für Prüfer (…" at bounding box center [611, 388] width 1223 height 694
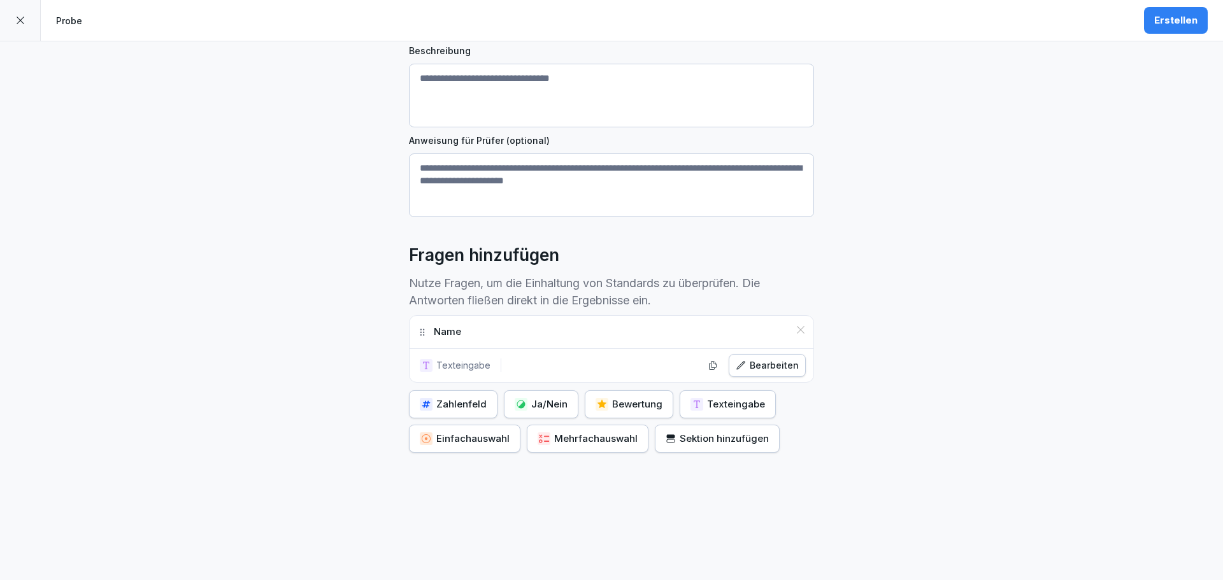
scroll to position [164, 0]
click at [709, 397] on div "Texteingabe" at bounding box center [727, 404] width 75 height 14
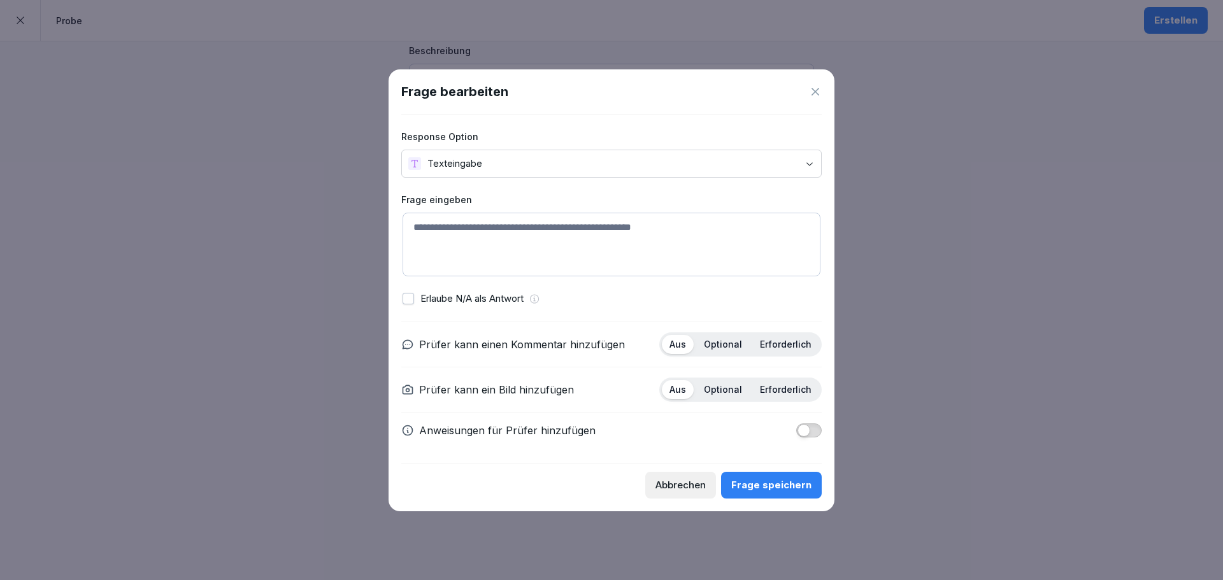
click at [448, 230] on textarea at bounding box center [612, 245] width 418 height 64
type textarea "*****"
click at [794, 491] on div "Frage speichern" at bounding box center [771, 485] width 80 height 14
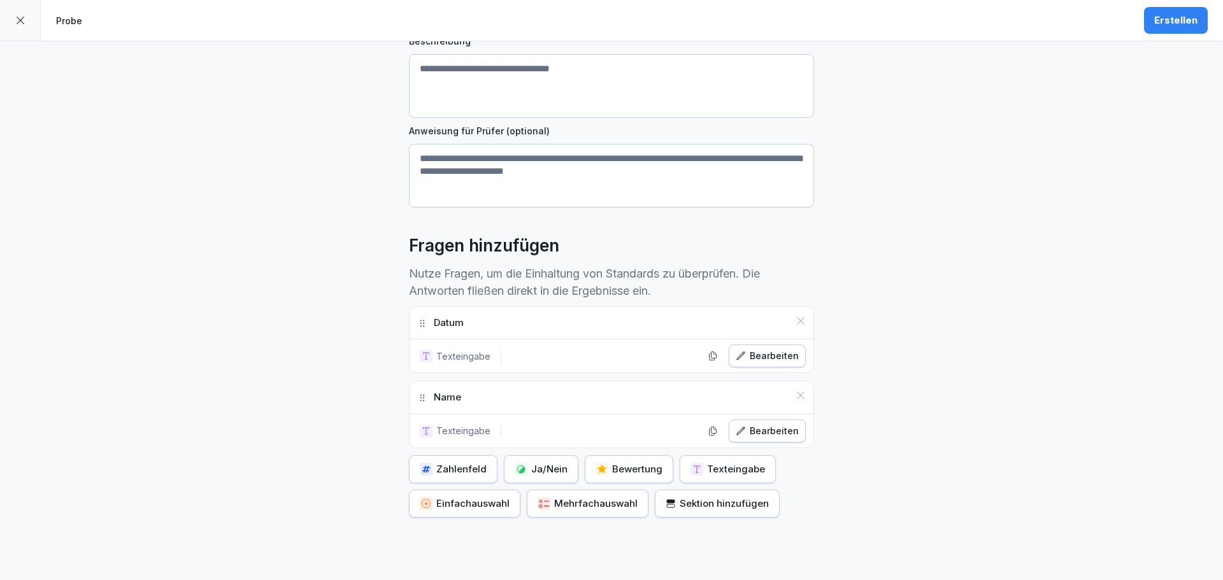
drag, startPoint x: 417, startPoint y: 399, endPoint x: 417, endPoint y: 325, distance: 74.5
click at [417, 325] on icon at bounding box center [422, 323] width 10 height 10
click at [545, 468] on div "Ja/Nein" at bounding box center [541, 469] width 53 height 14
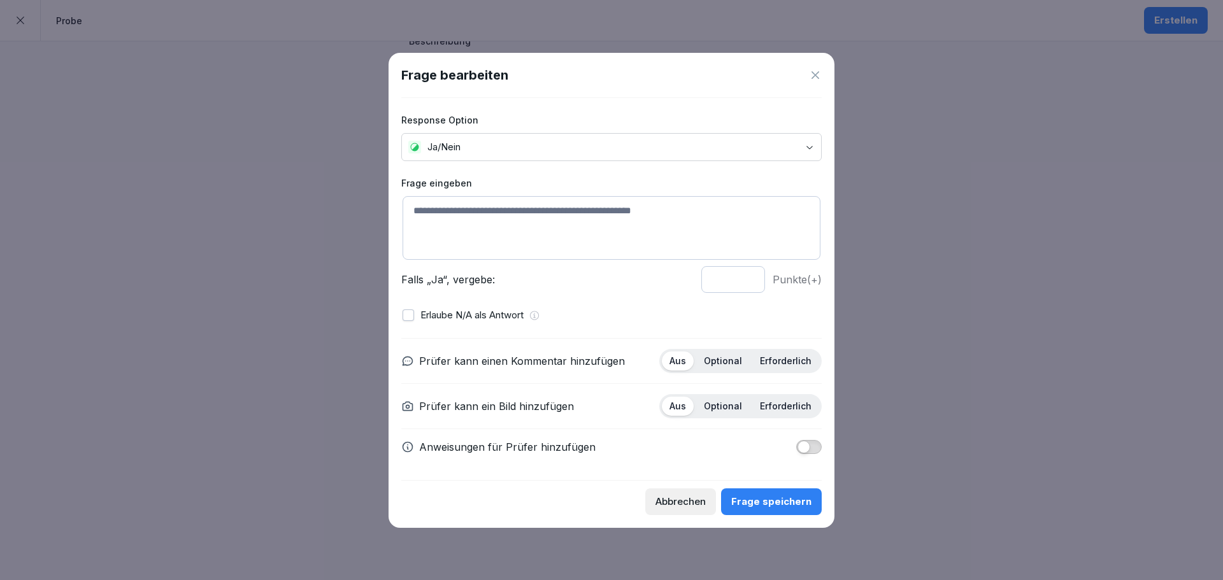
click at [457, 218] on textarea at bounding box center [612, 228] width 418 height 64
type textarea "*"
type textarea "********"
click at [714, 366] on p "Optional" at bounding box center [723, 360] width 38 height 11
click at [780, 503] on div "Frage speichern" at bounding box center [771, 502] width 80 height 14
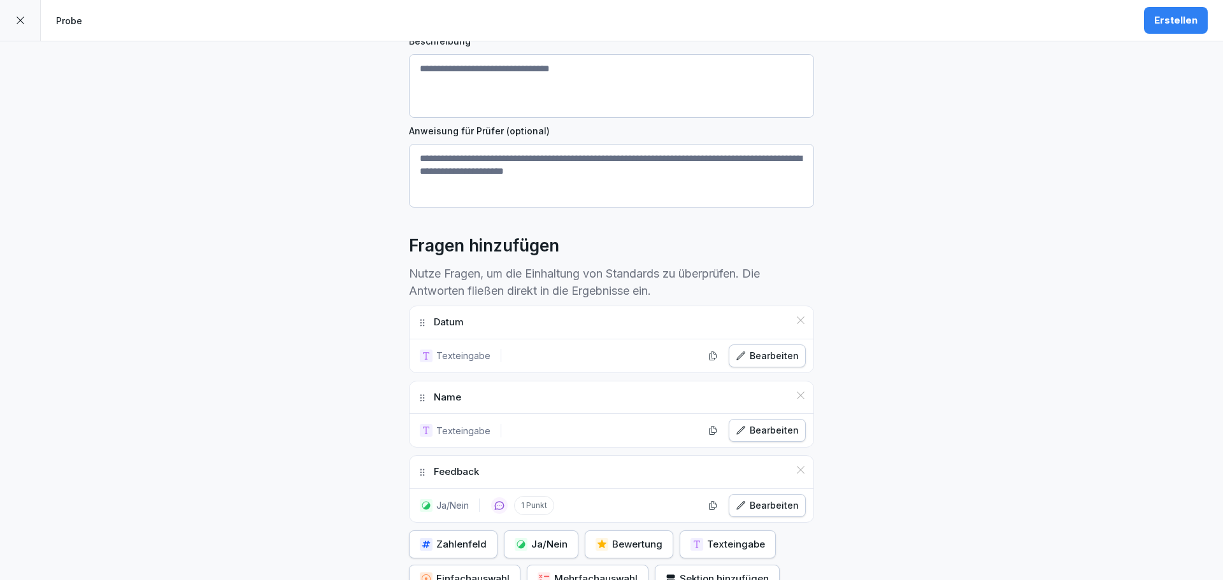
drag, startPoint x: 931, startPoint y: 431, endPoint x: 930, endPoint y: 425, distance: 6.5
click at [931, 431] on div "Details 🎖️ Emoji auswählen Audit Name ***** Beschreibung Anweisung für Prüfer (…" at bounding box center [611, 298] width 1223 height 843
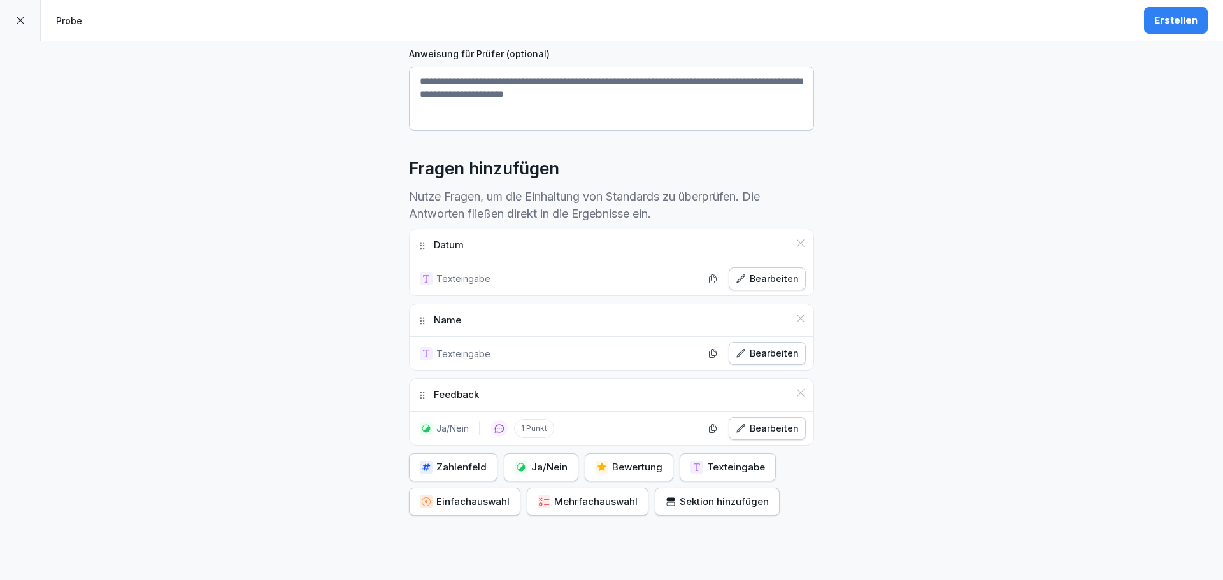
scroll to position [255, 0]
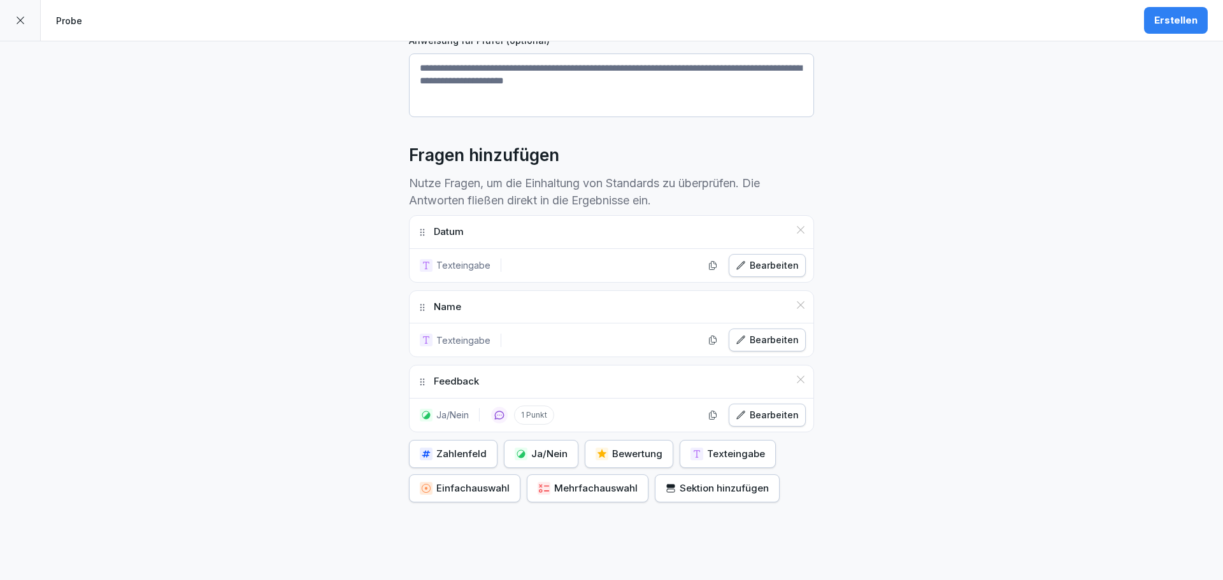
click at [1161, 21] on div "Erstellen" at bounding box center [1175, 20] width 43 height 14
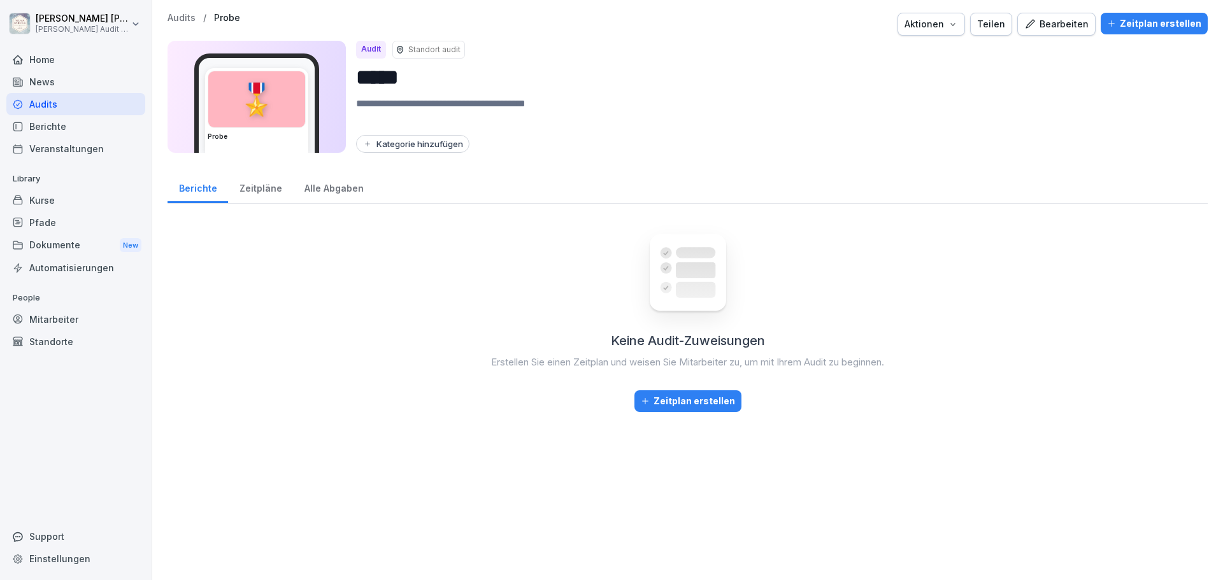
click at [390, 142] on div "Kategorie hinzufügen" at bounding box center [412, 144] width 101 height 10
click at [401, 141] on div "Kategorie hinzufügen" at bounding box center [412, 144] width 101 height 10
click at [329, 267] on div "Keine Audit-Zuweisungen Erstellen Sie einen Zeitplan und weisen Sie Mitarbeiter…" at bounding box center [688, 391] width 1040 height 354
click at [45, 106] on div "Audits" at bounding box center [75, 104] width 139 height 22
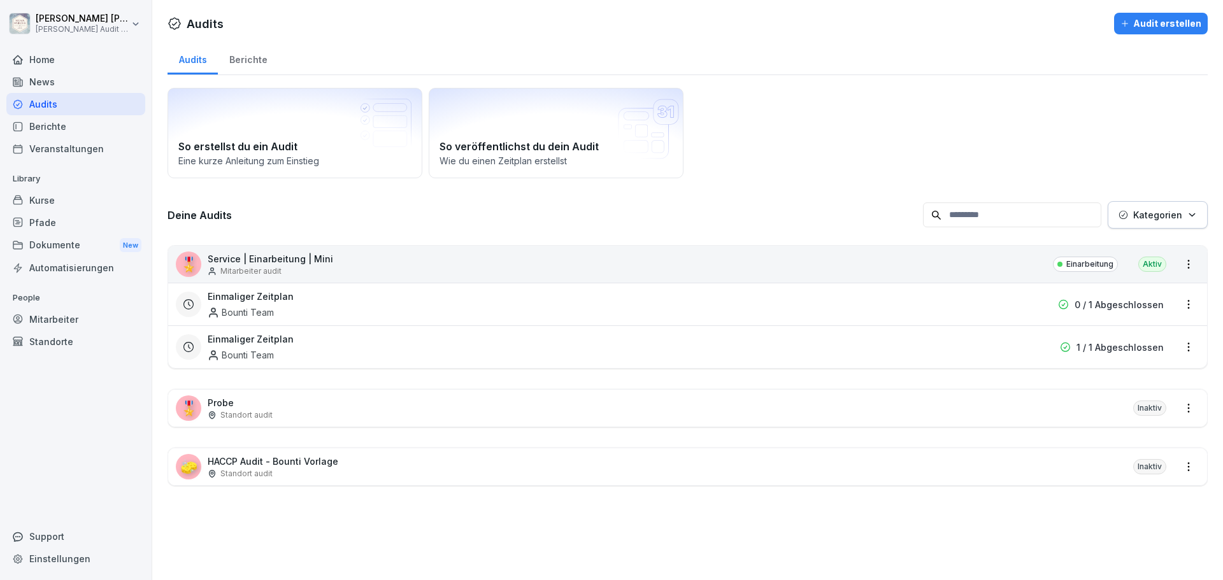
click at [231, 408] on p "Probe" at bounding box center [240, 402] width 65 height 13
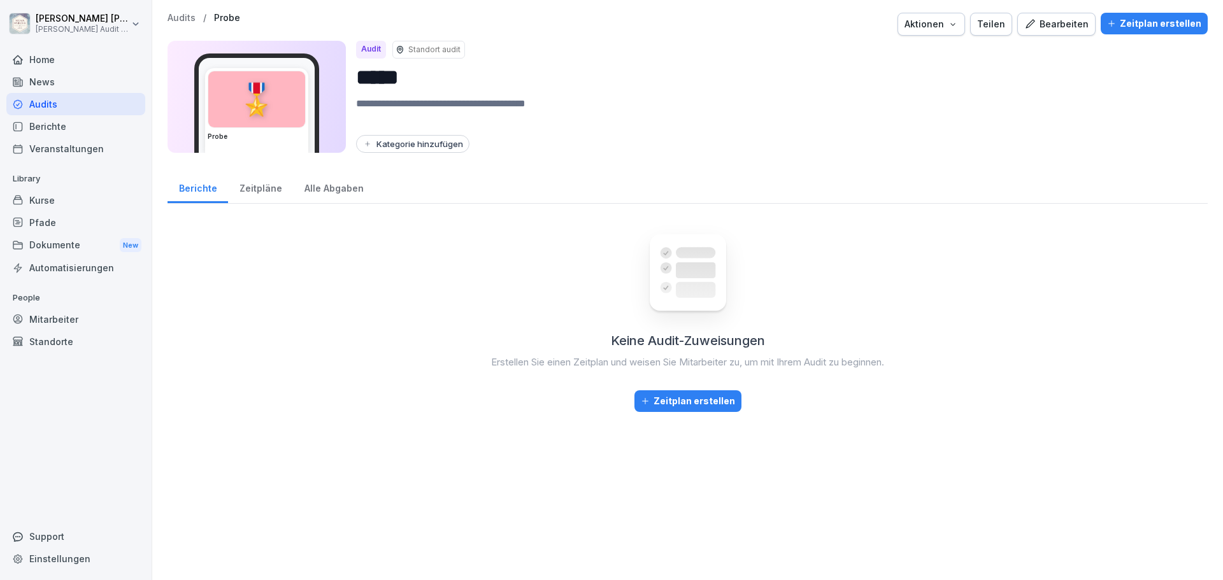
click at [254, 193] on div "Zeitpläne" at bounding box center [260, 187] width 65 height 32
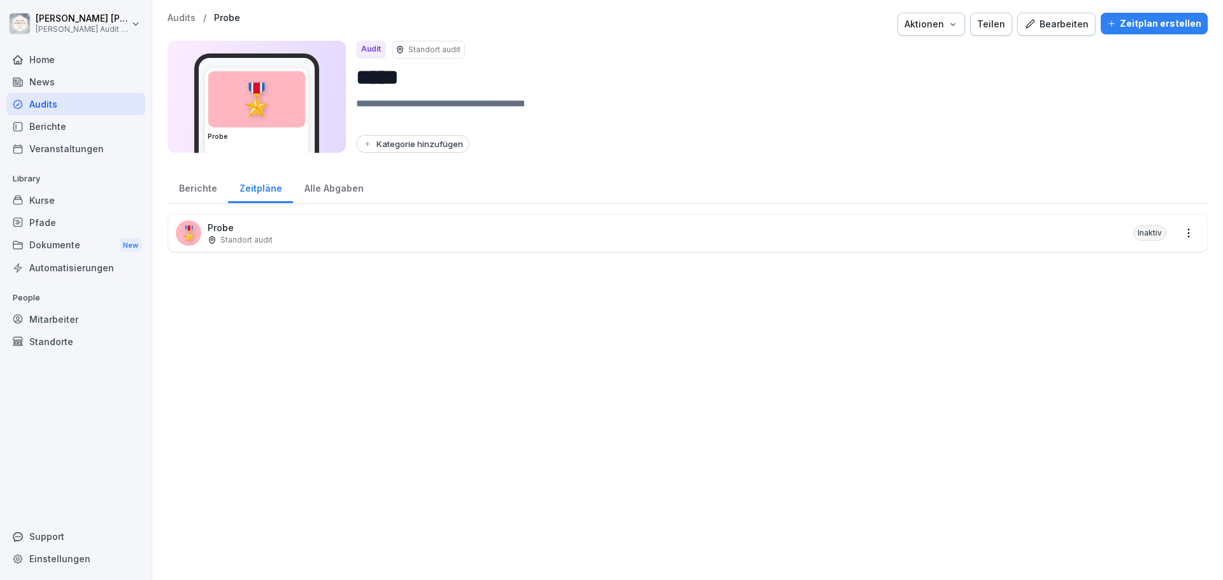
click at [250, 233] on p "Probe" at bounding box center [240, 227] width 65 height 13
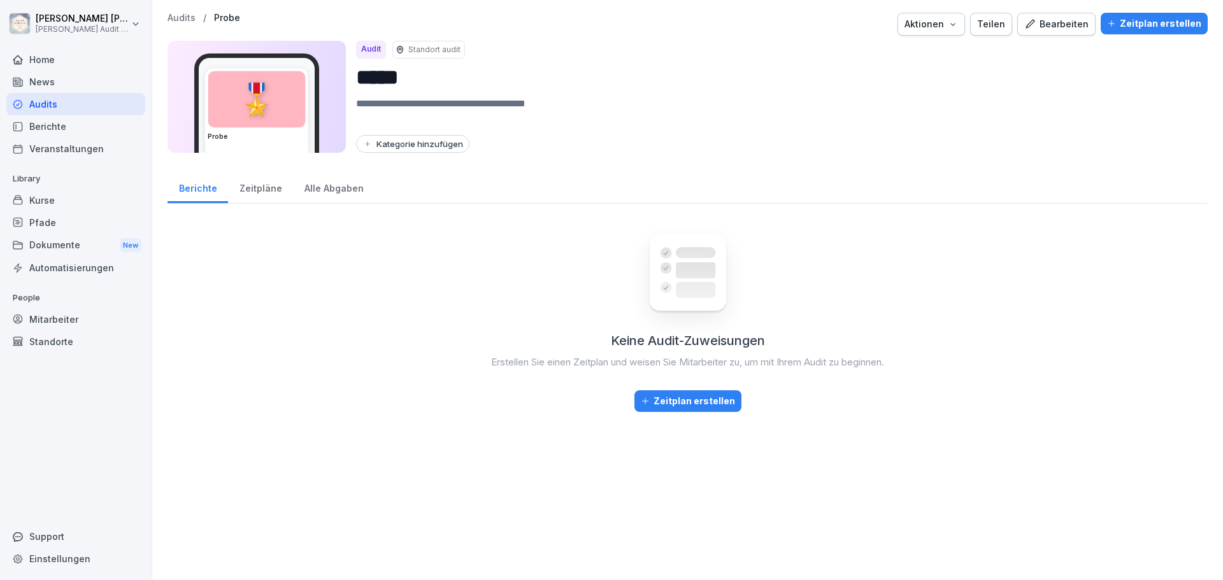
click at [693, 402] on div "Zeitplan erstellen" at bounding box center [688, 401] width 94 height 14
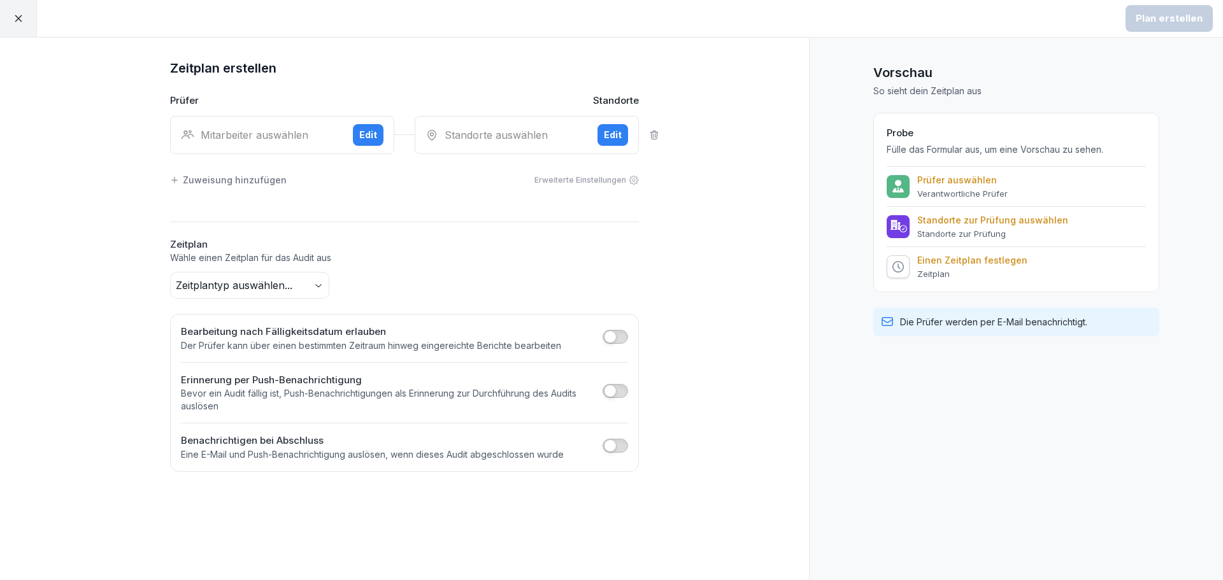
click at [280, 128] on div "Mitarbeiter auswählen" at bounding box center [262, 134] width 162 height 15
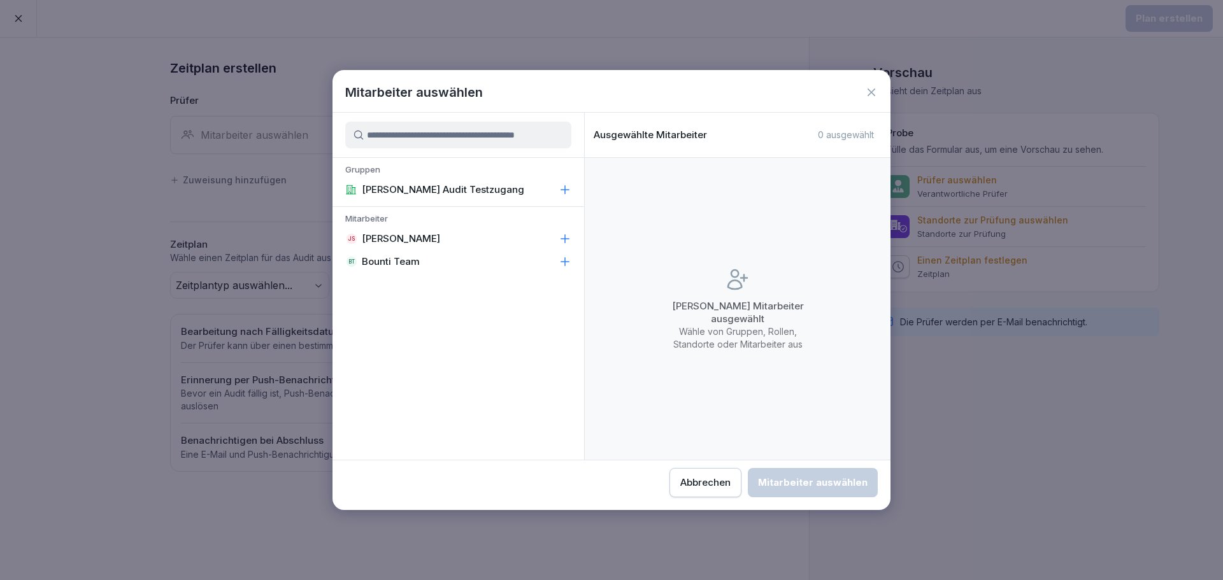
click at [426, 238] on p "Jakob Schmidt" at bounding box center [401, 239] width 78 height 13
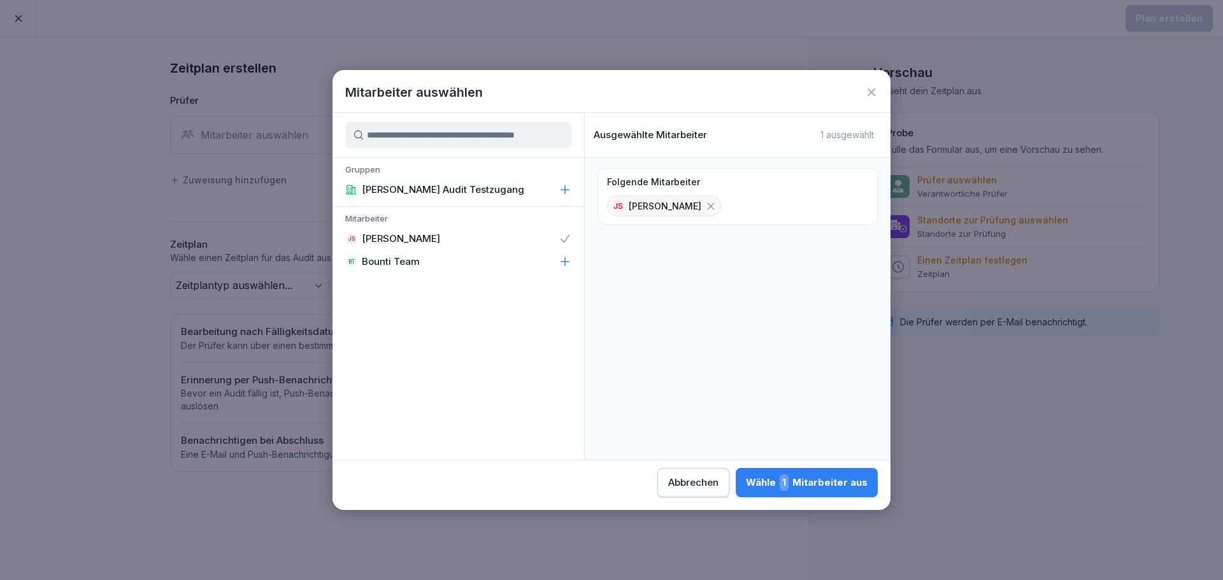
click at [831, 477] on div "Wähle 1 Mitarbeiter aus" at bounding box center [807, 483] width 122 height 17
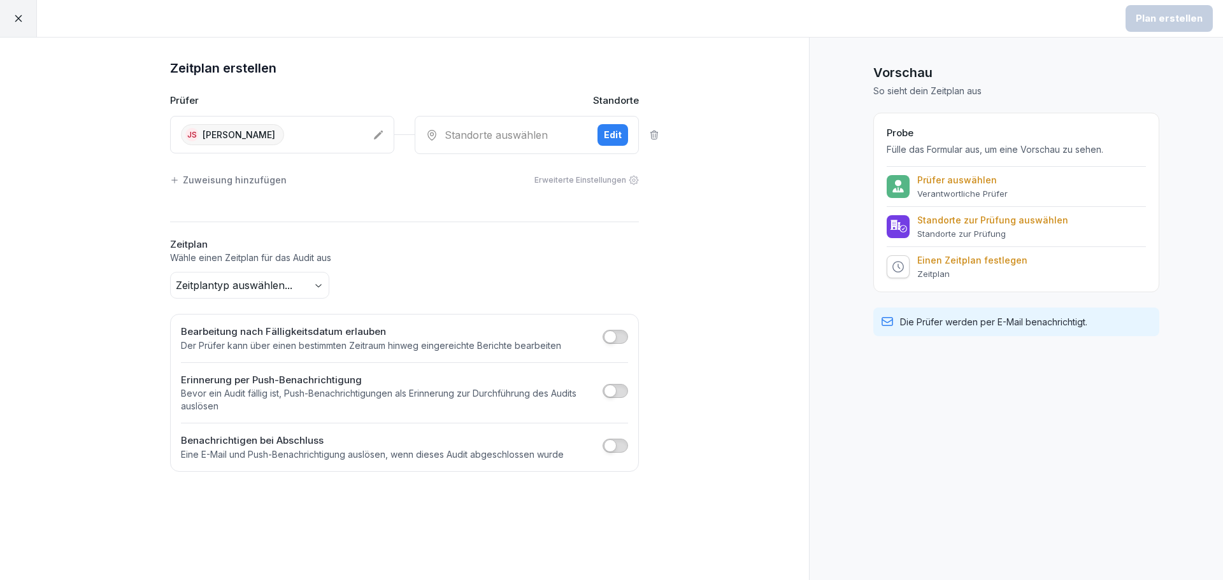
click at [504, 140] on div "Standorte auswählen" at bounding box center [507, 134] width 162 height 15
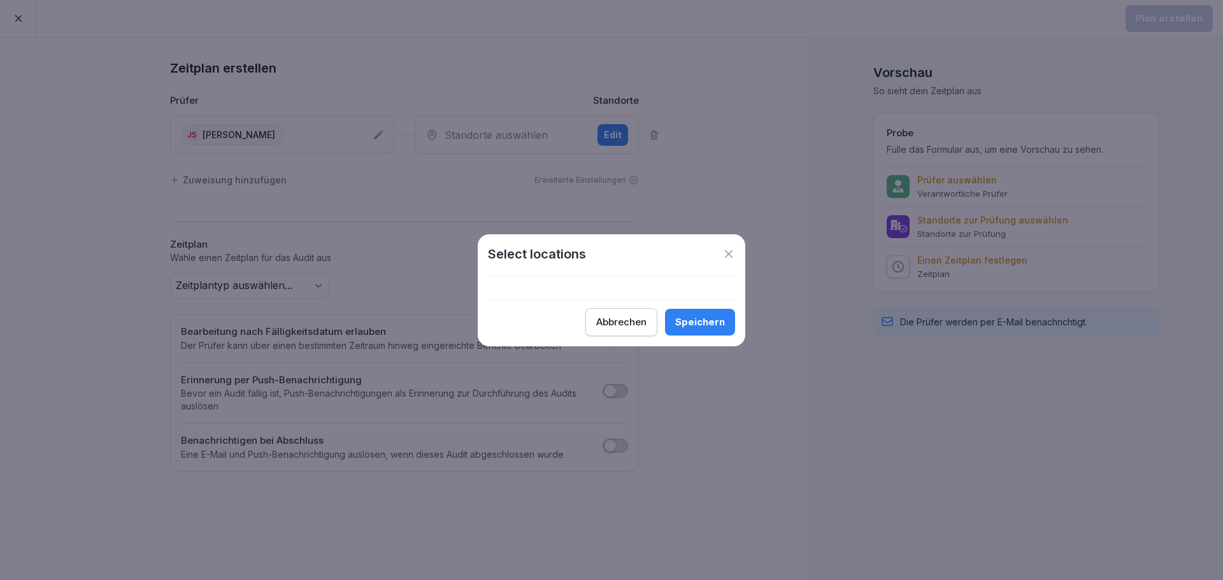
click at [639, 324] on div "Abbrechen" at bounding box center [621, 322] width 50 height 14
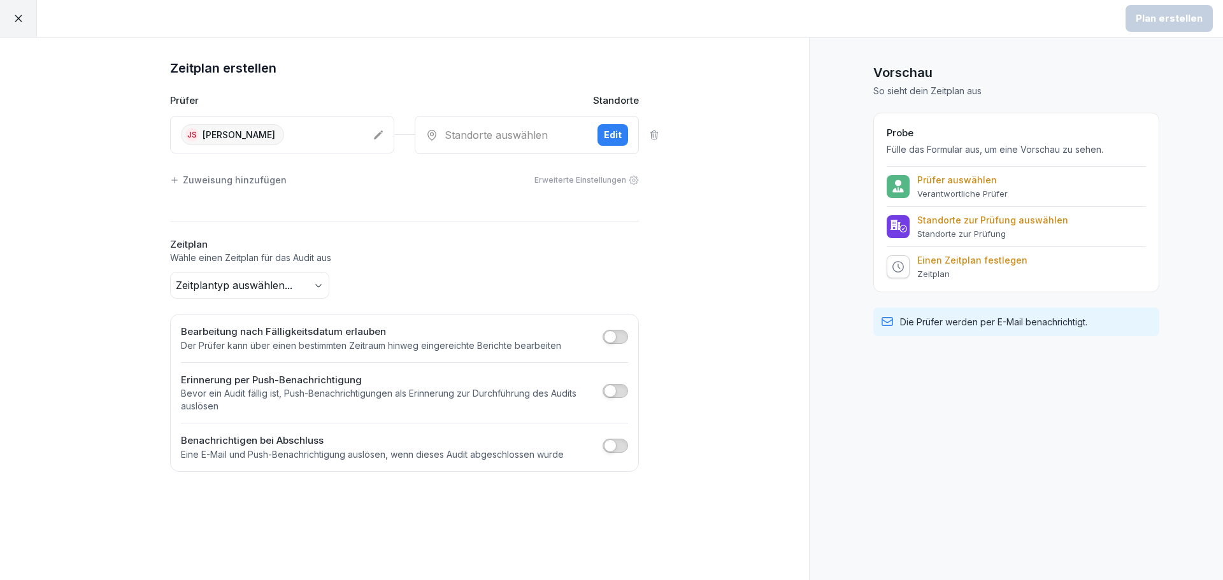
click at [726, 153] on div "Zeitplan erstellen Prüfer Standorte JS Jakob Schmidt Standorte auswählen Edit Z…" at bounding box center [404, 309] width 809 height 543
click at [13, 20] on icon at bounding box center [18, 18] width 11 height 11
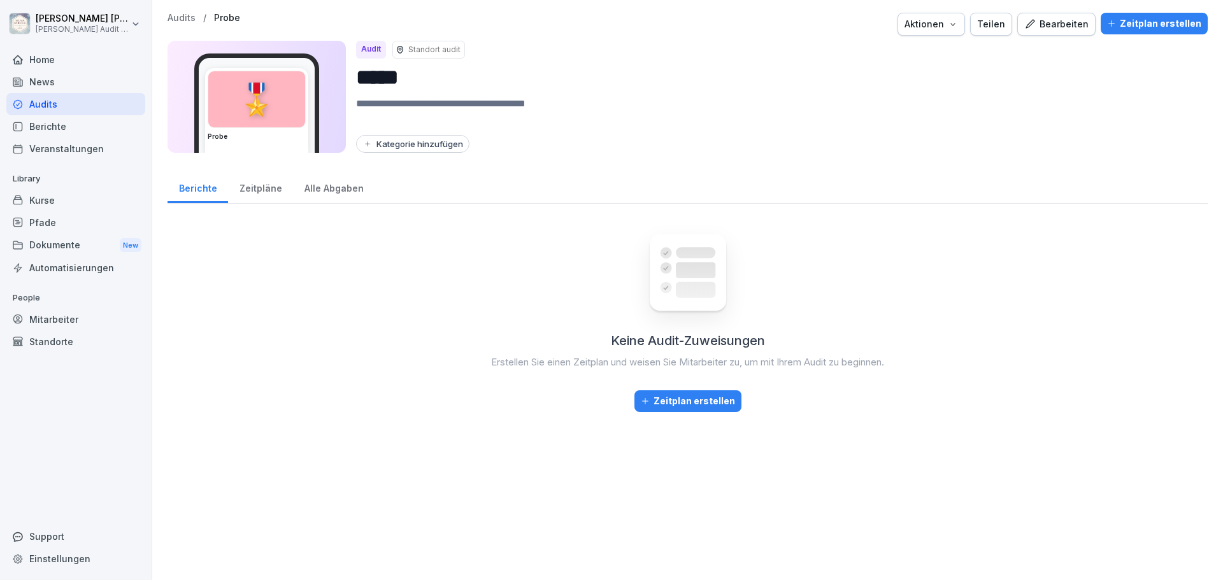
click at [342, 275] on div "Keine Audit-Zuweisungen Erstellen Sie einen Zeitplan und weisen Sie Mitarbeiter…" at bounding box center [688, 391] width 1040 height 354
click at [50, 112] on div "Audits" at bounding box center [75, 104] width 139 height 22
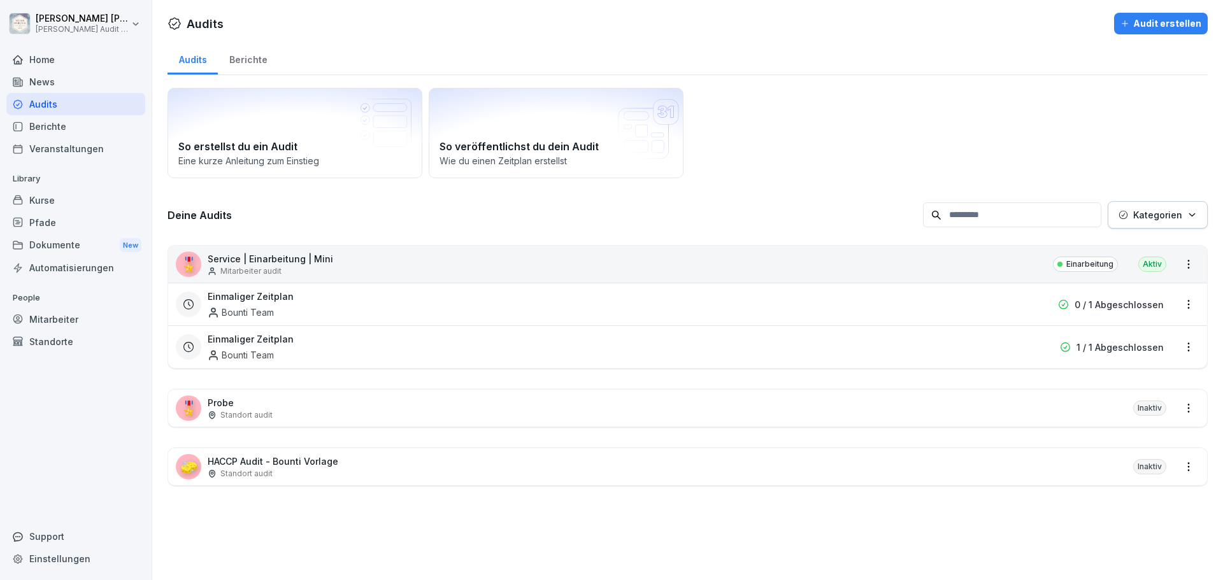
click at [369, 510] on div "Audits Berichte So erstellst du ein Audit Eine kurze Anleitung zum Einstieg So …" at bounding box center [687, 279] width 1071 height 475
click at [46, 103] on div "Audits" at bounding box center [75, 104] width 139 height 22
click at [264, 408] on p "Probe" at bounding box center [240, 402] width 65 height 13
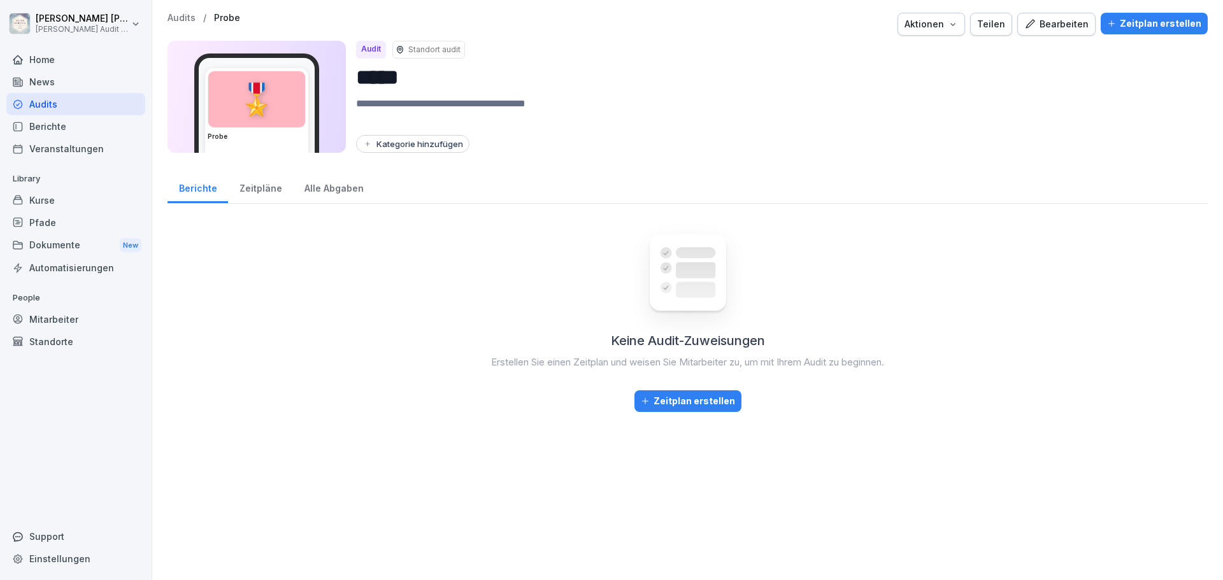
click at [255, 191] on div "Zeitpläne" at bounding box center [260, 187] width 65 height 32
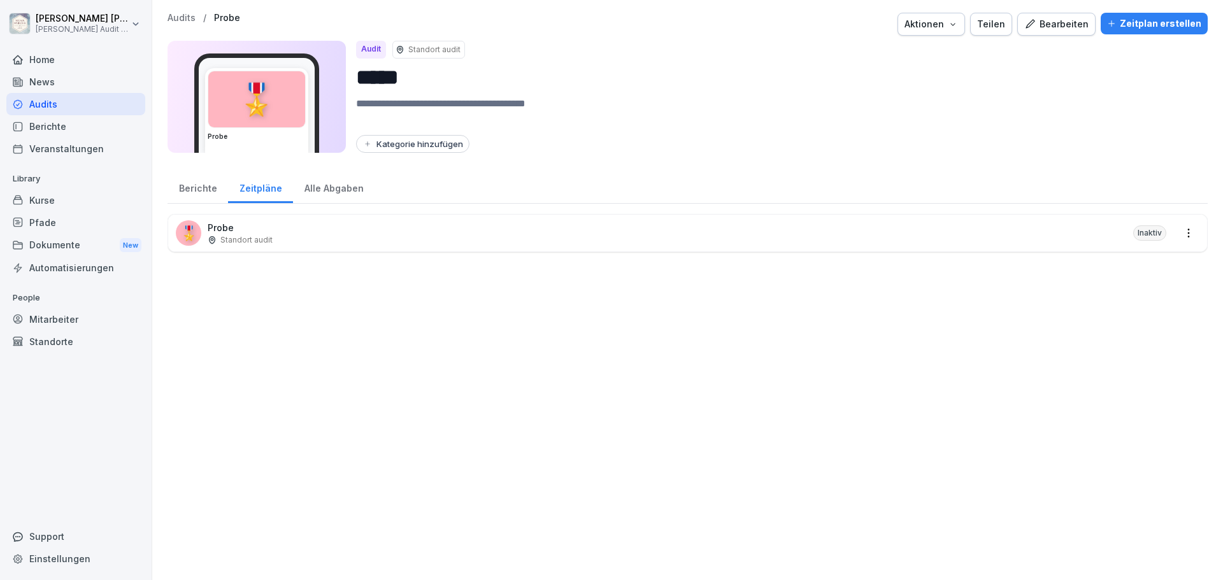
click at [271, 234] on p "Standort audit" at bounding box center [246, 239] width 52 height 11
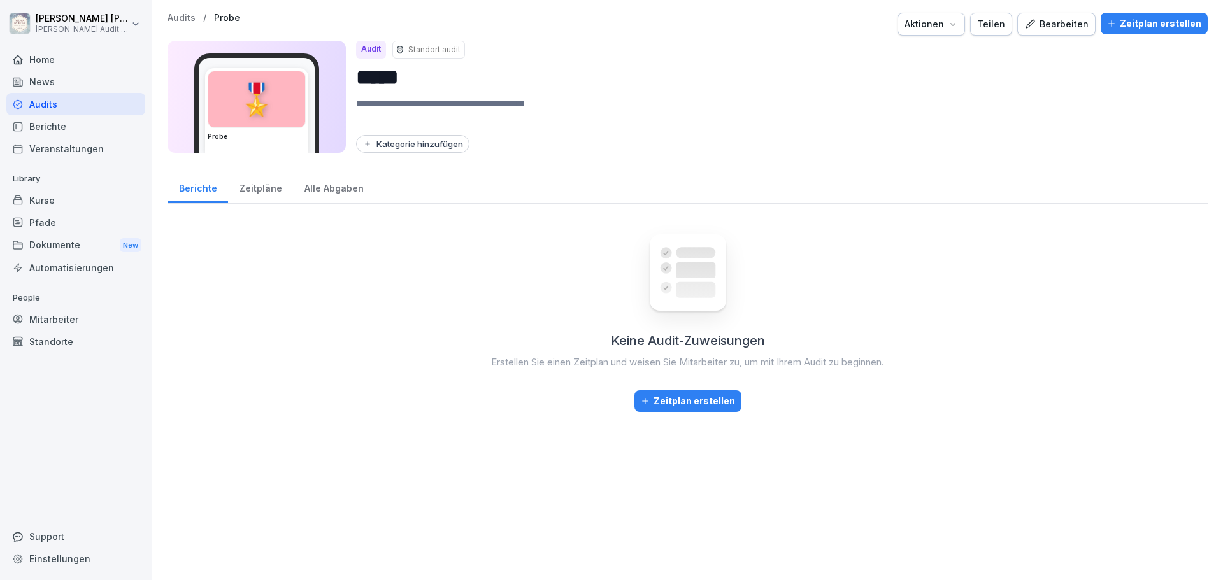
click at [270, 310] on div "Keine Audit-Zuweisungen Erstellen Sie einen Zeitplan und weisen Sie Mitarbeiter…" at bounding box center [688, 391] width 1040 height 354
click at [268, 190] on div "Zeitpläne" at bounding box center [260, 187] width 65 height 32
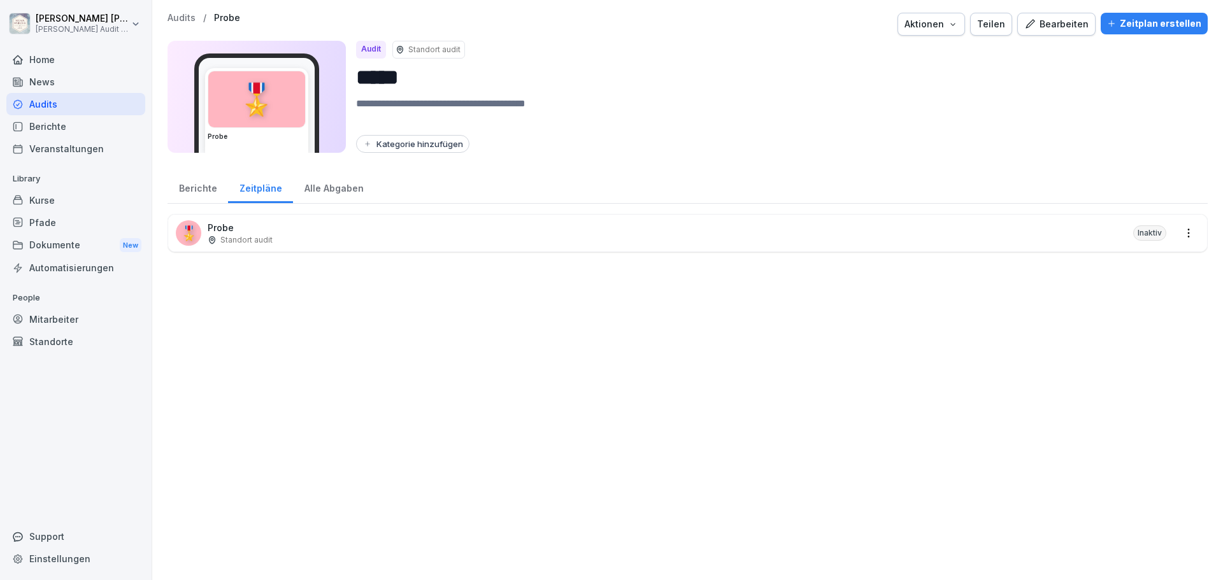
click at [192, 193] on div "Berichte" at bounding box center [198, 187] width 61 height 32
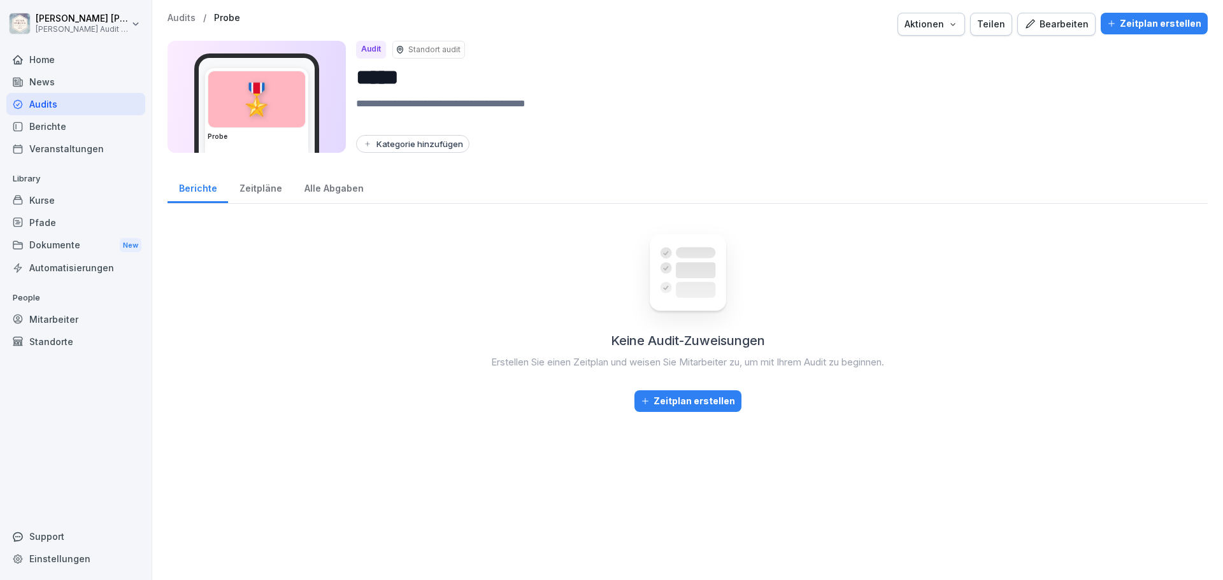
click at [255, 192] on div "Zeitpläne" at bounding box center [260, 187] width 65 height 32
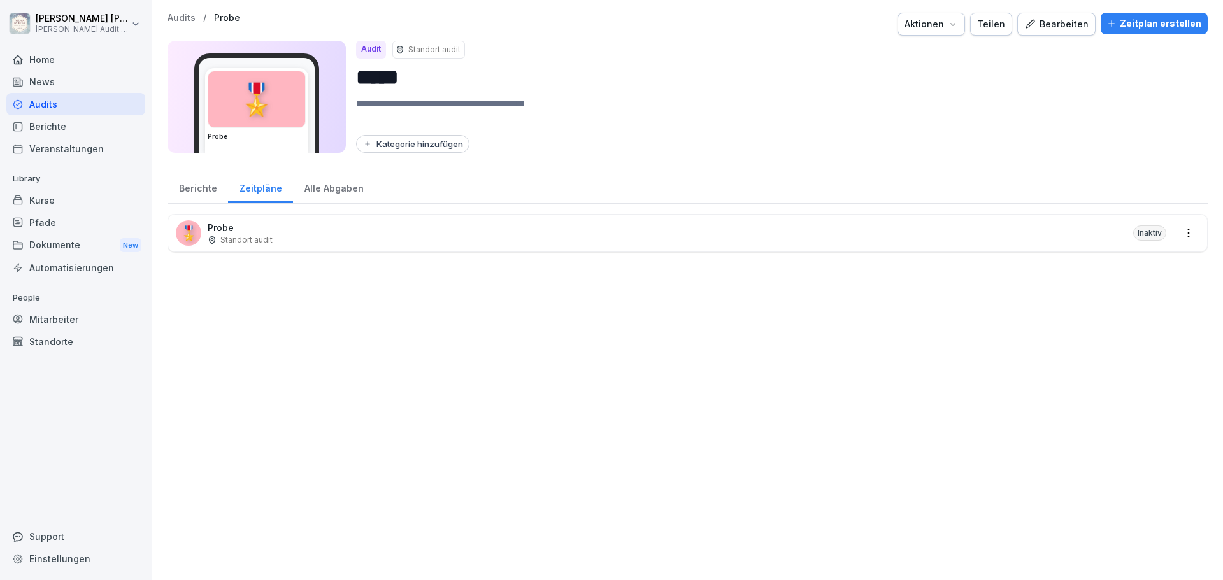
click at [333, 190] on div "Alle Abgaben" at bounding box center [334, 187] width 82 height 32
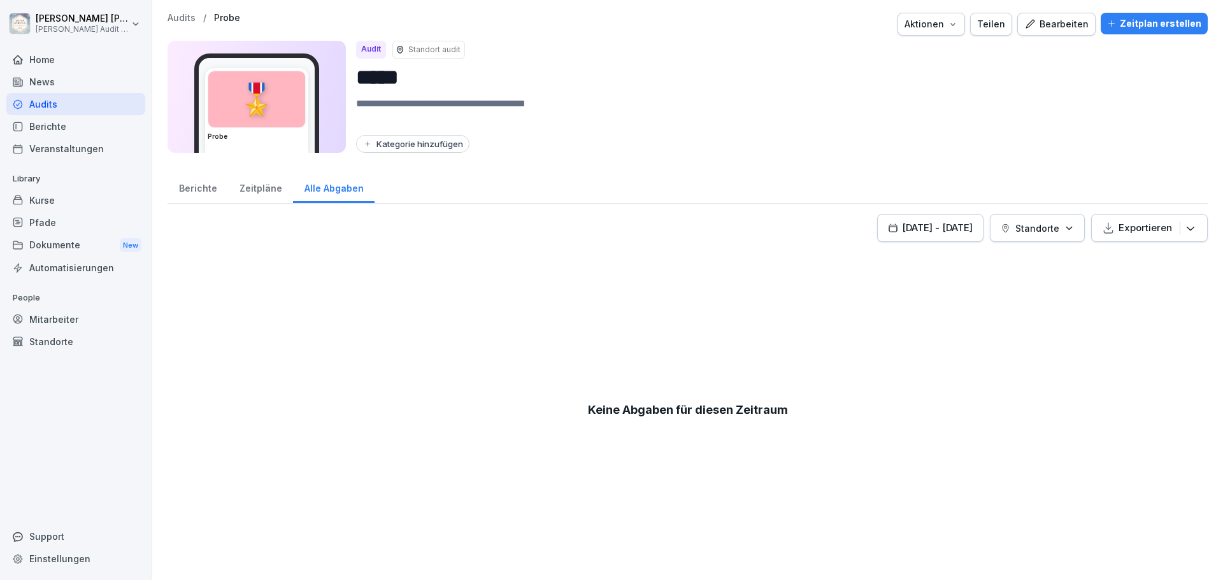
click at [182, 190] on div "Berichte" at bounding box center [198, 187] width 61 height 32
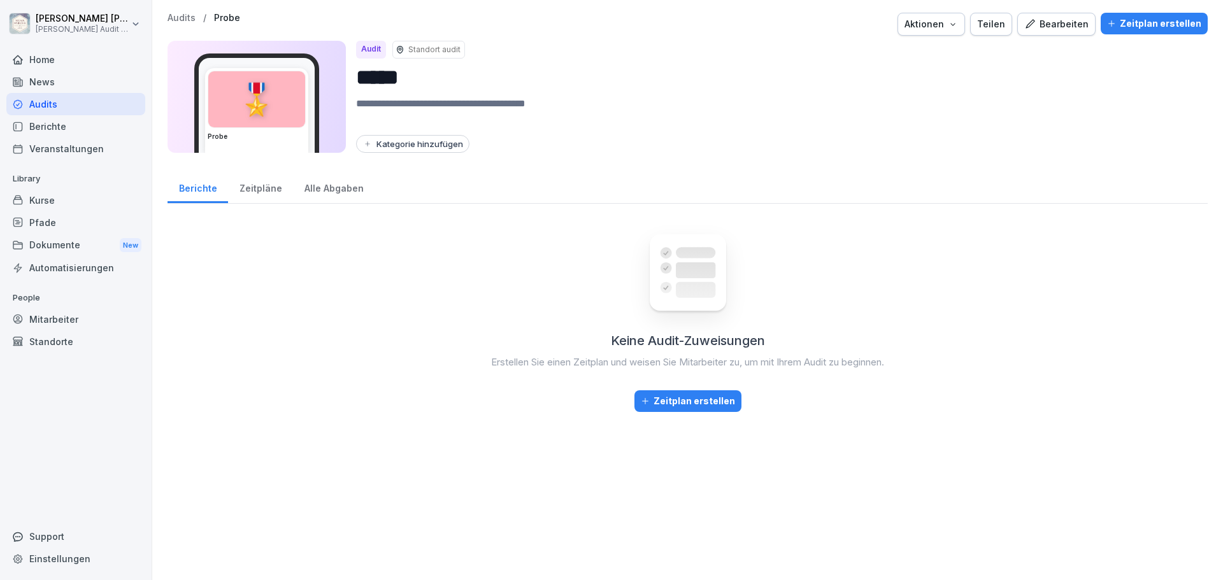
click at [1147, 31] on button "Zeitplan erstellen" at bounding box center [1154, 24] width 107 height 22
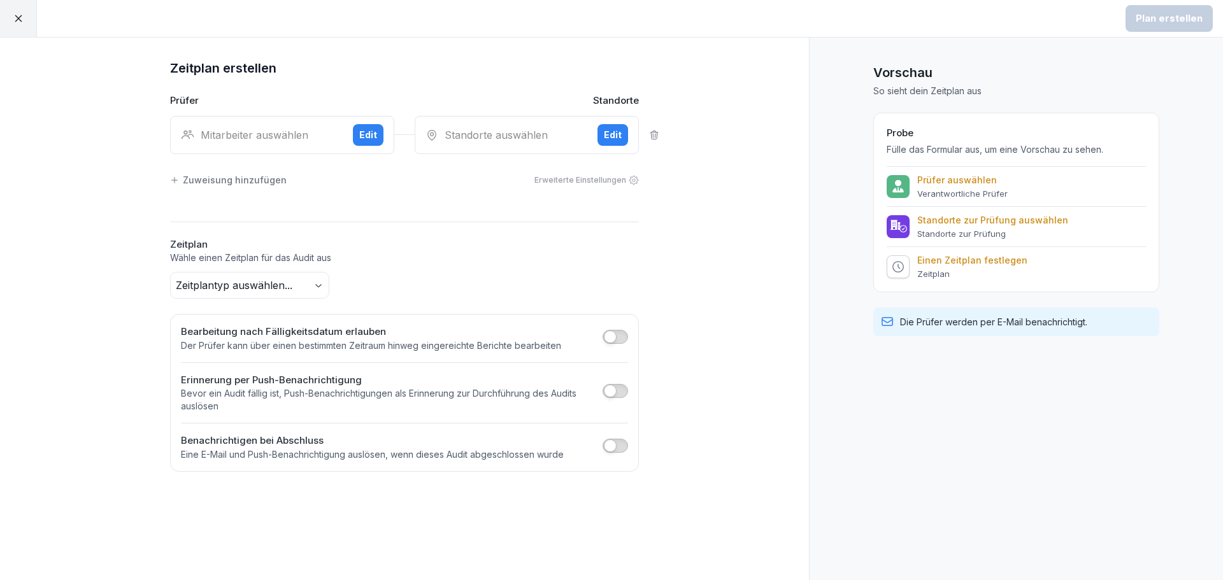
click at [25, 27] on div at bounding box center [18, 18] width 37 height 37
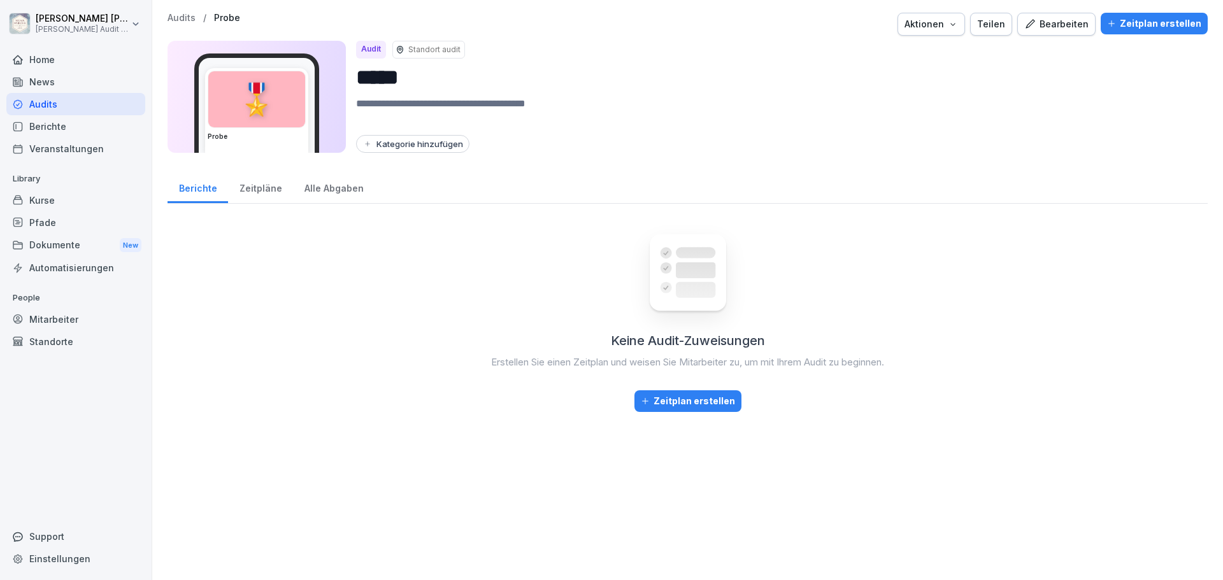
click at [334, 296] on div "Keine Audit-Zuweisungen Erstellen Sie einen Zeitplan und weisen Sie Mitarbeiter…" at bounding box center [688, 391] width 1040 height 354
click at [30, 99] on div "Audits" at bounding box center [75, 104] width 139 height 22
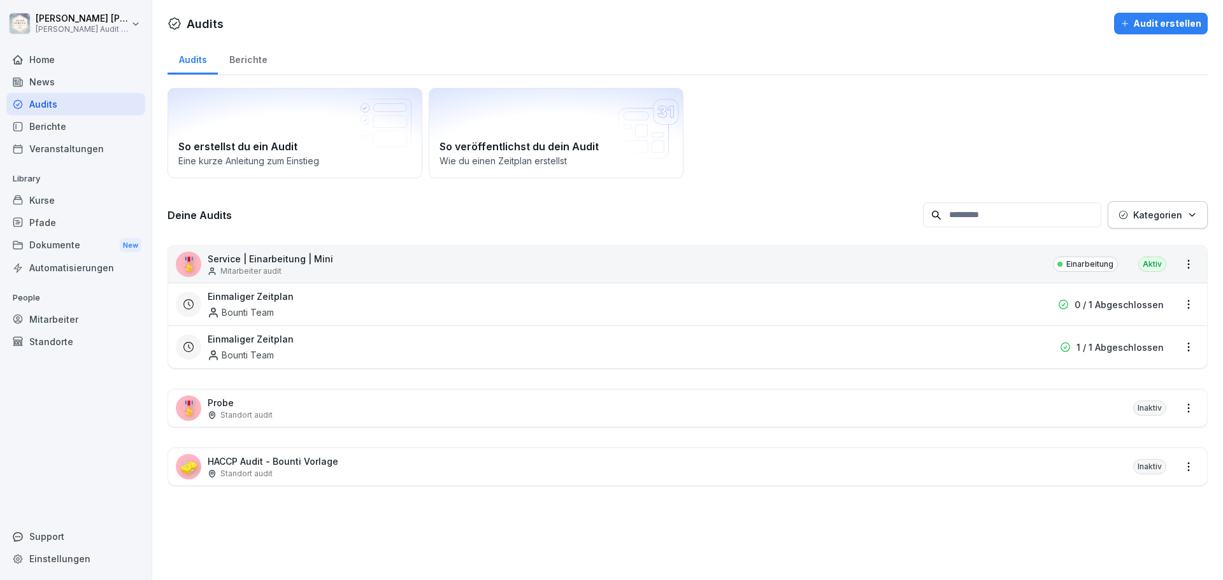
click at [222, 399] on p "Probe" at bounding box center [240, 402] width 65 height 13
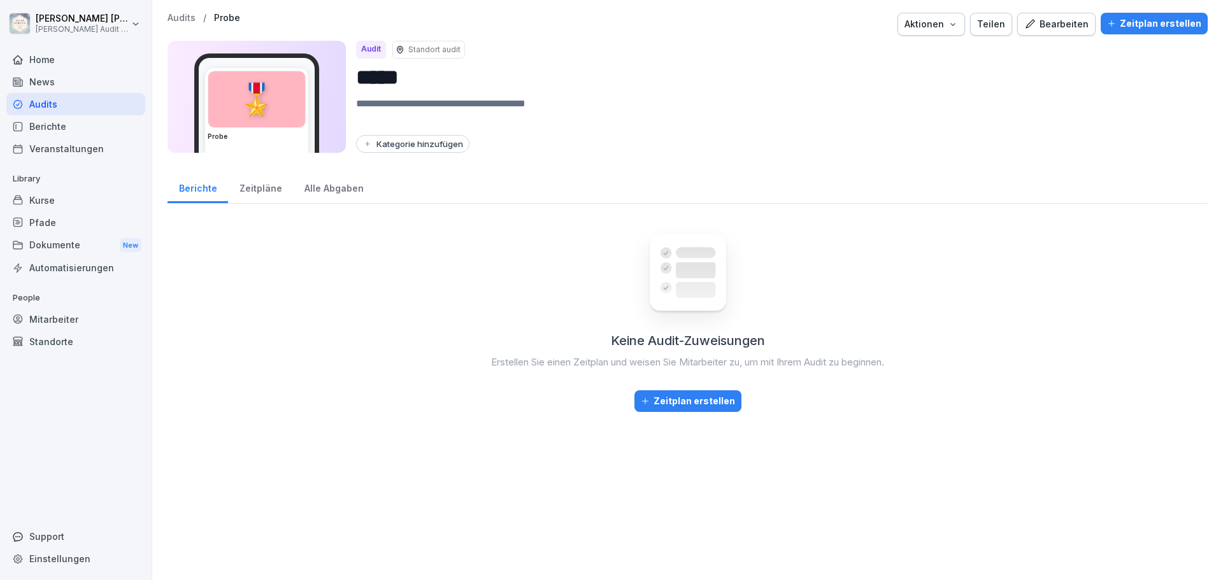
drag, startPoint x: 1059, startPoint y: 31, endPoint x: 1086, endPoint y: 52, distance: 33.6
click at [1059, 31] on button "Bearbeiten" at bounding box center [1056, 24] width 78 height 23
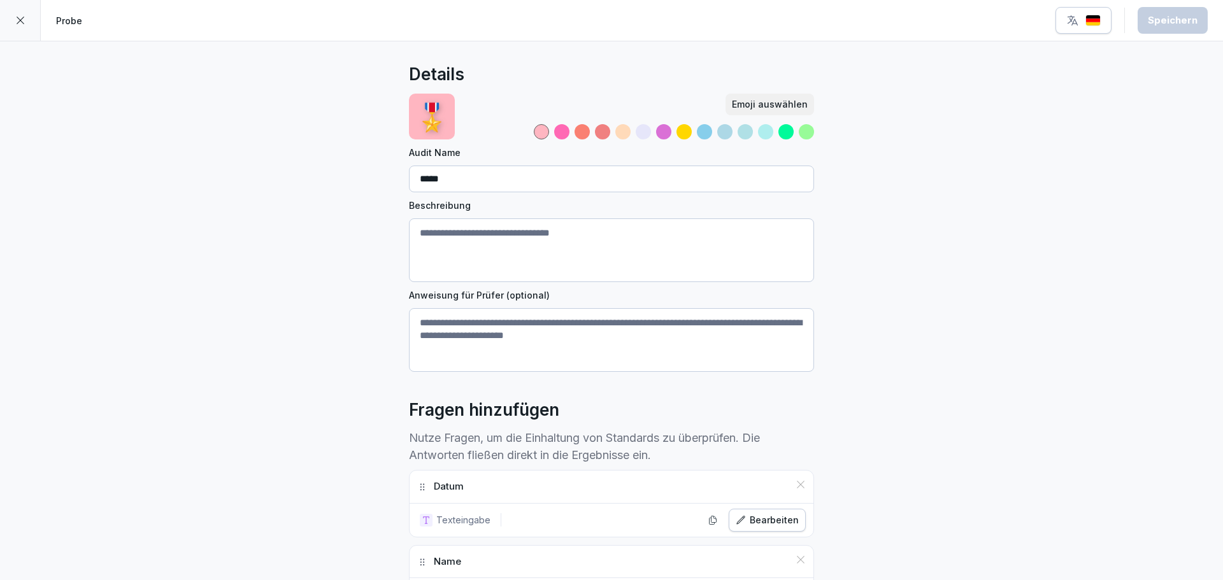
drag, startPoint x: 23, startPoint y: 24, endPoint x: 361, endPoint y: 99, distance: 346.6
click at [365, 99] on div "Details 🎖️ Emoji auswählen Audit Name ***** Beschreibung Anweisung für Prüfer (…" at bounding box center [611, 462] width 1223 height 843
click at [23, 22] on icon at bounding box center [20, 20] width 10 height 10
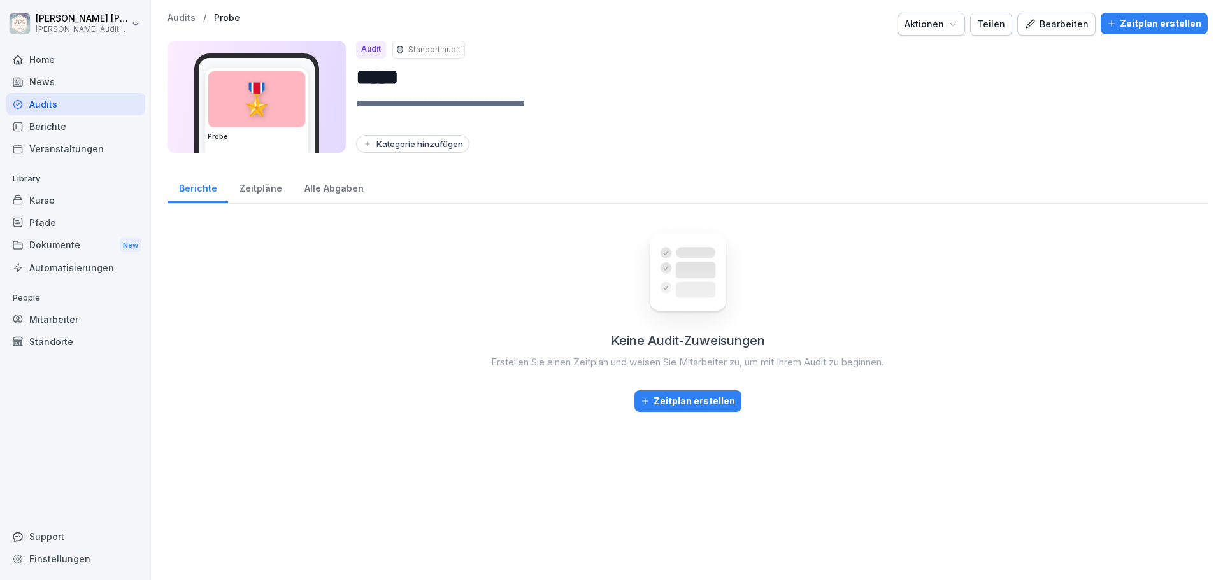
click at [441, 50] on p "Standort audit" at bounding box center [434, 49] width 52 height 11
click at [422, 48] on p "Standort audit" at bounding box center [434, 49] width 52 height 11
click at [676, 153] on div "Audits / Probe Aktionen Teilen Bearbeiten Zeitplan erstellen 🎖️ Probe Audit Sta…" at bounding box center [688, 87] width 1040 height 148
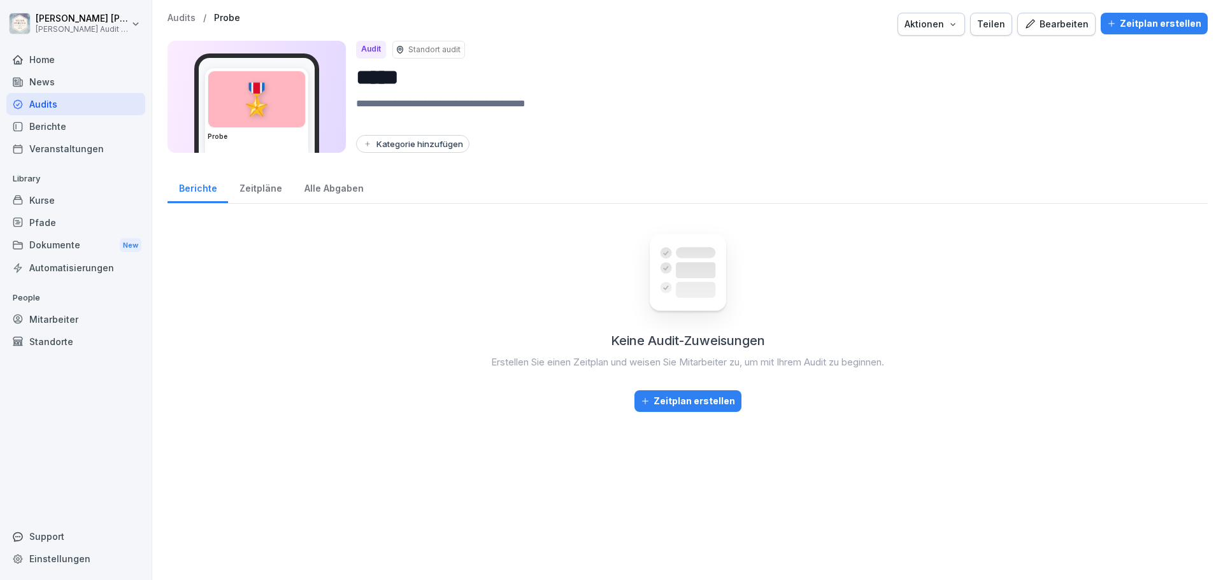
click at [266, 192] on div "Zeitpläne" at bounding box center [260, 187] width 65 height 32
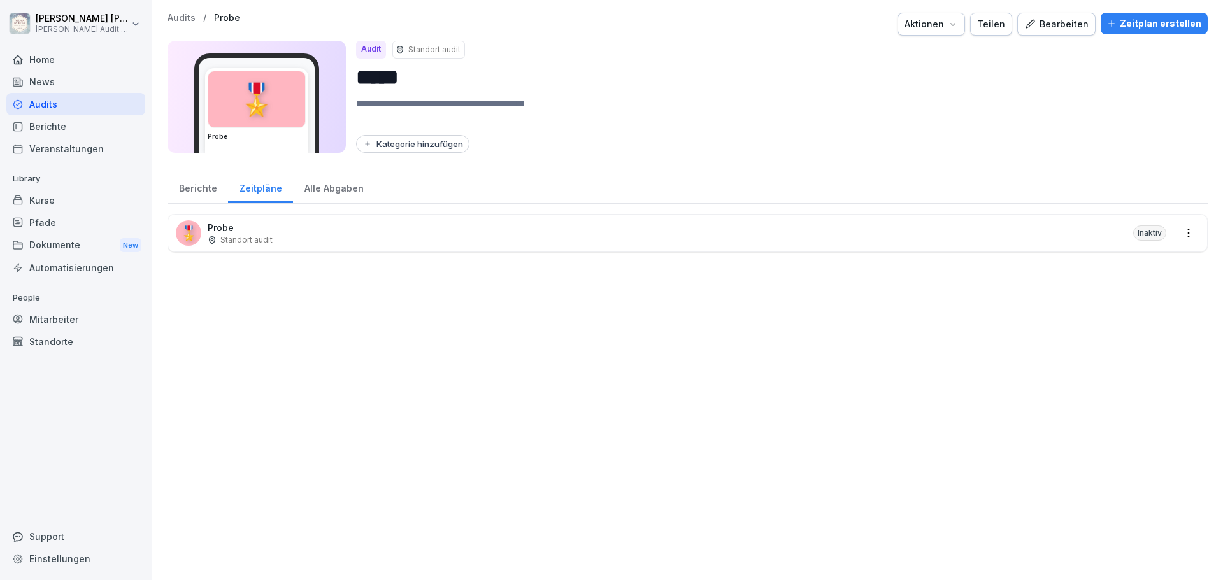
click at [329, 187] on div "Alle Abgaben" at bounding box center [334, 187] width 82 height 32
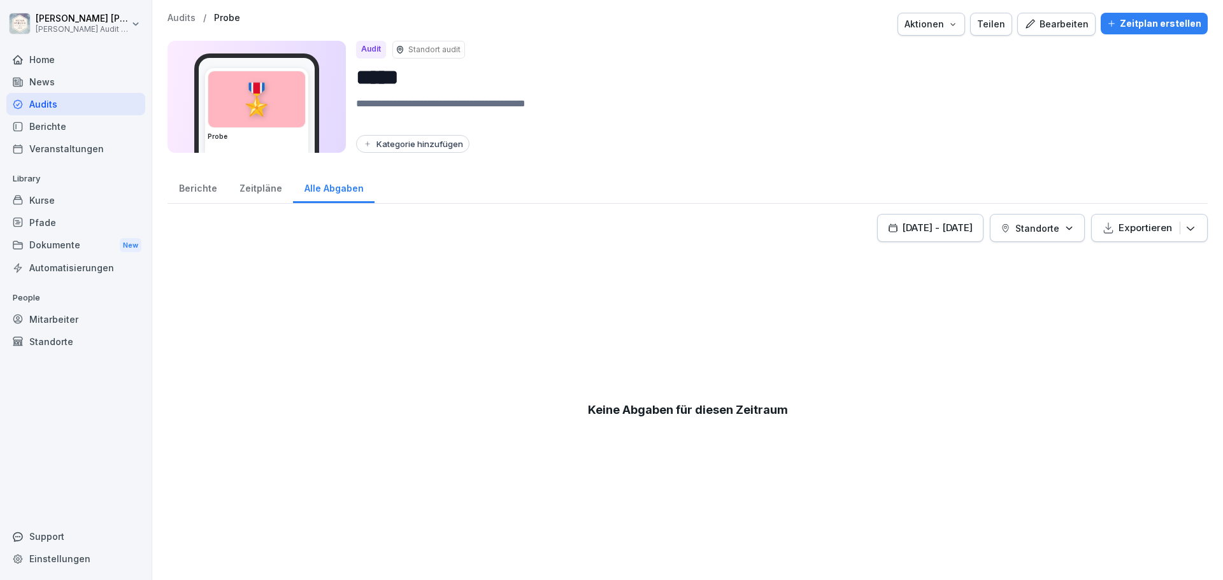
click at [252, 194] on div "Zeitpläne" at bounding box center [260, 187] width 65 height 32
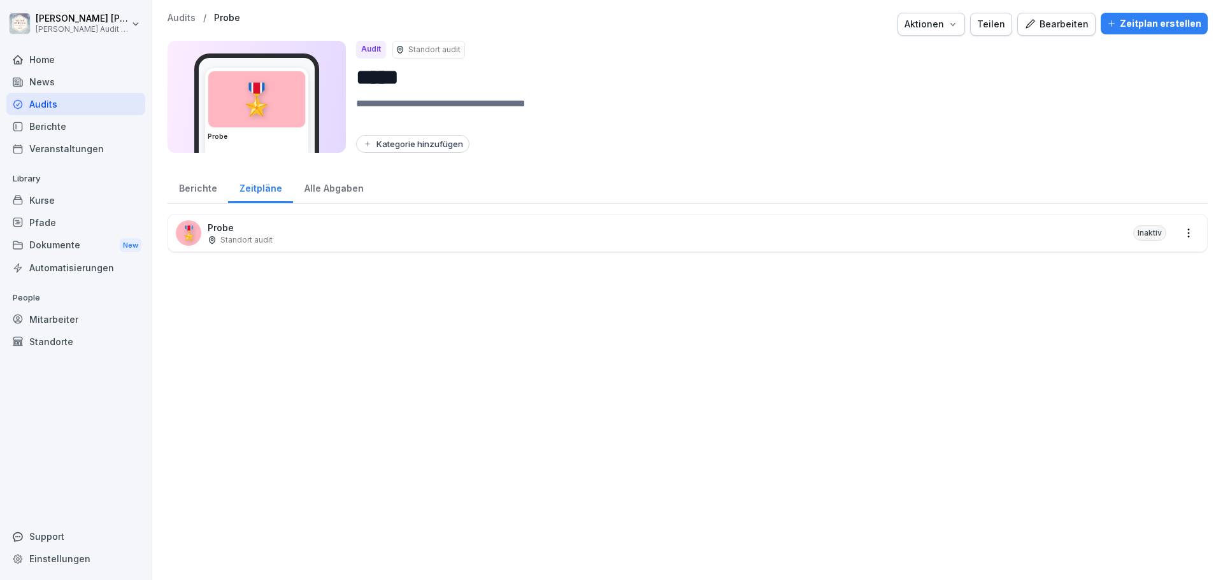
click at [186, 191] on div "Berichte" at bounding box center [198, 187] width 61 height 32
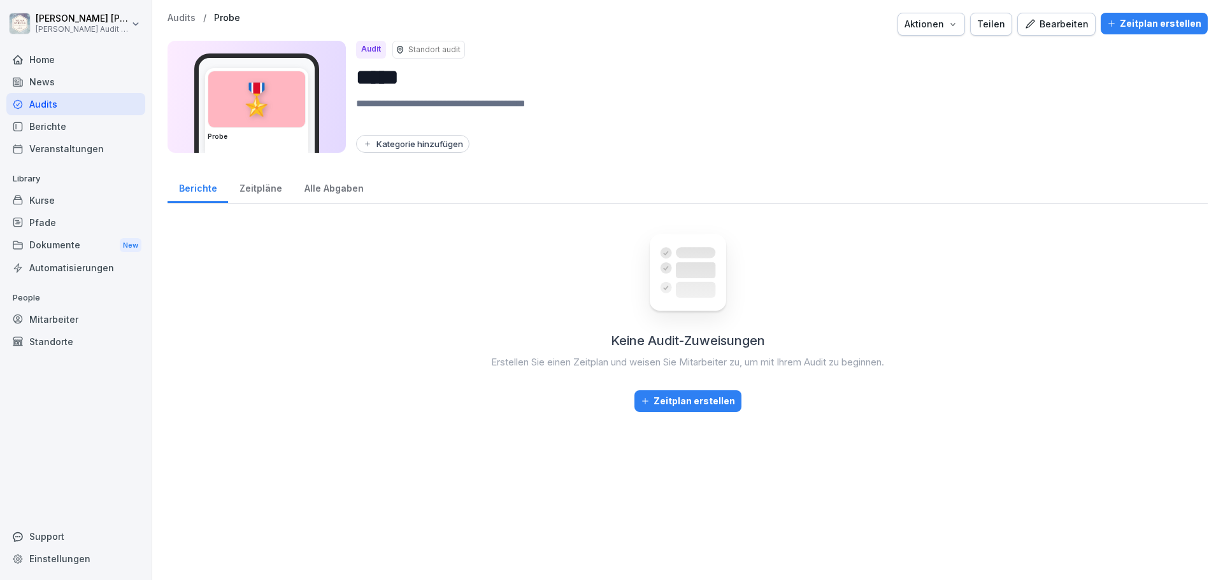
click at [244, 190] on div "Zeitpläne" at bounding box center [260, 187] width 65 height 32
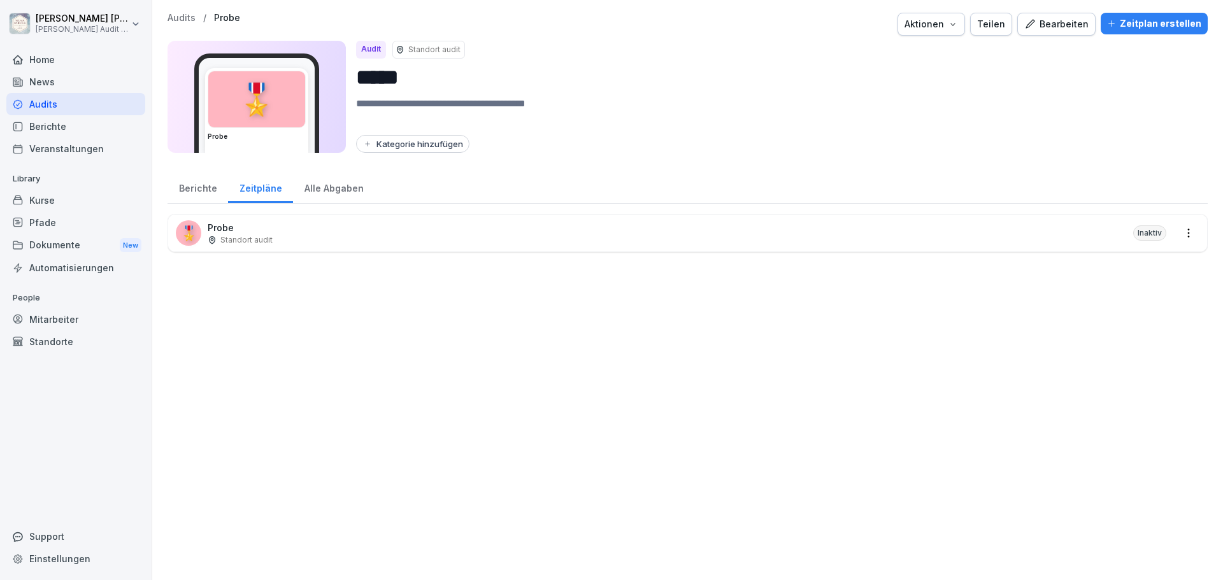
click at [196, 192] on div "Berichte" at bounding box center [198, 187] width 61 height 32
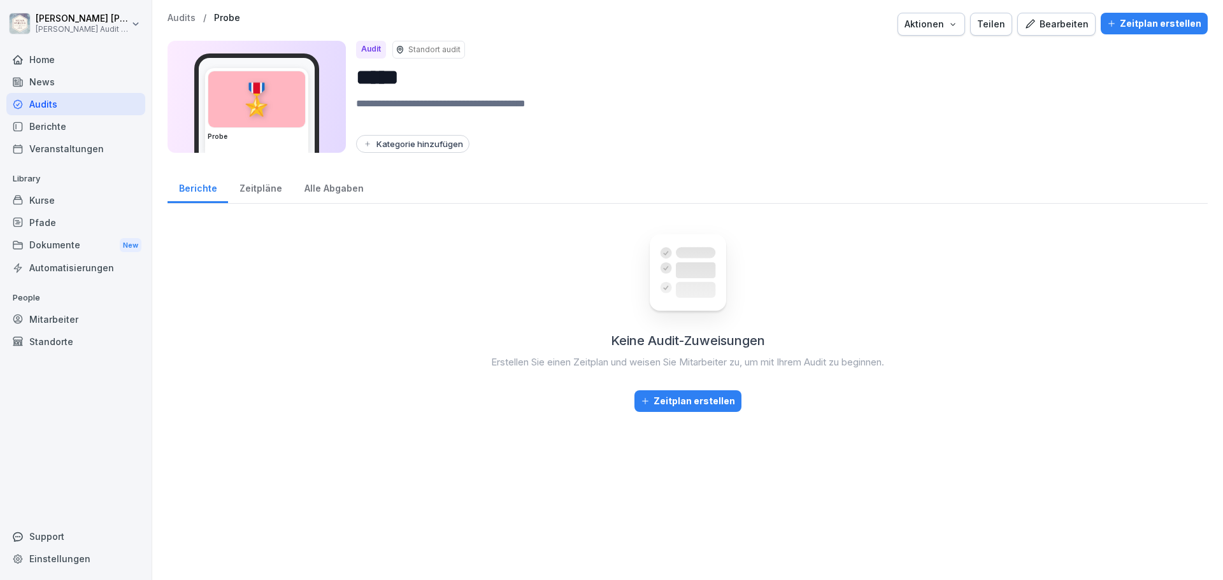
click at [929, 124] on textarea at bounding box center [776, 111] width 841 height 31
click at [265, 315] on div "Keine Audit-Zuweisungen Erstellen Sie einen Zeitplan und weisen Sie Mitarbeiter…" at bounding box center [688, 391] width 1040 height 354
click at [41, 120] on div "Berichte" at bounding box center [75, 126] width 139 height 22
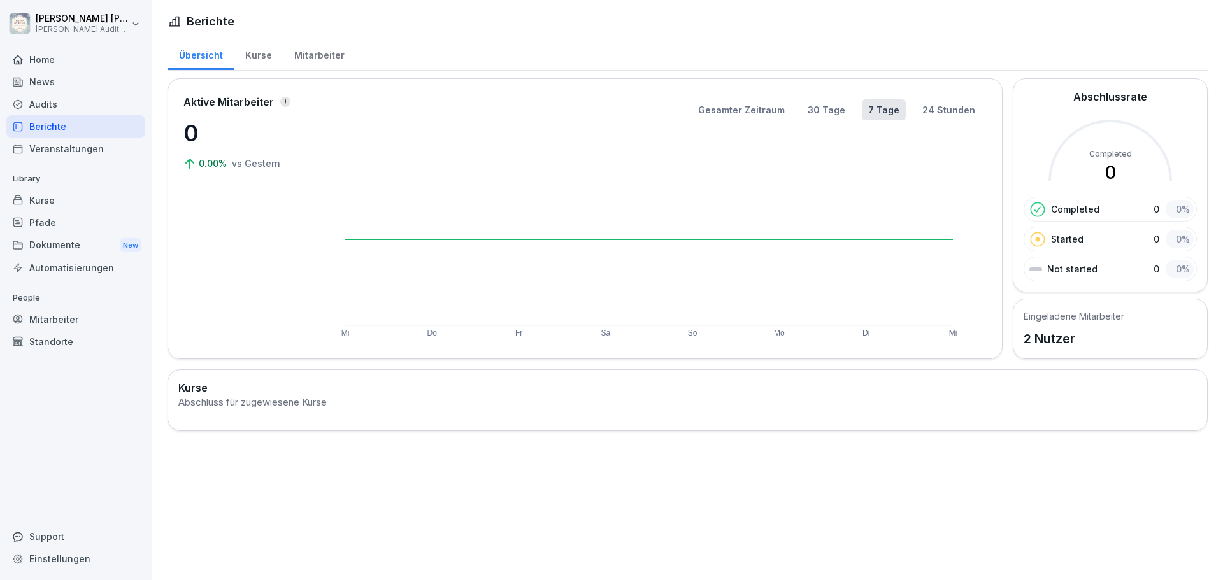
click at [43, 103] on div "Audits" at bounding box center [75, 104] width 139 height 22
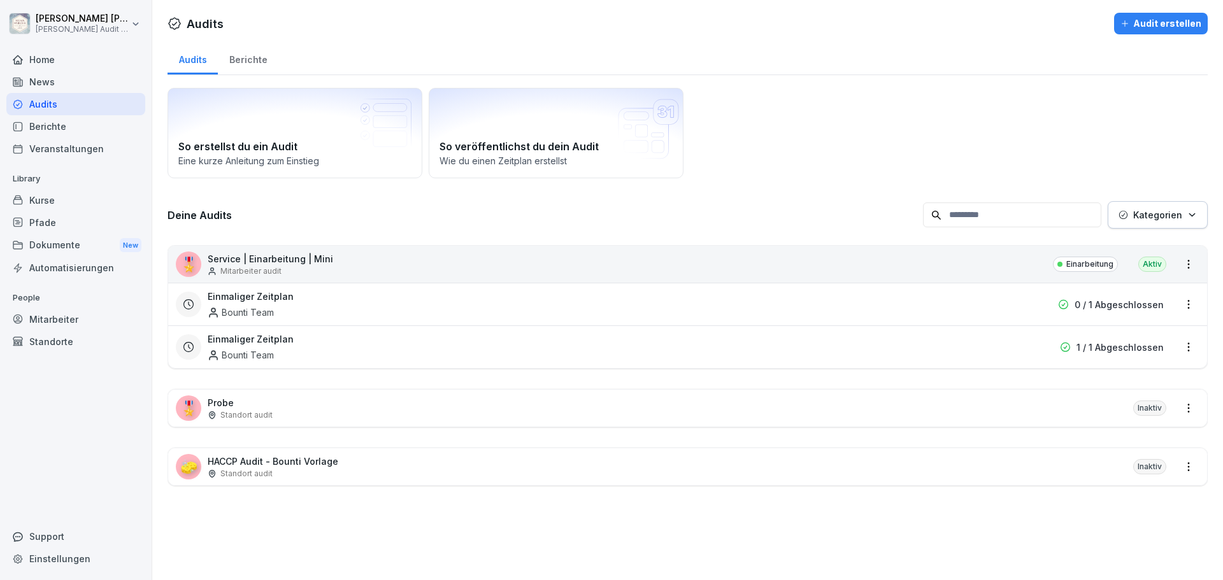
click at [262, 476] on p "Standort audit" at bounding box center [246, 473] width 52 height 11
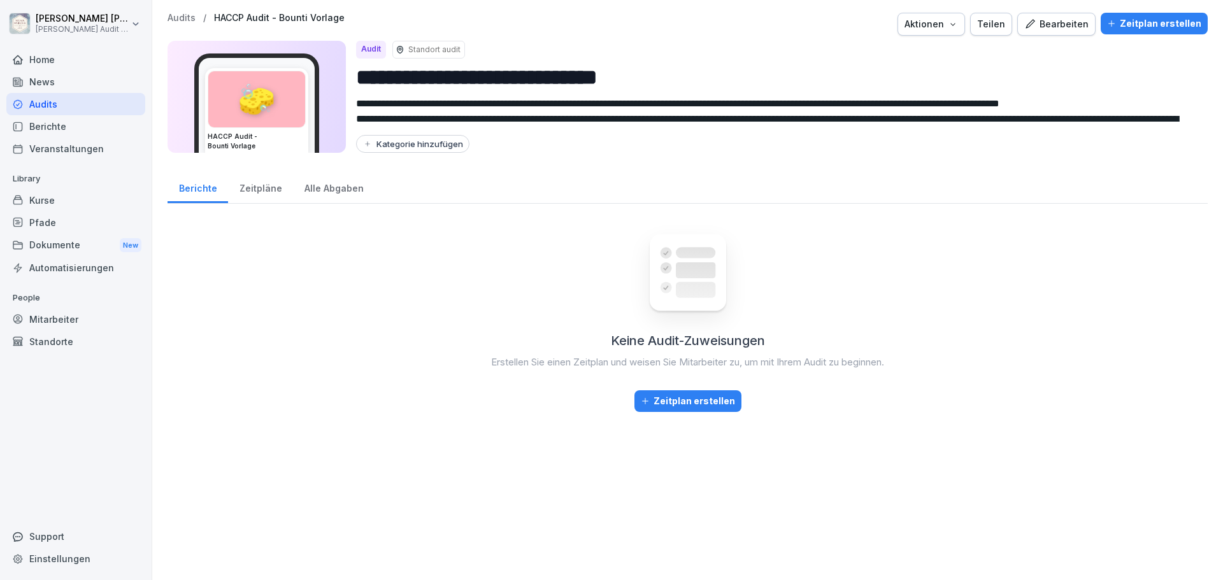
click at [1043, 29] on div "Bearbeiten" at bounding box center [1056, 24] width 64 height 14
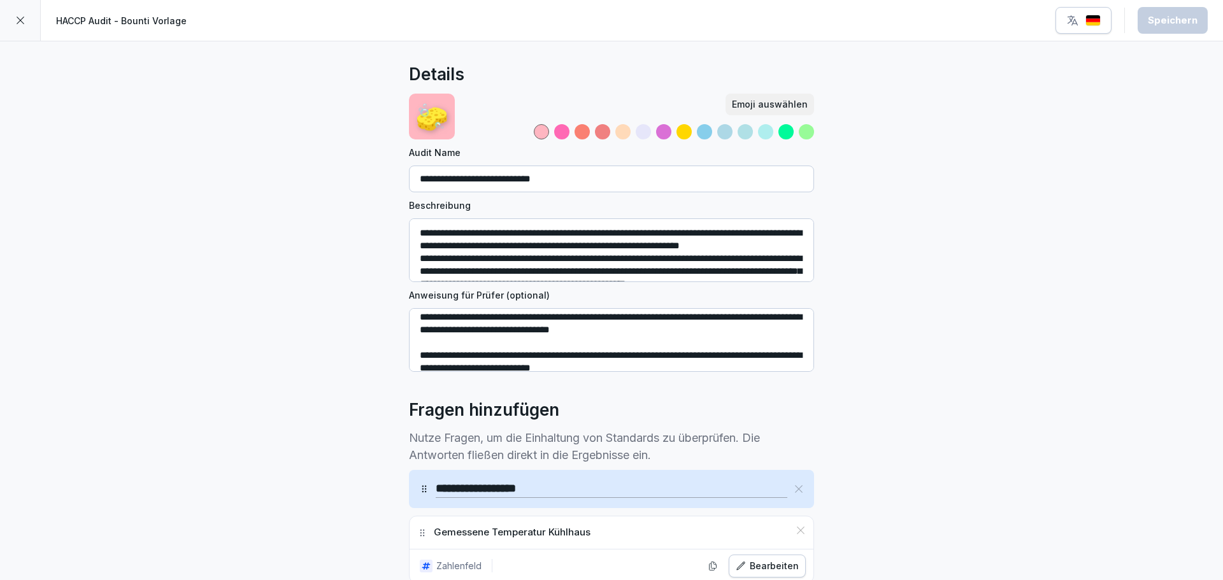
click at [20, 22] on icon at bounding box center [20, 20] width 10 height 10
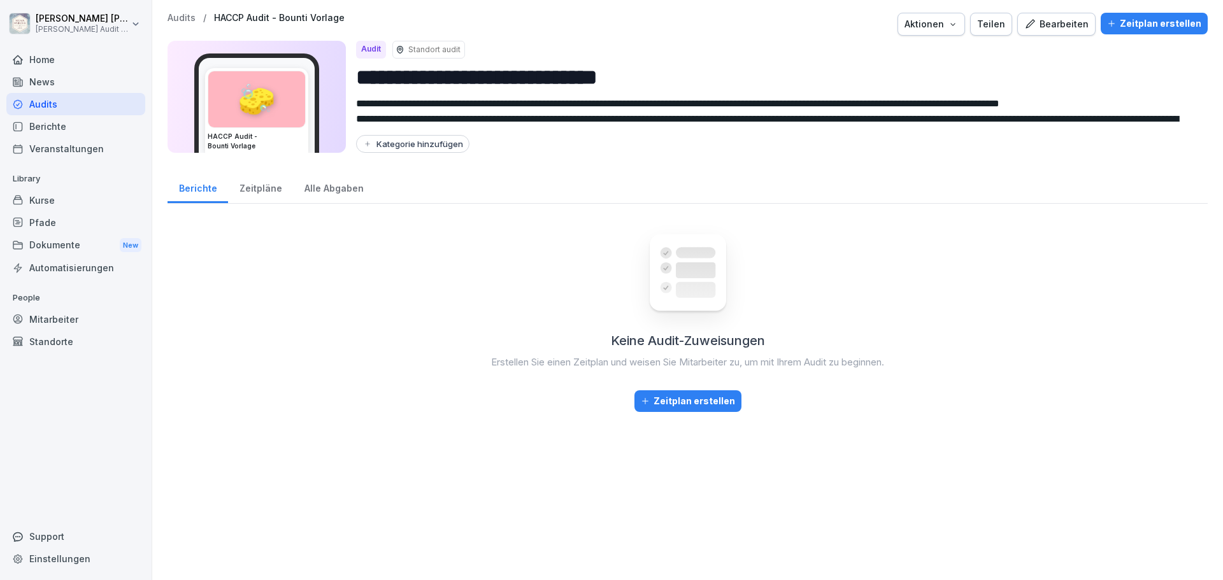
click at [258, 187] on div "Zeitpläne" at bounding box center [260, 187] width 65 height 32
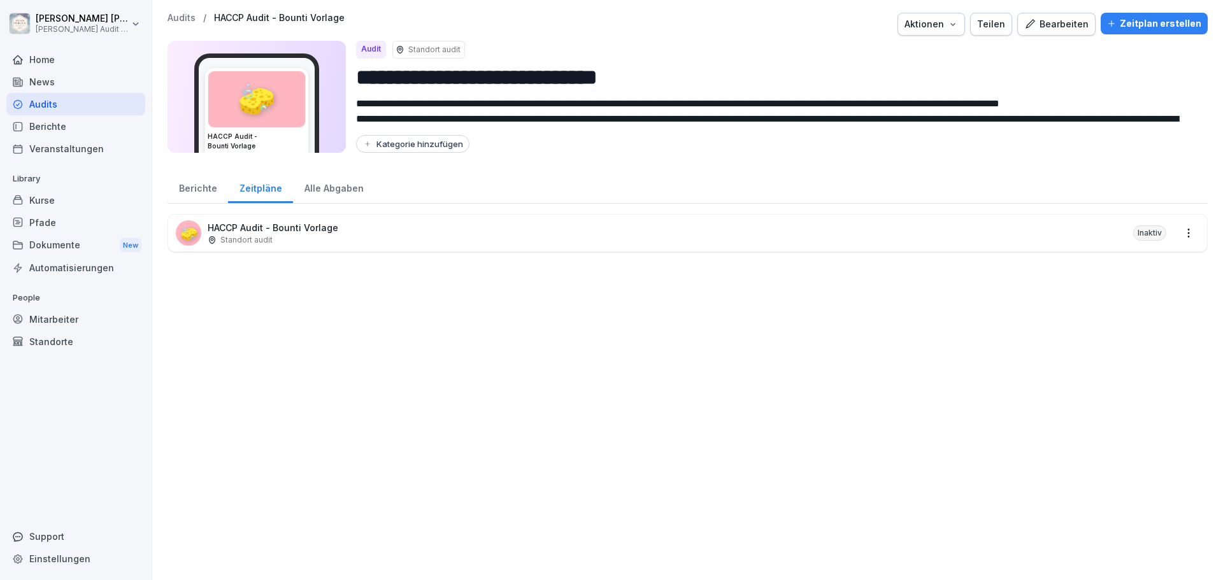
click at [340, 190] on div "Alle Abgaben" at bounding box center [334, 187] width 82 height 32
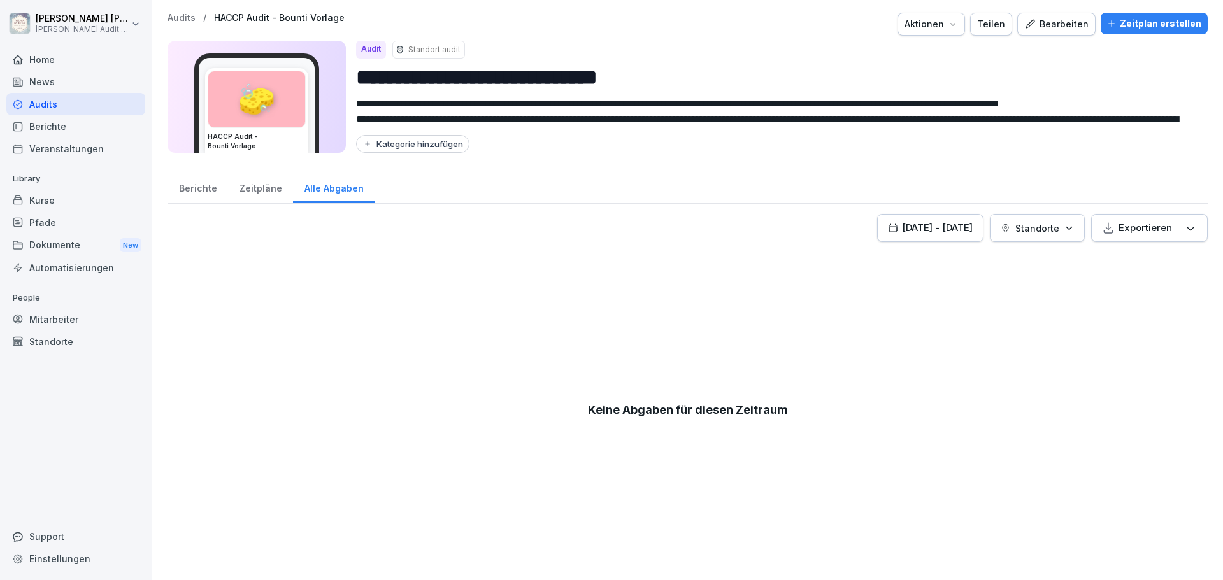
click at [183, 187] on div "Berichte" at bounding box center [198, 187] width 61 height 32
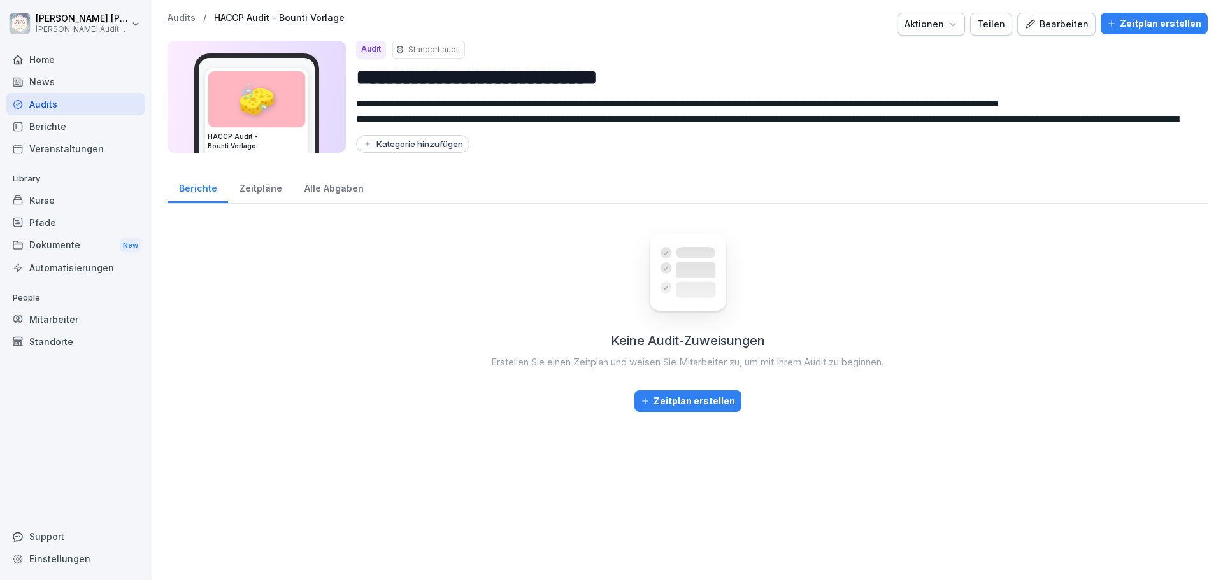
click at [258, 190] on div "Zeitpläne" at bounding box center [260, 187] width 65 height 32
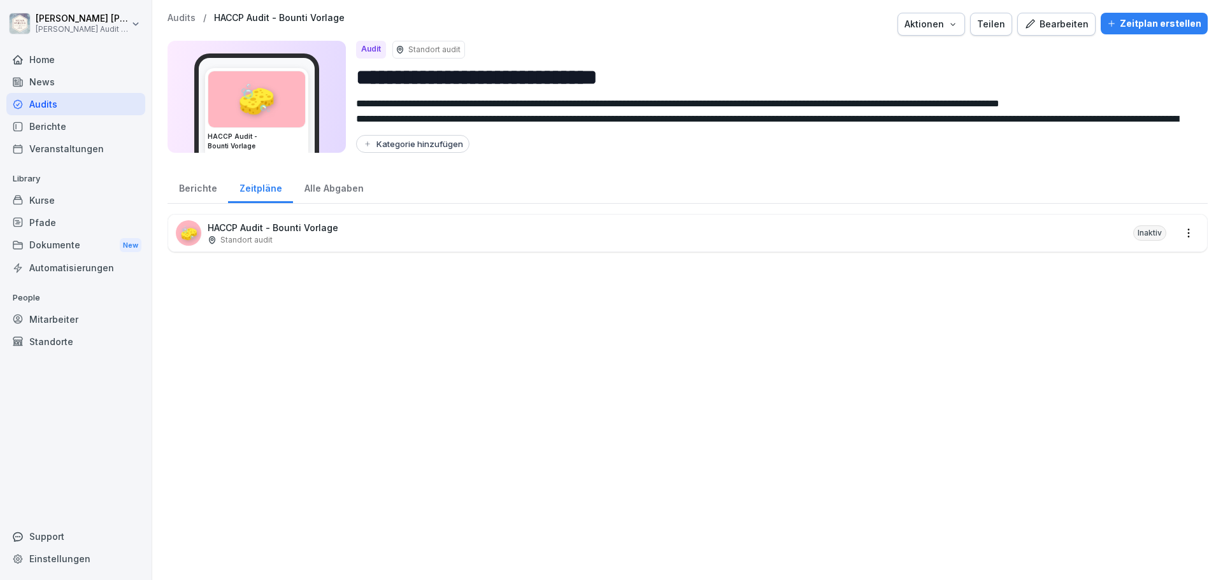
click at [327, 190] on div "Alle Abgaben" at bounding box center [334, 187] width 82 height 32
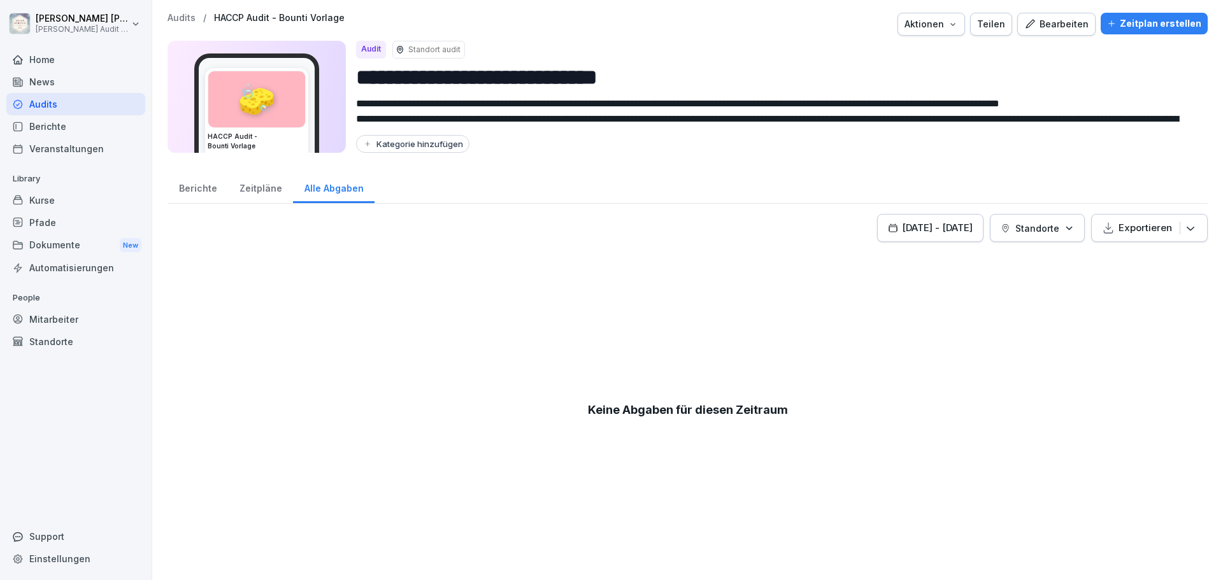
click at [267, 188] on div "Zeitpläne" at bounding box center [260, 187] width 65 height 32
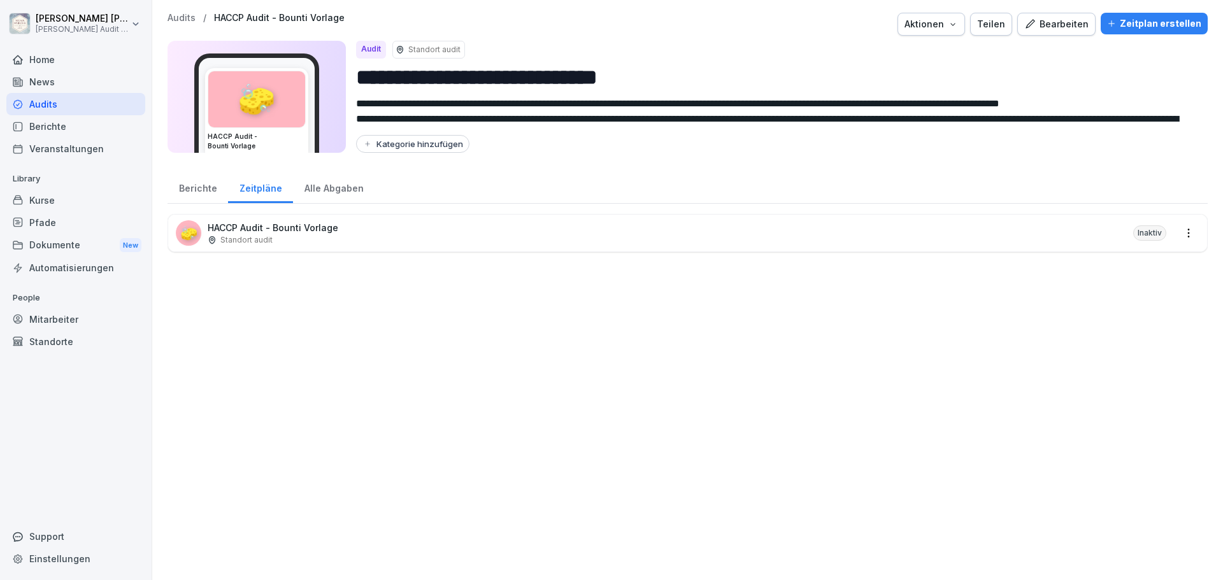
click at [45, 106] on div "Audits" at bounding box center [75, 104] width 139 height 22
